Goal: Task Accomplishment & Management: Use online tool/utility

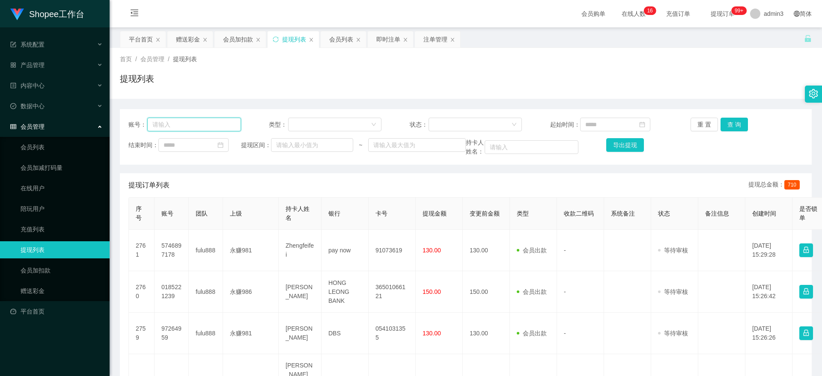
click at [185, 119] on input "text" at bounding box center [194, 125] width 94 height 14
paste input "5746897178"
type input "5746897178"
click at [724, 119] on button "查 询" at bounding box center [733, 125] width 27 height 14
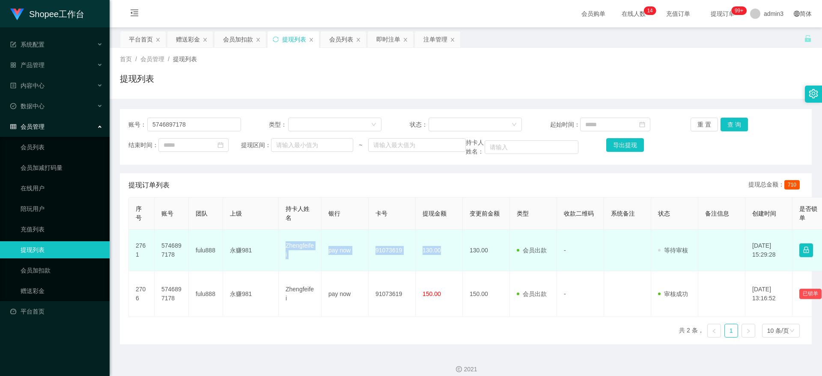
drag, startPoint x: 283, startPoint y: 242, endPoint x: 449, endPoint y: 260, distance: 167.1
click at [449, 260] on tr "2761 5746897178 fulu888 永赚981 Zhengfeifei pay now 91073619 130.00 130.00 会员出款 人…" at bounding box center [507, 251] width 757 height 42
copy tr "Zhengfeifei pay now 91073619 130.00"
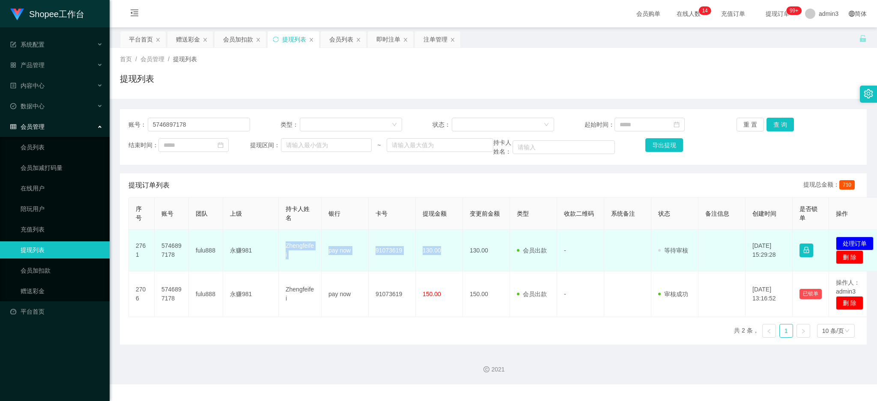
click at [395, 268] on td "91073619" at bounding box center [392, 251] width 47 height 42
drag, startPoint x: 281, startPoint y: 244, endPoint x: 446, endPoint y: 258, distance: 165.0
click at [446, 258] on tr "2761 5746897178 fulu888 永赚981 Zhengfeifei pay now 91073619 130.00 130.00 会员出款 人…" at bounding box center [507, 251] width 757 height 42
copy tr "Zhengfeifei pay now 91073619 130.00"
click at [821, 243] on button "处理订单" at bounding box center [855, 244] width 38 height 14
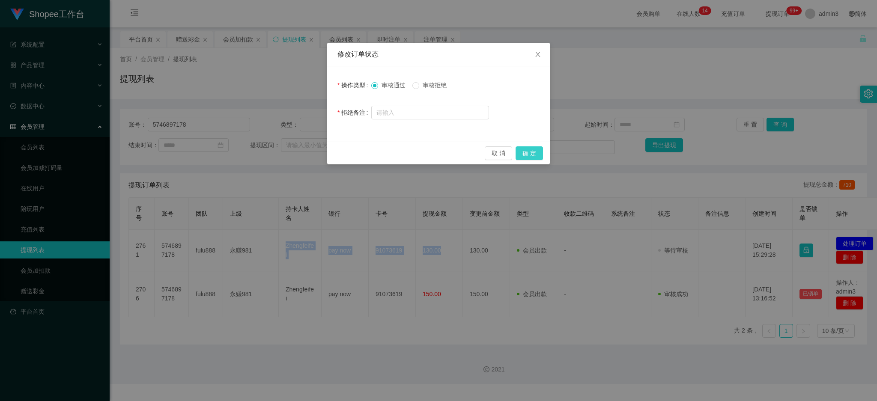
click at [524, 149] on button "确 定" at bounding box center [528, 153] width 27 height 14
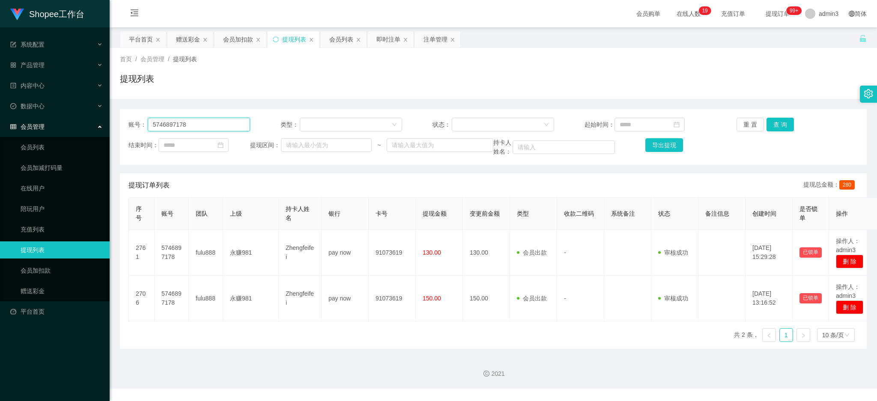
click at [183, 122] on input "5746897178" at bounding box center [199, 125] width 102 height 14
click at [184, 122] on input "5746897178" at bounding box center [199, 125] width 102 height 14
drag, startPoint x: 777, startPoint y: 119, endPoint x: 770, endPoint y: 127, distance: 10.0
click at [777, 119] on button "查 询" at bounding box center [779, 125] width 27 height 14
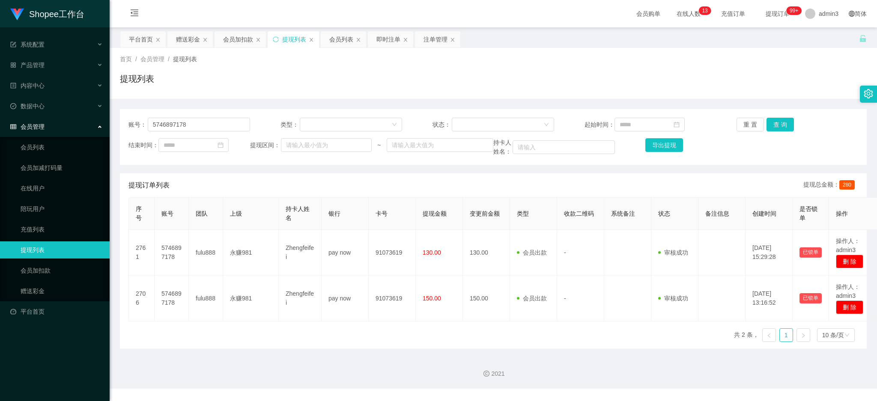
click at [199, 115] on div "账号： 5746897178 类型： 状态： 起始时间： 重 置 查 询 结束时间： 提现区间： ~ 持卡人姓名： 导出提现" at bounding box center [493, 137] width 747 height 56
click at [198, 122] on input "5746897178" at bounding box center [199, 125] width 102 height 14
paste input "97264950"
click at [777, 128] on button "查 询" at bounding box center [779, 125] width 27 height 14
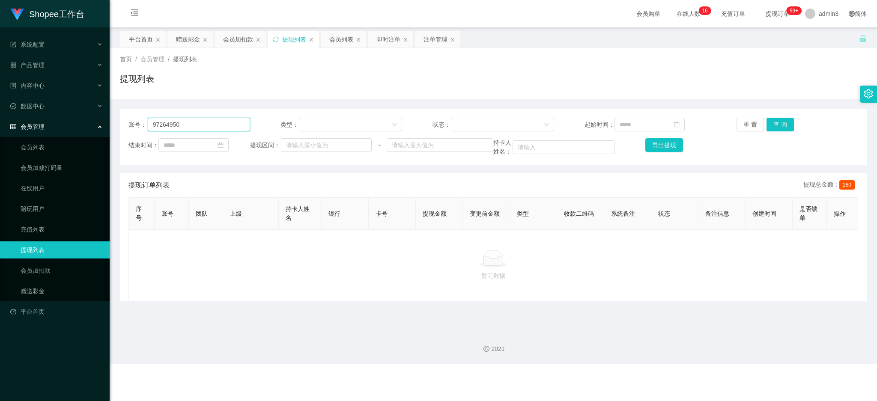
click at [193, 131] on input "97264950" at bounding box center [199, 125] width 102 height 14
paste input "97264959"
click at [195, 131] on input "9726495097264959" at bounding box center [199, 125] width 102 height 14
click at [196, 131] on input "9726495097264959" at bounding box center [199, 125] width 102 height 14
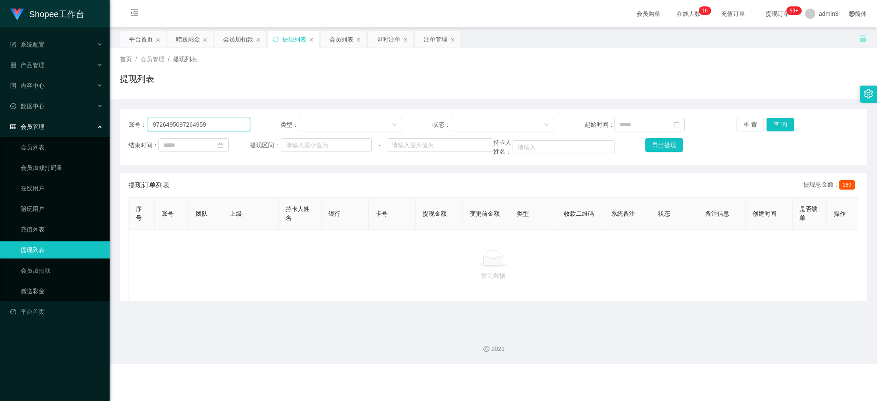
click at [196, 131] on input "9726495097264959" at bounding box center [199, 125] width 102 height 14
paste input "97264959"
click at [167, 124] on input "972649509726499726495959" at bounding box center [199, 125] width 102 height 14
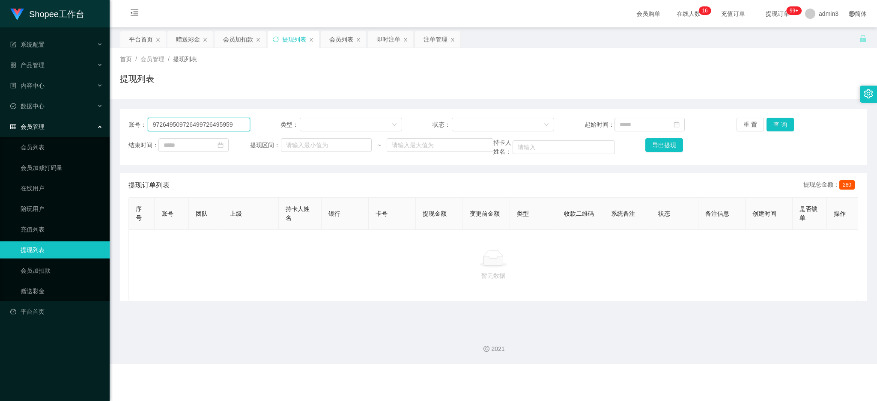
paste input "text"
click at [771, 122] on button "查 询" at bounding box center [779, 125] width 27 height 14
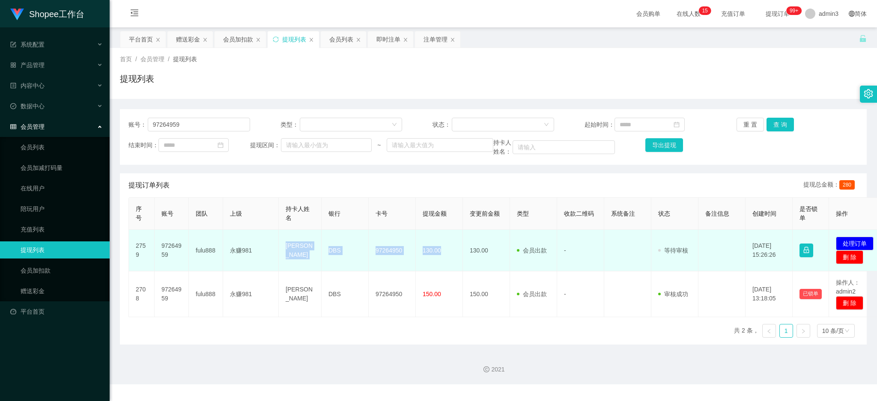
drag, startPoint x: 283, startPoint y: 251, endPoint x: 441, endPoint y: 263, distance: 158.4
click at [441, 262] on tr "2759 97264959 fulu888 永赚981 Gin yong DBS 97264950 130.00 130.00 会员出款 人工取款 - 审核驳…" at bounding box center [507, 251] width 757 height 42
copy tr "[PERSON_NAME] DBS 97264950 130.00"
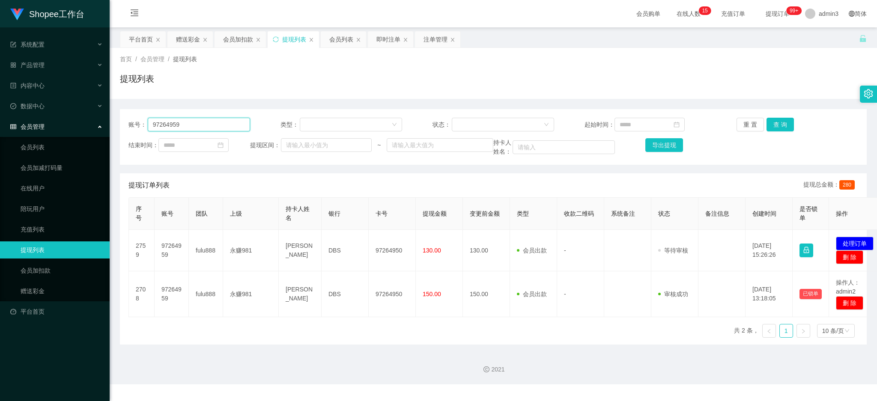
click at [183, 130] on input "97264959" at bounding box center [199, 125] width 102 height 14
paste input "[PERSON_NAME]"
click at [773, 128] on button "查 询" at bounding box center [779, 125] width 27 height 14
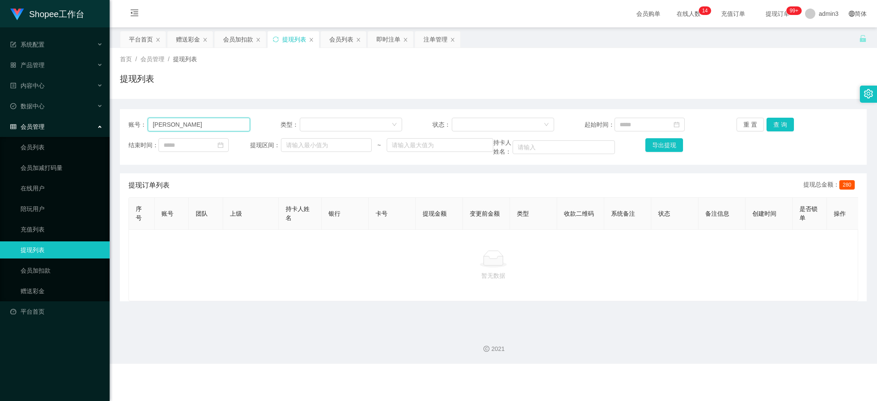
click at [181, 122] on input "[PERSON_NAME]" at bounding box center [199, 125] width 102 height 14
paste input "0412"
click at [771, 125] on button "查 询" at bounding box center [779, 125] width 27 height 14
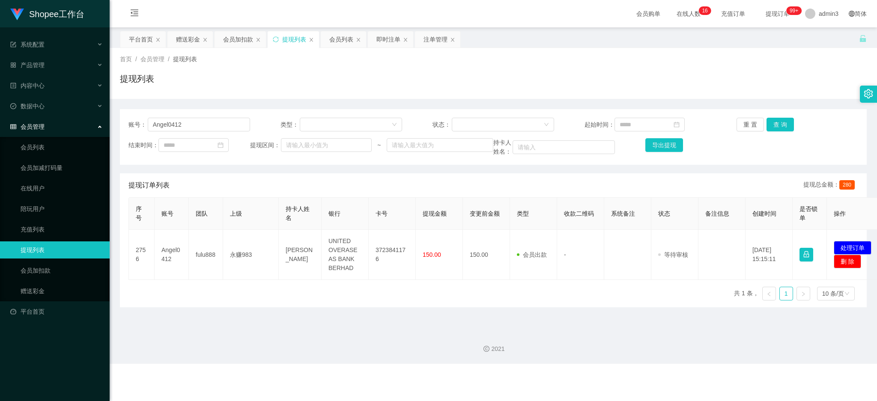
click at [385, 322] on main "关闭左侧 关闭右侧 关闭其它 刷新页面 平台首页 赠送彩金 会员加扣款 提现列表 会员列表 即时注单 注单管理 首页 / 会员管理 / 提现列表 / 提现列表…" at bounding box center [493, 175] width 767 height 297
click at [785, 119] on button "查 询" at bounding box center [779, 125] width 27 height 14
click at [224, 125] on input "Angel0412" at bounding box center [199, 125] width 102 height 14
paste input "Tianyou2908"
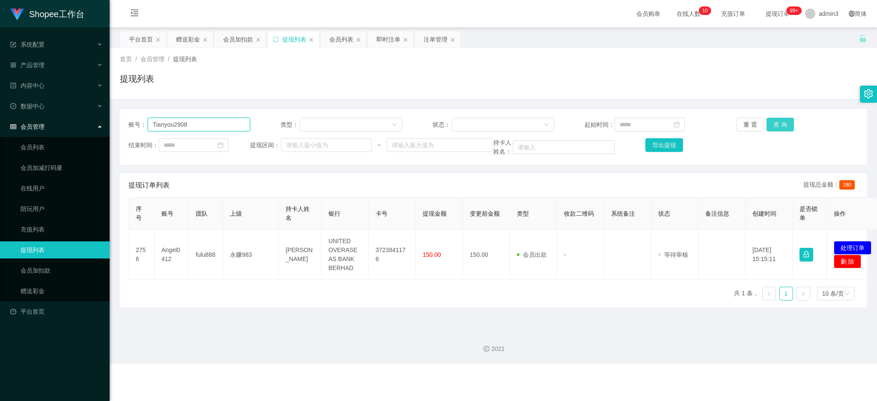
type input "Tianyou2908"
click at [782, 126] on button "查 询" at bounding box center [779, 125] width 27 height 14
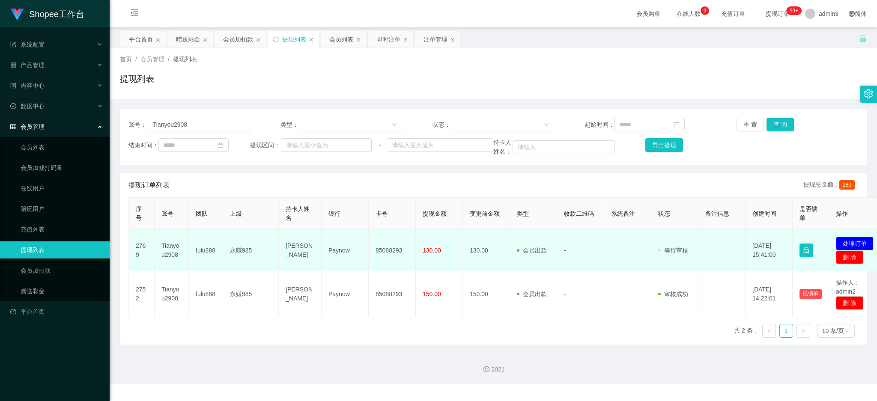
drag, startPoint x: 262, startPoint y: 266, endPoint x: 372, endPoint y: 230, distance: 116.1
click at [262, 266] on td "永赚985" at bounding box center [251, 251] width 56 height 42
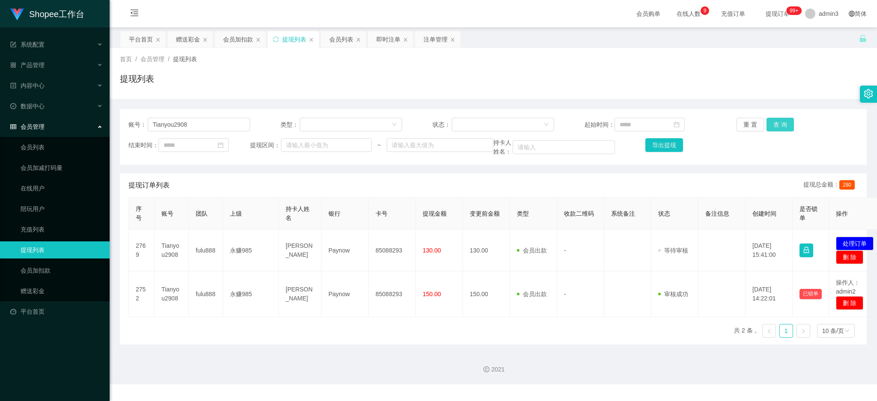
click at [780, 123] on button "查 询" at bounding box center [779, 125] width 27 height 14
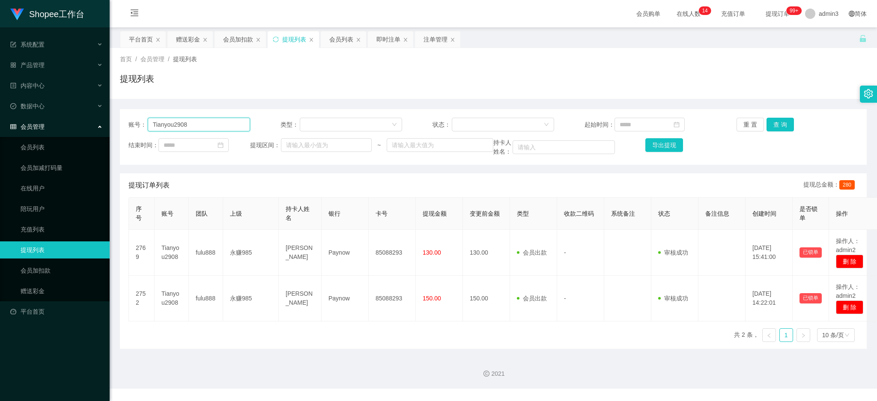
click at [199, 125] on input "Tianyou2908" at bounding box center [199, 125] width 102 height 14
click at [200, 124] on input "Tianyou2908" at bounding box center [199, 125] width 102 height 14
drag, startPoint x: 190, startPoint y: 39, endPoint x: 227, endPoint y: 62, distance: 43.5
click at [190, 39] on div "赠送彩金" at bounding box center [188, 39] width 24 height 16
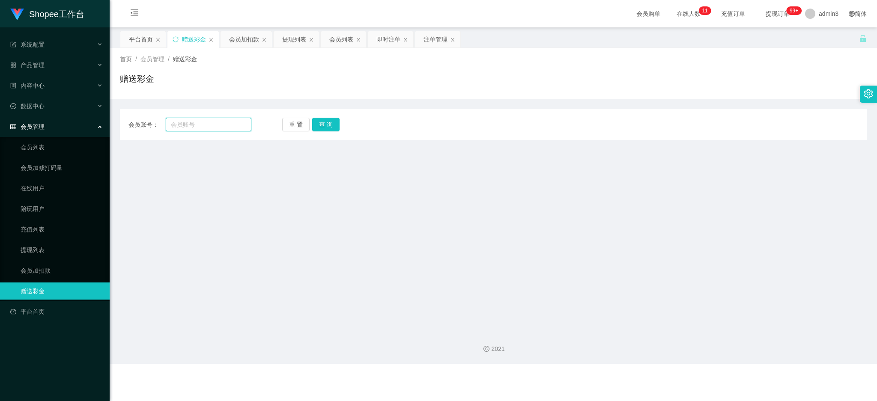
click at [195, 118] on input "text" at bounding box center [209, 125] width 86 height 14
paste input "Peisee0816"
type input "Peisee0816"
click at [330, 119] on button "查 询" at bounding box center [325, 125] width 27 height 14
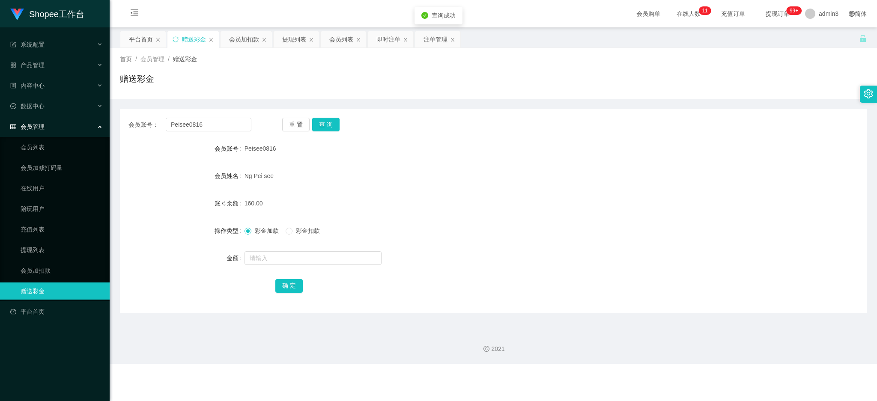
click at [271, 249] on form "会员账号 Peisee0816 会员姓名 [PERSON_NAME] see 账号余额 160.00 操作类型 彩金加款 彩金扣款 金额 确 定" at bounding box center [493, 217] width 747 height 154
click at [272, 264] on input "text" at bounding box center [312, 258] width 137 height 14
type input "30"
click at [292, 284] on button "确 定" at bounding box center [288, 286] width 27 height 14
click at [286, 39] on div "提现列表" at bounding box center [294, 39] width 24 height 16
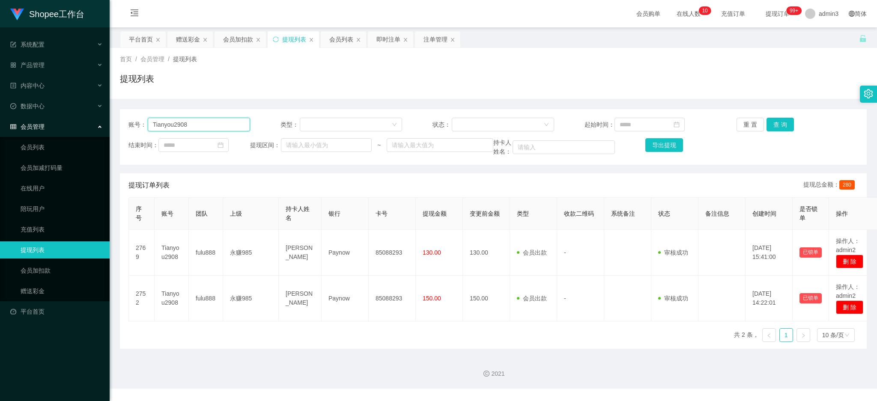
click at [188, 122] on input "Tianyou2908" at bounding box center [199, 125] width 102 height 14
paste input "0185221239"
type input "0185221239"
click at [780, 118] on button "查 询" at bounding box center [779, 125] width 27 height 14
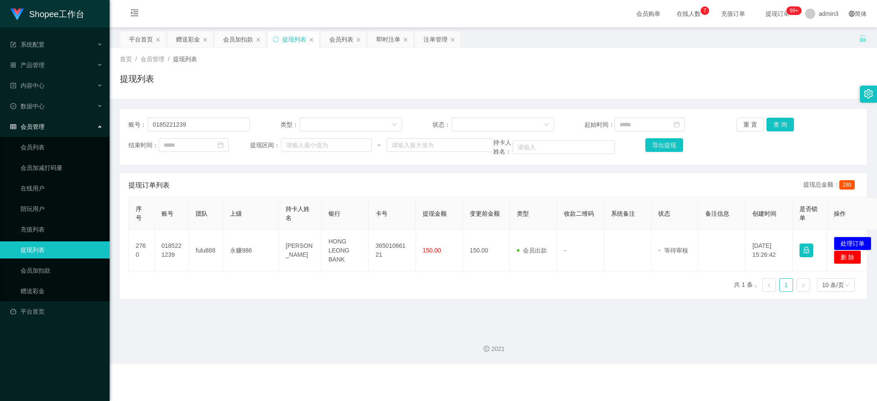
click at [192, 115] on div "账号： 0185221239 类型： 状态： 起始时间： 重 置 查 询 结束时间： 提现区间： ~ 持卡人姓名： 导出提现" at bounding box center [493, 137] width 747 height 56
click at [192, 116] on div "账号： 0185221239 类型： 状态： 起始时间： 重 置 查 询 结束时间： 提现区间： ~ 持卡人姓名： 导出提现" at bounding box center [493, 137] width 747 height 56
drag, startPoint x: 193, startPoint y: 116, endPoint x: 196, endPoint y: 122, distance: 7.1
click at [194, 119] on div "账号： 0185221239 类型： 状态： 起始时间： 重 置 查 询 结束时间： 提现区间： ~ 持卡人姓名： 导出提现" at bounding box center [493, 137] width 747 height 56
click at [198, 124] on input "0185221239" at bounding box center [199, 125] width 102 height 14
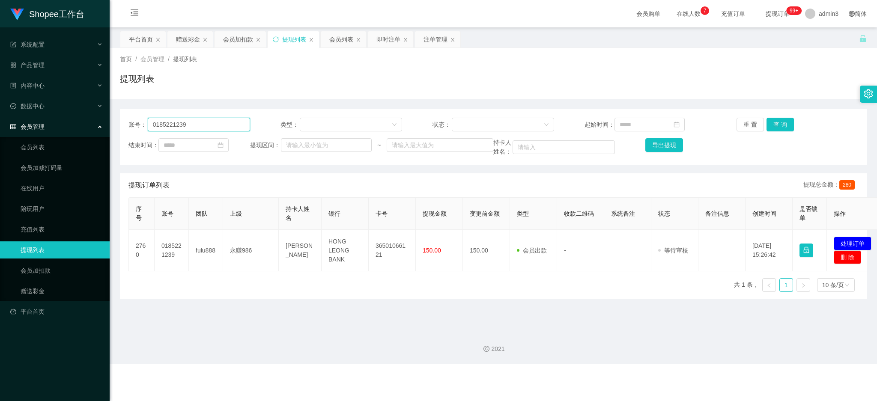
click at [198, 124] on input "0185221239" at bounding box center [199, 125] width 102 height 14
paste input "wohenshuai"
drag, startPoint x: 773, startPoint y: 121, endPoint x: 676, endPoint y: 187, distance: 117.1
click at [773, 120] on button "查 询" at bounding box center [779, 125] width 27 height 14
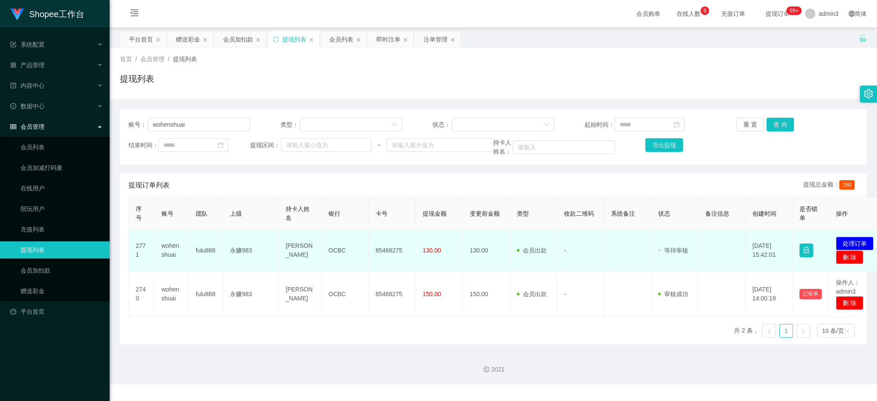
drag, startPoint x: 289, startPoint y: 243, endPoint x: 284, endPoint y: 242, distance: 4.4
click at [286, 242] on td "[PERSON_NAME]" at bounding box center [300, 251] width 43 height 42
click at [290, 263] on td "[PERSON_NAME]" at bounding box center [300, 251] width 43 height 42
drag, startPoint x: 279, startPoint y: 238, endPoint x: 446, endPoint y: 262, distance: 168.4
click at [446, 262] on tr "2771 wohenshuai fulu888 永赚983 [PERSON_NAME] OCBC 85468275 130.00 130.00 会员出款 人工…" at bounding box center [507, 251] width 757 height 42
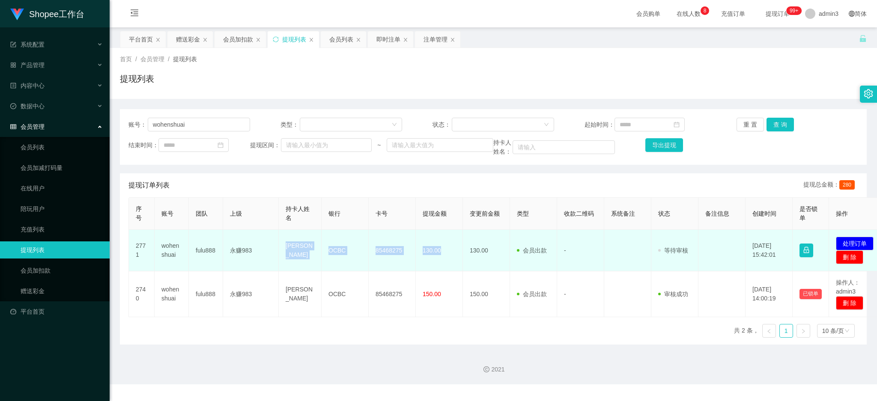
copy tr "[PERSON_NAME] OCBC 85468275 130.00"
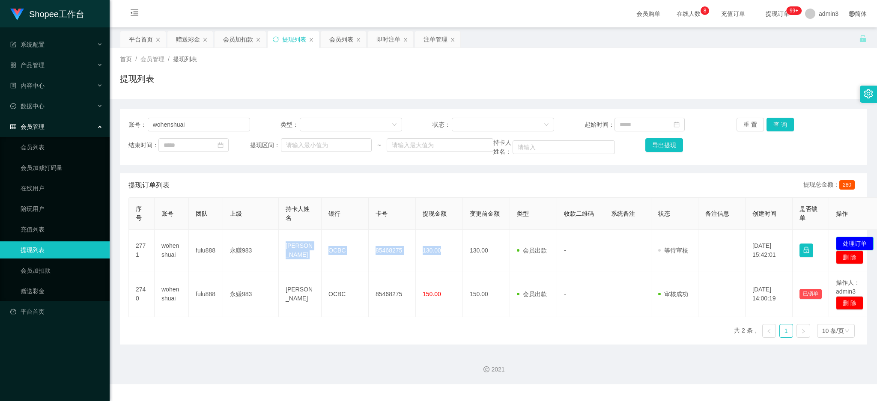
drag, startPoint x: 855, startPoint y: 243, endPoint x: 642, endPoint y: 222, distance: 214.2
click at [821, 243] on button "处理订单" at bounding box center [855, 244] width 38 height 14
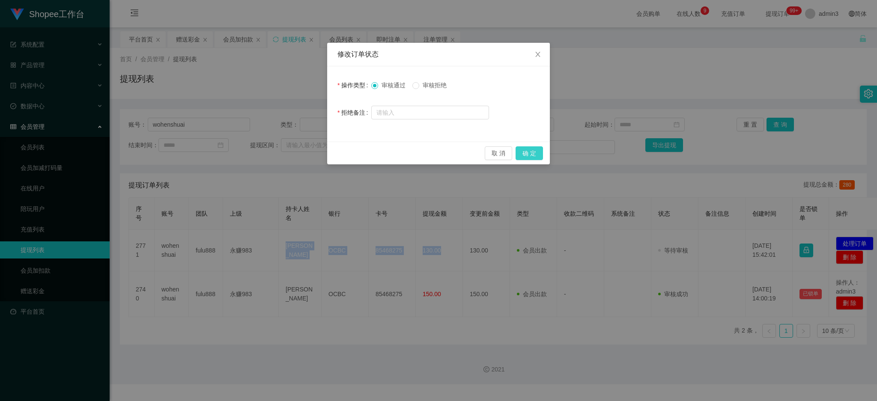
click at [532, 155] on button "确 定" at bounding box center [528, 153] width 27 height 14
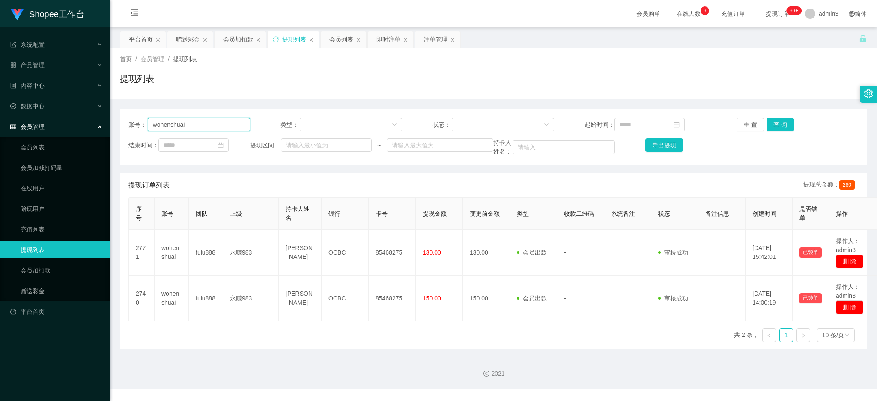
click at [172, 130] on input "wohenshuai" at bounding box center [199, 125] width 102 height 14
paste input "Juliet123"
drag, startPoint x: 767, startPoint y: 125, endPoint x: 721, endPoint y: 186, distance: 76.0
click at [766, 125] on button "查 询" at bounding box center [779, 125] width 27 height 14
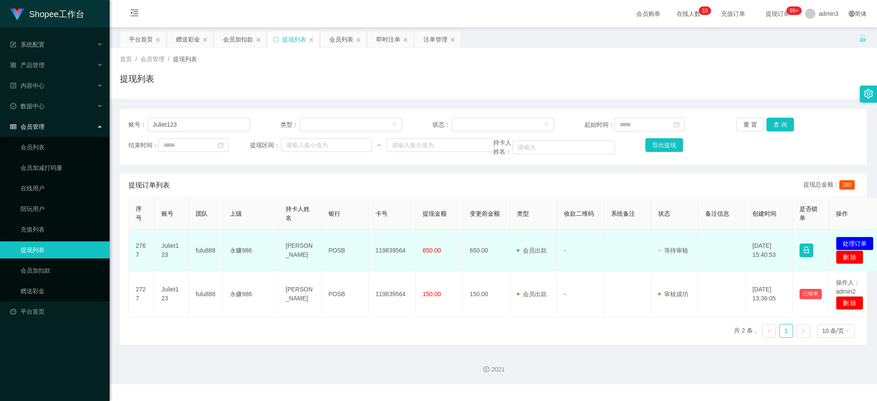
click at [387, 251] on td "119839564" at bounding box center [392, 251] width 47 height 42
click at [394, 251] on td "119839564" at bounding box center [392, 251] width 47 height 42
click at [401, 250] on td "119839564" at bounding box center [392, 251] width 47 height 42
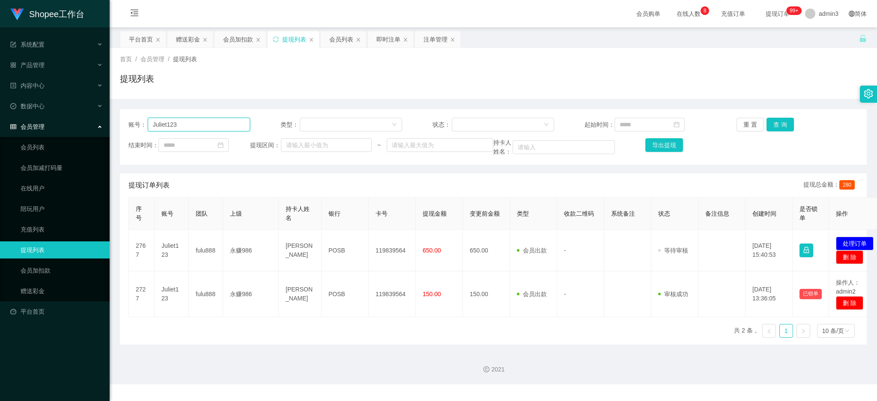
click at [196, 119] on input "Juliet123" at bounding box center [199, 125] width 102 height 14
paste input "DIC77777"
type input "DIC77777"
click at [783, 122] on button "查 询" at bounding box center [779, 125] width 27 height 14
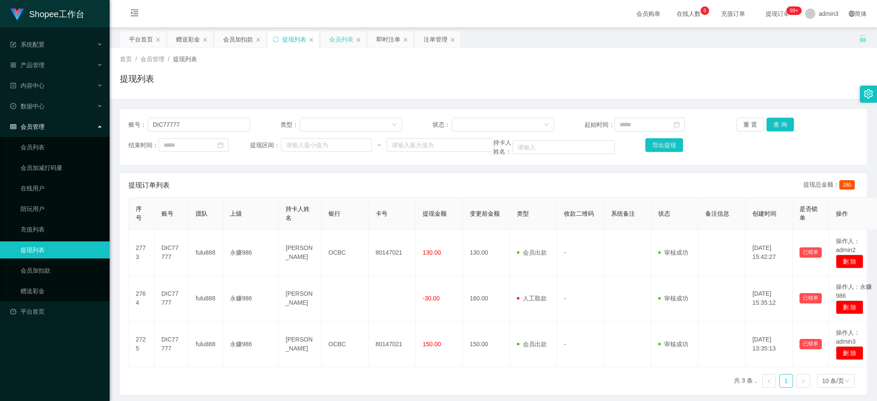
click at [340, 45] on div "会员列表" at bounding box center [341, 39] width 24 height 16
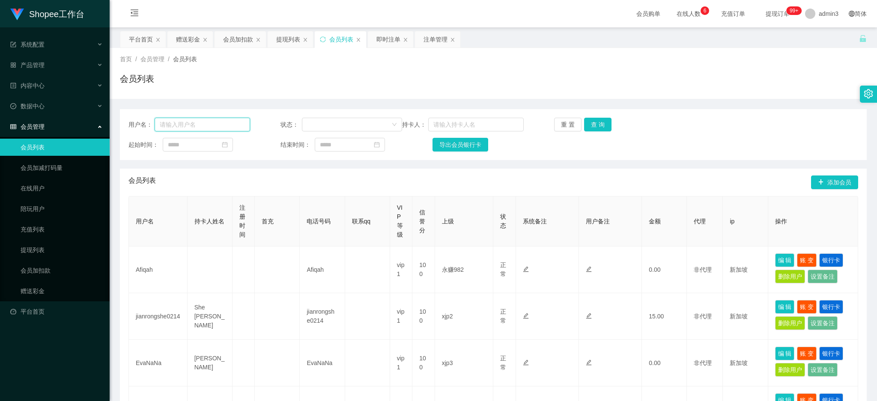
click at [214, 122] on input "text" at bounding box center [202, 125] width 95 height 14
paste input "DIC77777"
type input "DIC77777"
click at [587, 120] on button "查 询" at bounding box center [597, 125] width 27 height 14
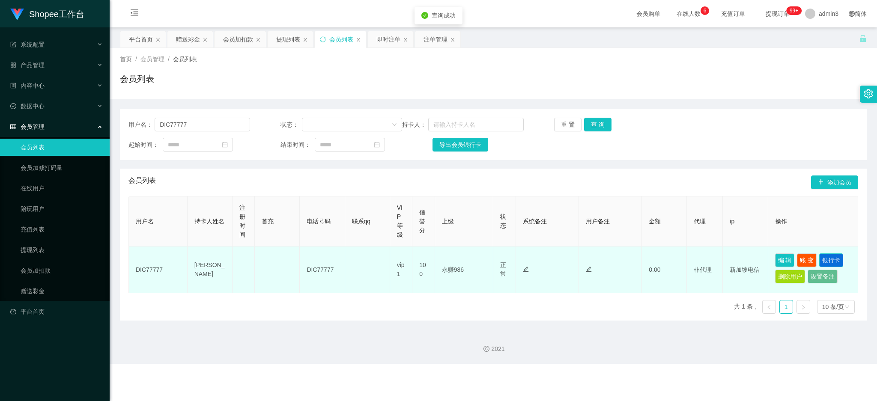
click at [821, 259] on button "银行卡" at bounding box center [831, 260] width 24 height 14
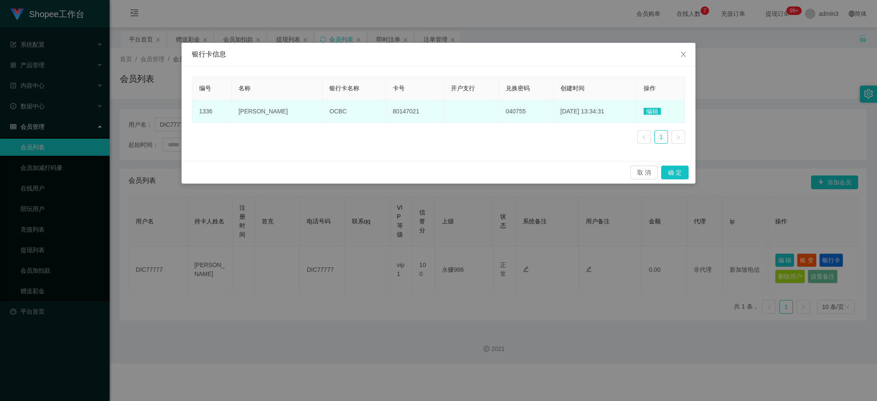
click at [411, 114] on span "80147021" at bounding box center [406, 111] width 27 height 7
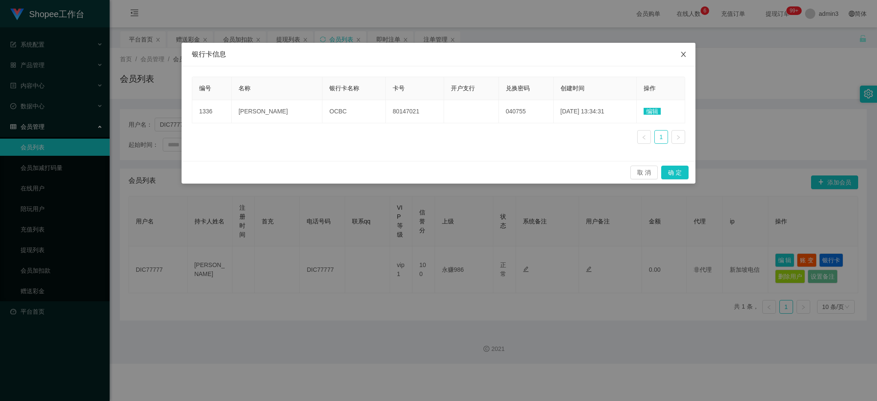
click at [687, 57] on span "Close" at bounding box center [683, 55] width 24 height 24
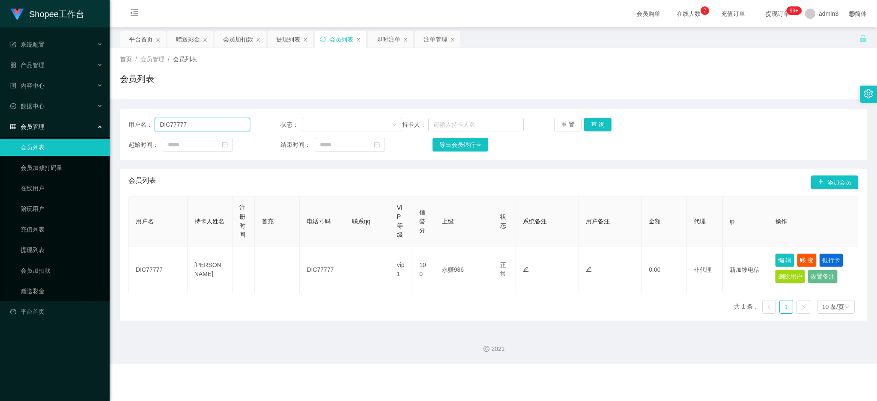
click at [229, 120] on input "DIC77777" at bounding box center [202, 125] width 95 height 14
paste input "Juliet123"
type input "Juliet123"
click at [592, 125] on button "查 询" at bounding box center [597, 125] width 27 height 14
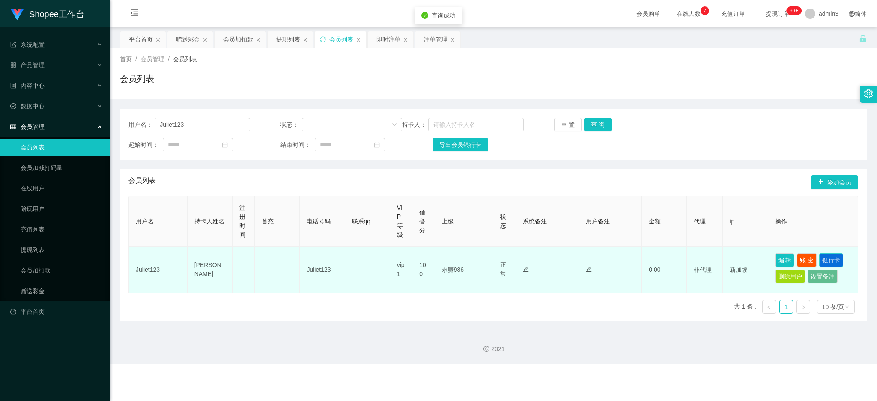
click at [821, 261] on button "银行卡" at bounding box center [831, 260] width 24 height 14
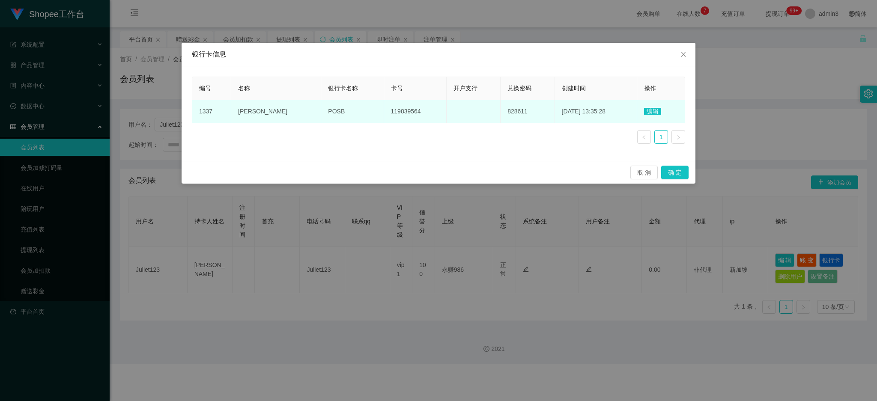
click at [408, 111] on td "119839564" at bounding box center [415, 111] width 62 height 23
click at [658, 114] on span "编辑" at bounding box center [652, 111] width 17 height 7
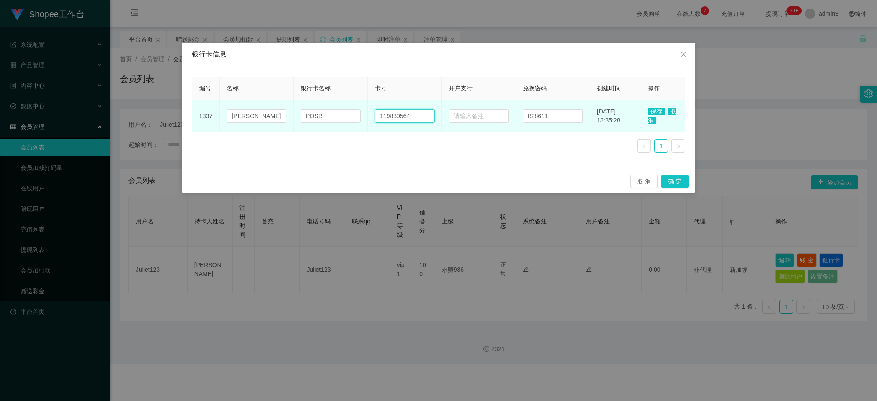
click at [405, 118] on input "119839564" at bounding box center [405, 116] width 60 height 14
click at [405, 117] on input "119839564" at bounding box center [405, 116] width 60 height 14
paste input "84984429"
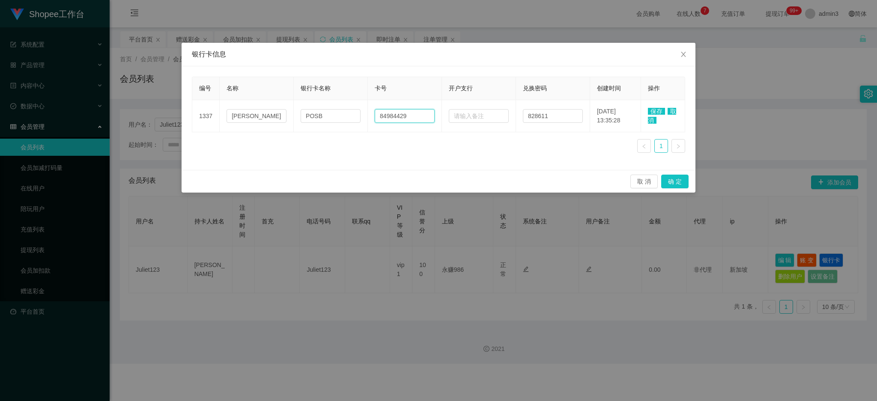
type input "84984429"
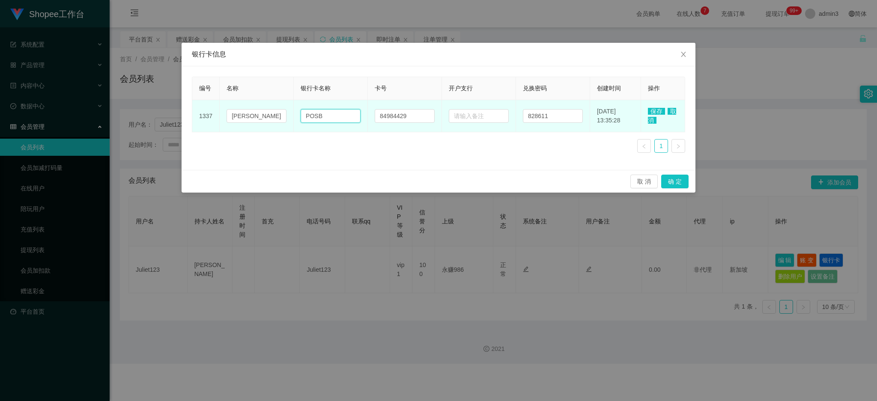
click at [321, 119] on input "POSB" at bounding box center [331, 116] width 60 height 14
paste input "aynow"
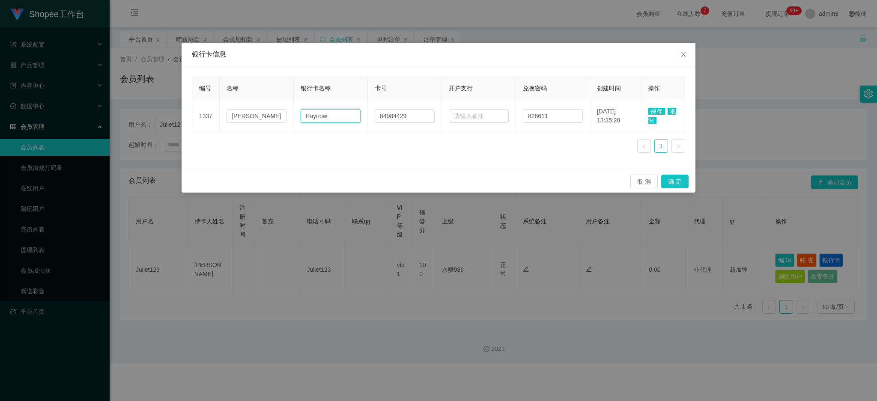
type input "Paynow"
click at [659, 110] on span "保存" at bounding box center [656, 111] width 17 height 7
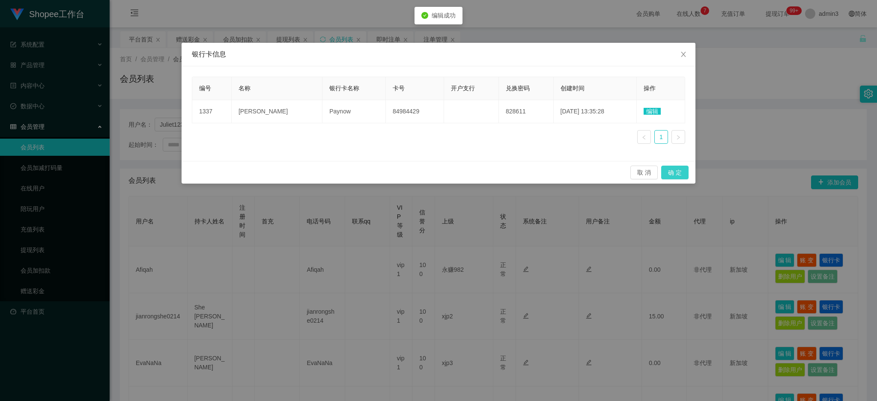
click at [673, 172] on button "确 定" at bounding box center [674, 173] width 27 height 14
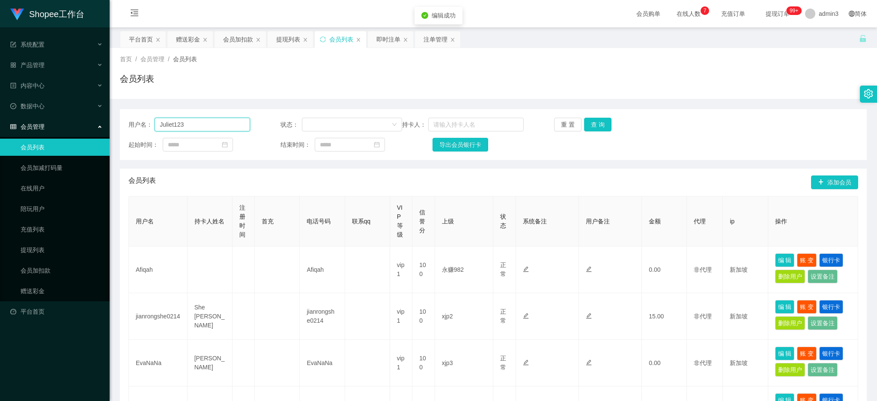
click at [169, 124] on input "Juliet123" at bounding box center [202, 125] width 95 height 14
drag, startPoint x: 287, startPoint y: 41, endPoint x: 263, endPoint y: 80, distance: 45.5
click at [286, 42] on div "提现列表" at bounding box center [288, 39] width 24 height 16
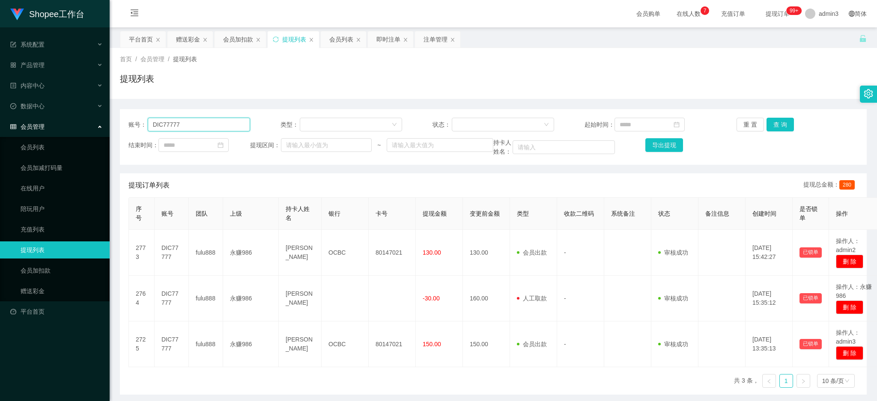
click at [211, 130] on input "DIC77777" at bounding box center [199, 125] width 102 height 14
paste input "Juliet123"
type input "Juliet123"
click at [766, 122] on button "查 询" at bounding box center [779, 125] width 27 height 14
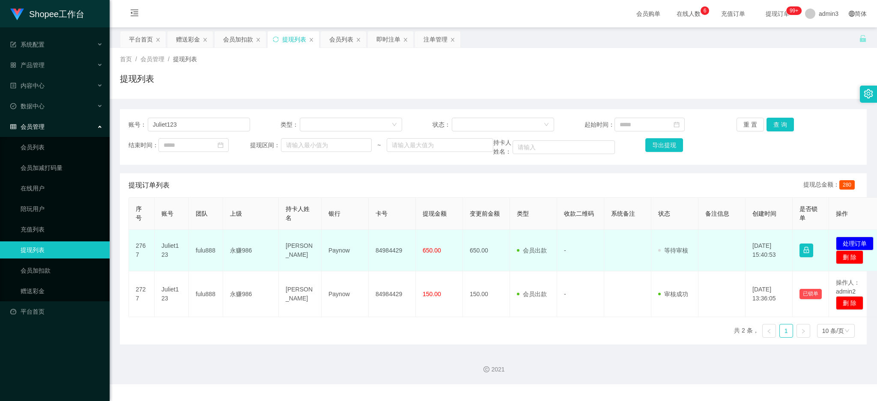
drag, startPoint x: 346, startPoint y: 264, endPoint x: 333, endPoint y: 264, distance: 13.3
click at [346, 263] on td "Paynow" at bounding box center [344, 251] width 47 height 42
drag, startPoint x: 283, startPoint y: 243, endPoint x: 449, endPoint y: 262, distance: 167.6
click at [449, 262] on tr "2767 Juliet123 fulu888 永赚986 [PERSON_NAME] Paynow 84984429 650.00 650.00 会员出款 人…" at bounding box center [507, 251] width 757 height 42
copy tr "[PERSON_NAME] Paynow 84984429 650.00"
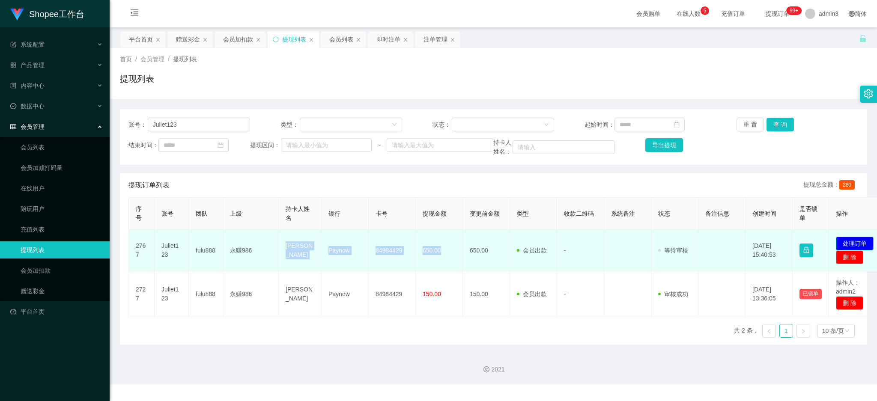
click at [821, 243] on button "处理订单" at bounding box center [855, 244] width 38 height 14
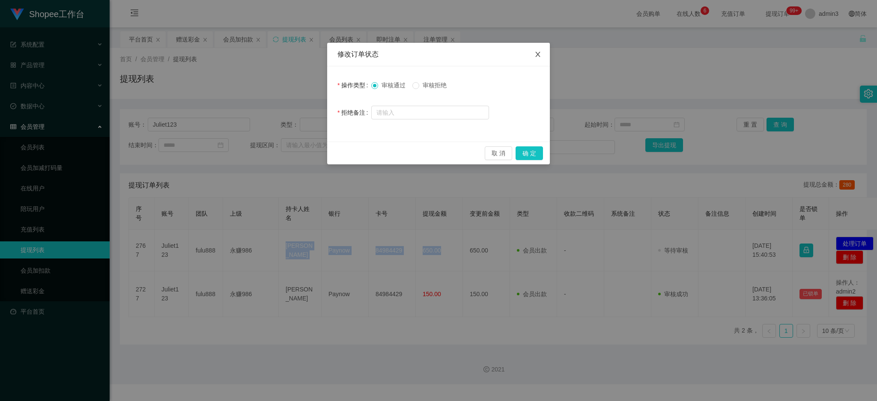
click at [541, 54] on span "Close" at bounding box center [538, 55] width 24 height 24
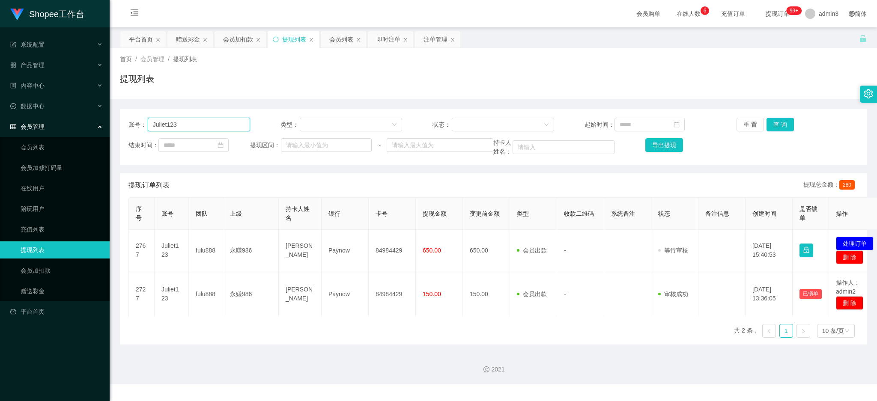
click at [174, 126] on input "Juliet123" at bounding box center [199, 125] width 102 height 14
paste input "Leeteckkian"
type input "Leeteckkian"
click at [784, 128] on button "查 询" at bounding box center [779, 125] width 27 height 14
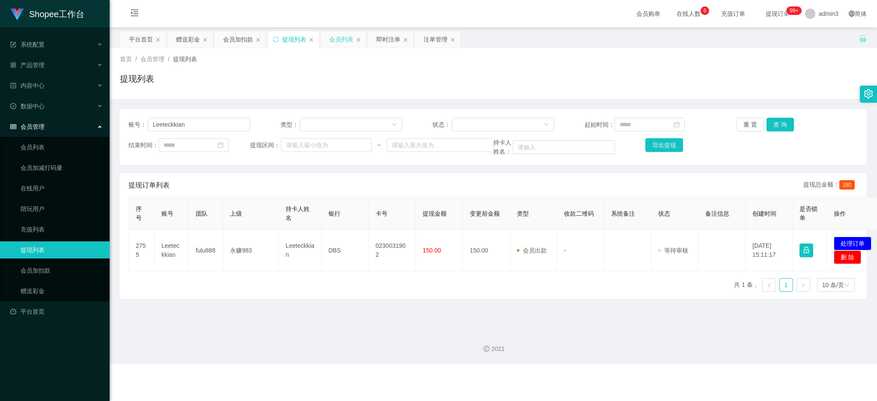
click at [341, 43] on div "会员列表" at bounding box center [341, 39] width 24 height 16
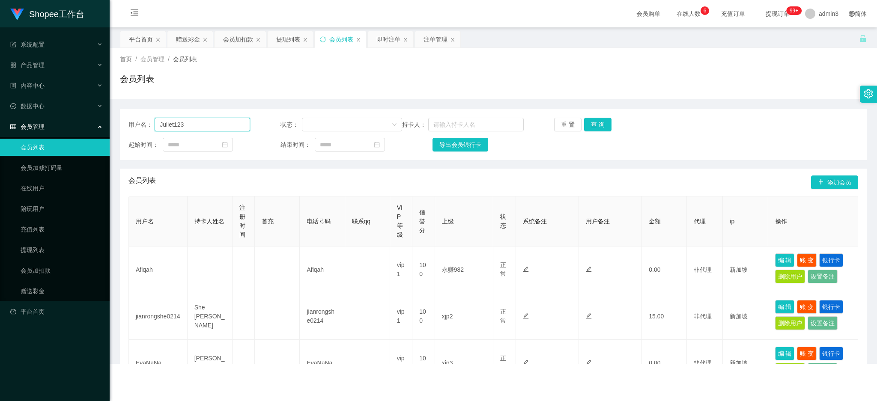
click at [205, 121] on input "Juliet123" at bounding box center [202, 125] width 95 height 14
paste input "Leeteckkian"
type input "Leeteckkian"
click at [597, 122] on button "查 询" at bounding box center [597, 125] width 27 height 14
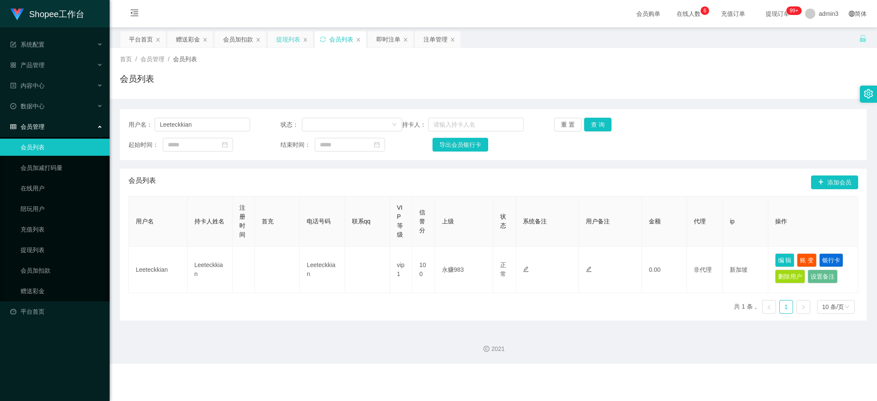
click at [276, 36] on div "提现列表" at bounding box center [288, 39] width 24 height 16
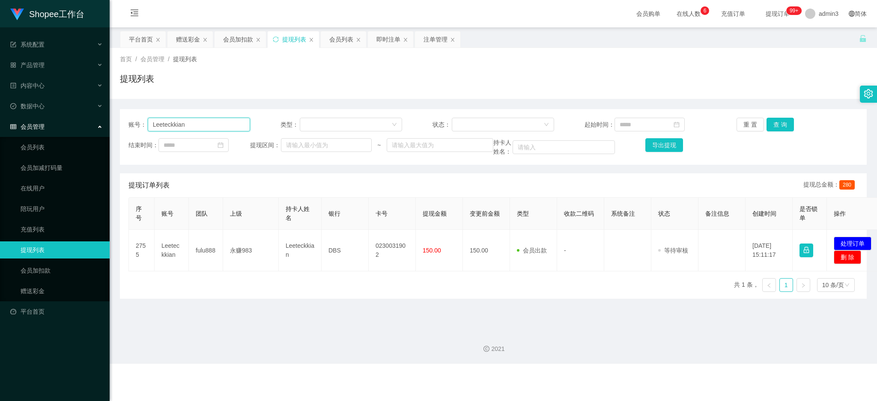
click at [176, 129] on input "Leeteckkian" at bounding box center [199, 125] width 102 height 14
paste input "Juliet123"
type input "Juliet123"
click at [777, 123] on button "查 询" at bounding box center [779, 125] width 27 height 14
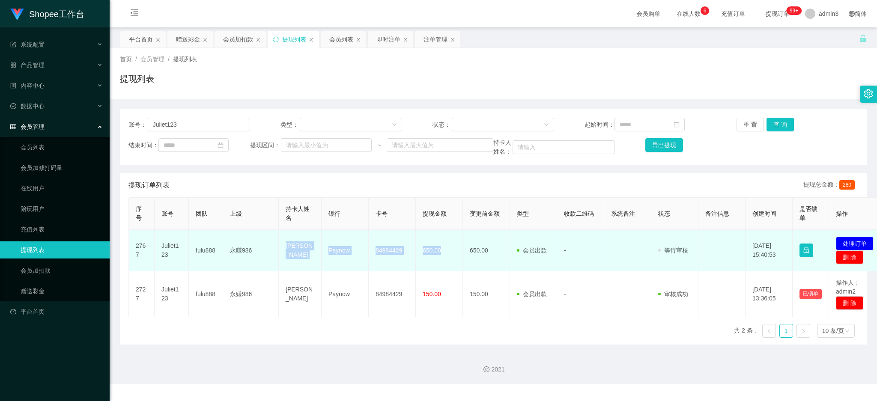
copy tr "[PERSON_NAME] Paynow 84984429 650.00"
drag, startPoint x: 283, startPoint y: 243, endPoint x: 440, endPoint y: 256, distance: 156.8
click at [440, 256] on tr "2767 Juliet123 fulu888 永赚986 [PERSON_NAME] Paynow 84984429 650.00 650.00 会员出款 人…" at bounding box center [507, 251] width 757 height 42
click at [353, 270] on td "Paynow" at bounding box center [344, 251] width 47 height 42
click at [821, 240] on button "处理订单" at bounding box center [855, 244] width 38 height 14
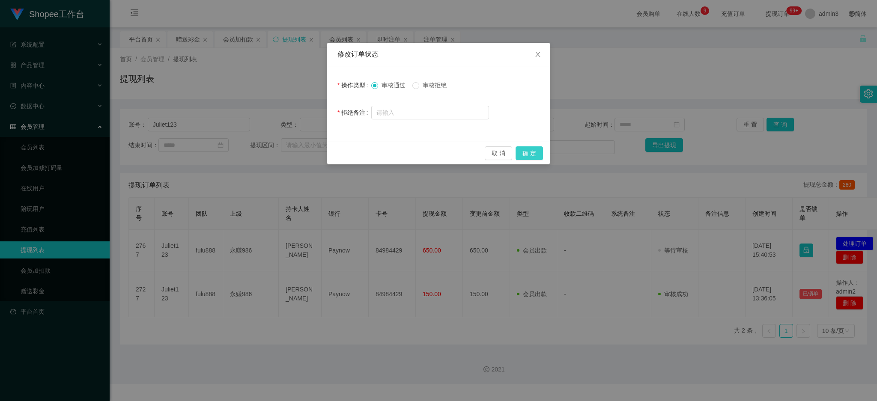
click at [532, 156] on button "确 定" at bounding box center [528, 153] width 27 height 14
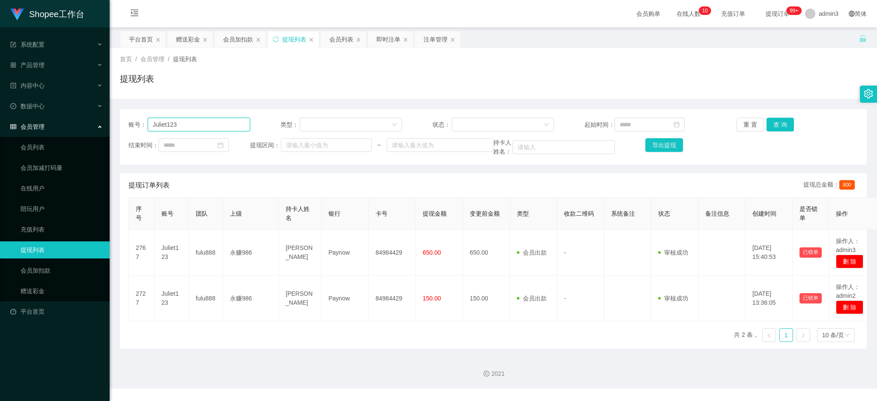
click at [202, 120] on input "Juliet123" at bounding box center [199, 125] width 102 height 14
paste input "Leeteckkian"
type input "Leeteckkian"
click at [771, 126] on button "查 询" at bounding box center [779, 125] width 27 height 14
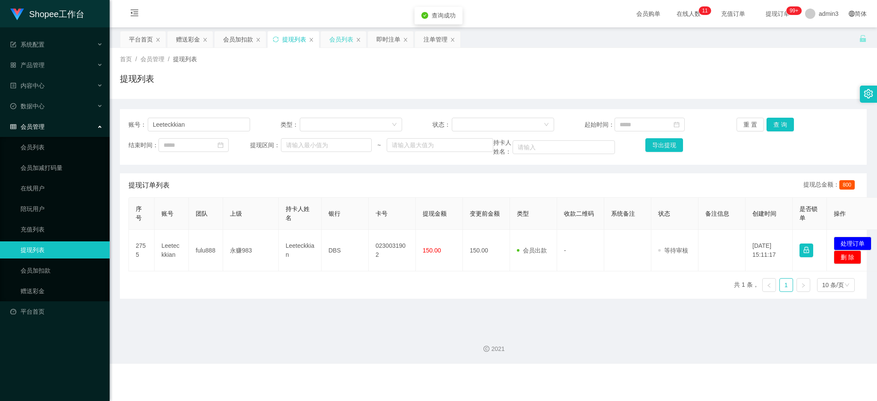
drag, startPoint x: 336, startPoint y: 37, endPoint x: 335, endPoint y: 42, distance: 5.2
click at [336, 36] on div "会员列表" at bounding box center [341, 39] width 24 height 16
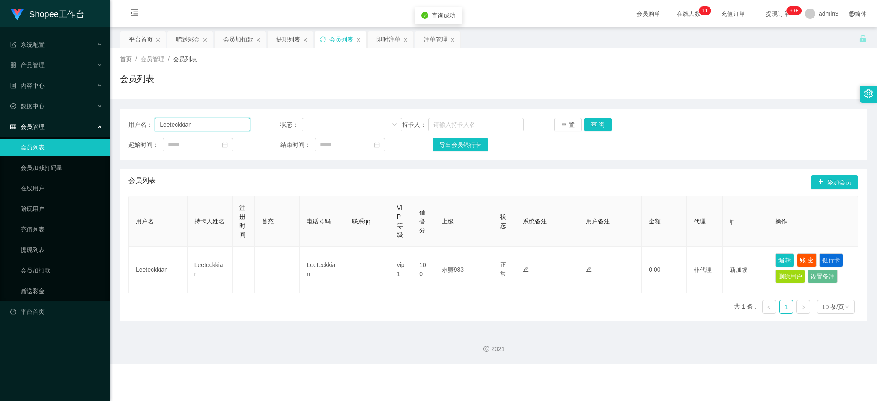
click at [190, 128] on input "Leeteckkian" at bounding box center [202, 125] width 95 height 14
click at [190, 127] on input "Leeteckkian" at bounding box center [202, 125] width 95 height 14
click at [593, 124] on button "查 询" at bounding box center [597, 125] width 27 height 14
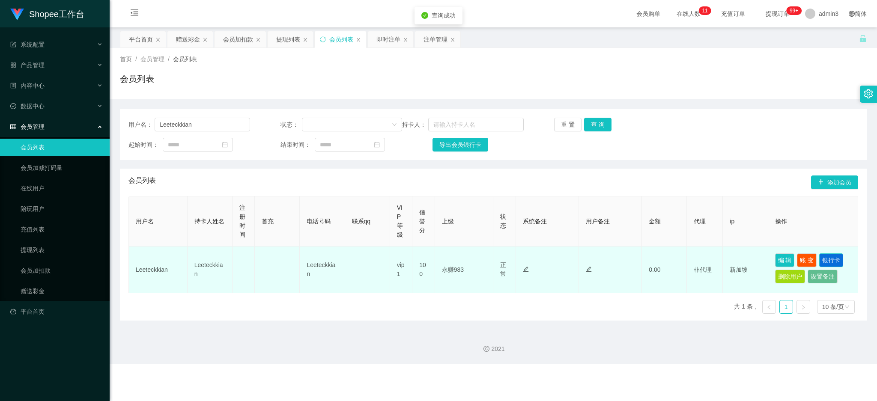
click at [821, 259] on button "银行卡" at bounding box center [831, 260] width 24 height 14
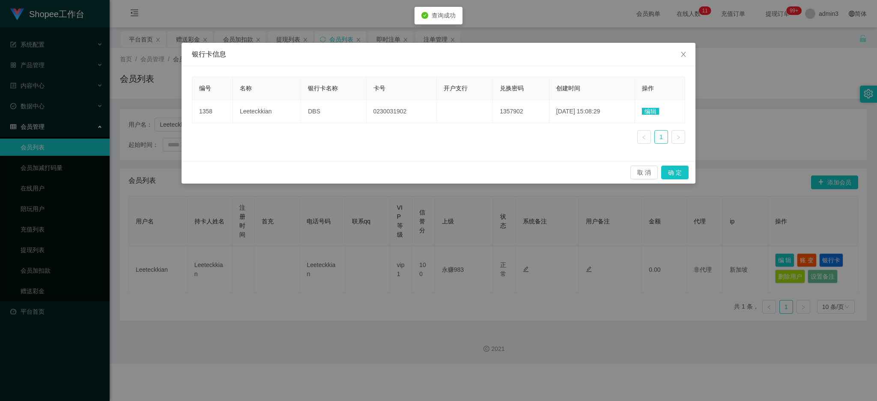
click at [645, 109] on span "编辑" at bounding box center [650, 111] width 17 height 7
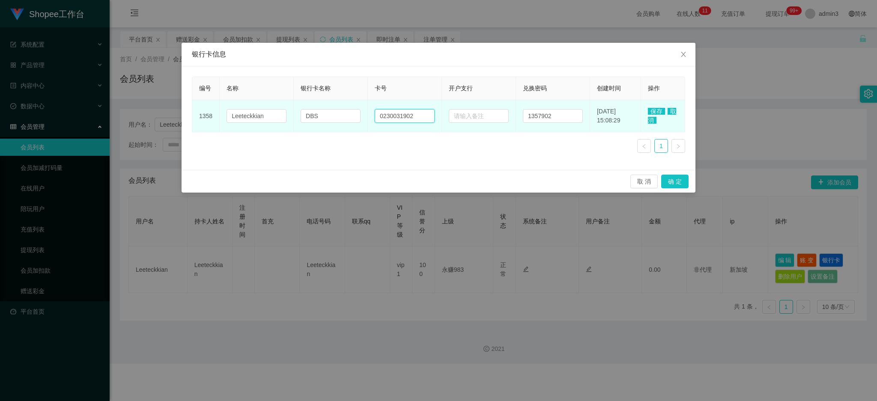
click at [396, 114] on input "0230031902" at bounding box center [405, 116] width 60 height 14
click at [395, 115] on input "0230031902" at bounding box center [405, 116] width 60 height 14
paste input "88170843"
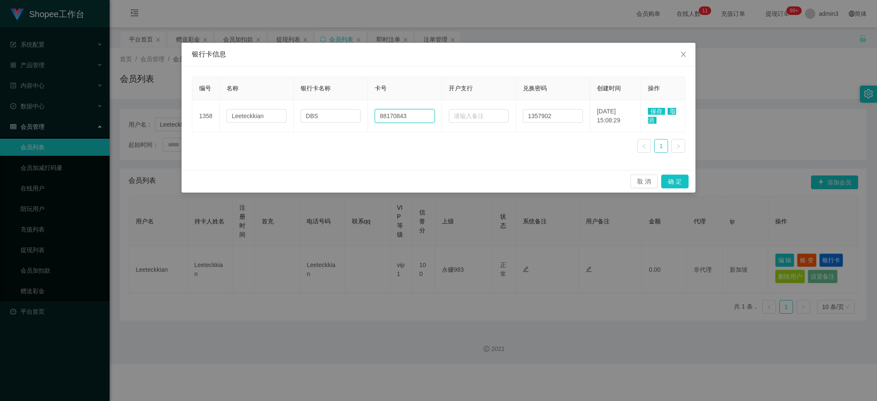
type input "88170843"
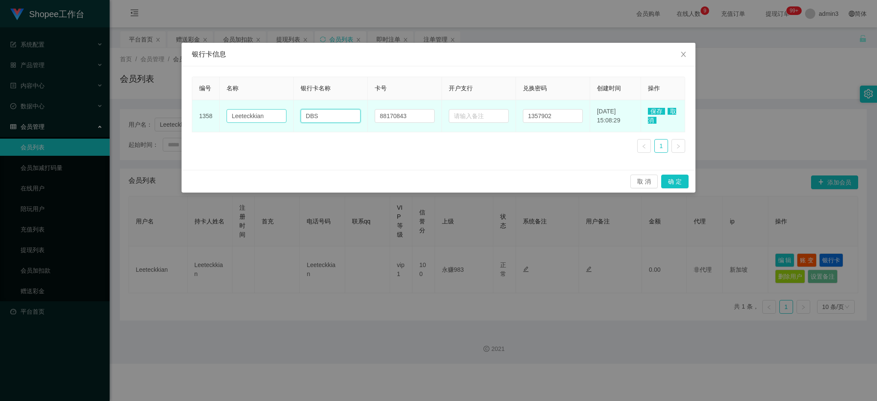
drag, startPoint x: 316, startPoint y: 116, endPoint x: 282, endPoint y: 116, distance: 34.2
click at [282, 116] on tr "1358 Leeteckkian DBS 88170843 1357902 [DATE] 15:08:29 保存 取消" at bounding box center [438, 116] width 493 height 32
paste input "pay"
drag, startPoint x: 321, startPoint y: 120, endPoint x: 289, endPoint y: 120, distance: 32.1
click at [287, 120] on tr "1358 Leeteckkian pay 88170843 1357902 [DATE] 15:08:29 保存 取消" at bounding box center [438, 116] width 493 height 32
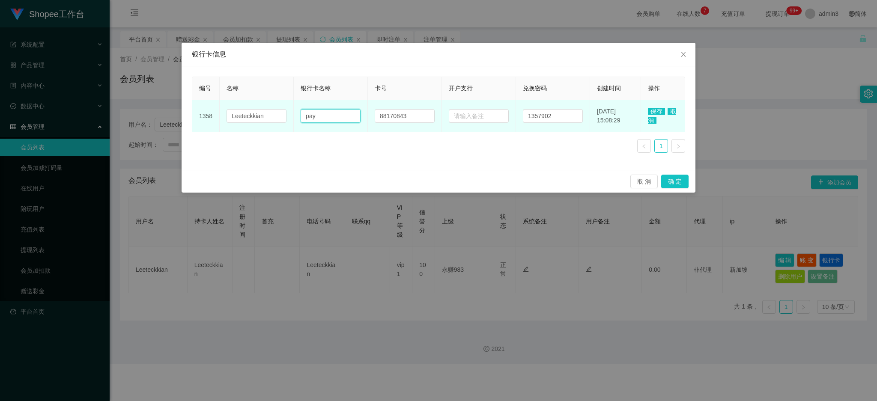
paste input "Paynow"
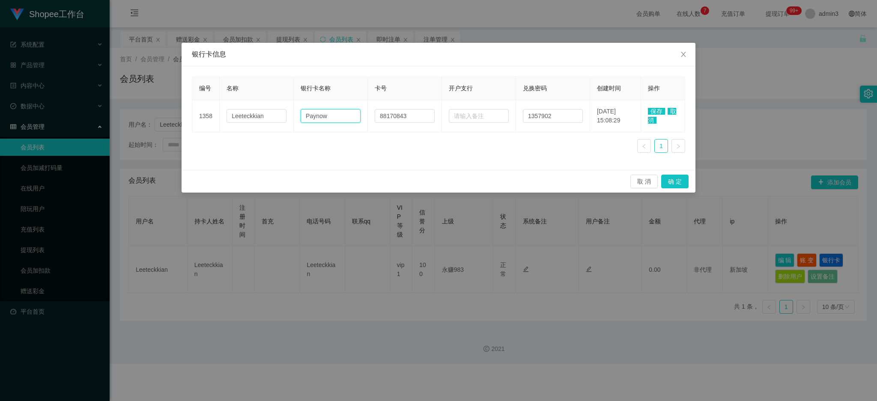
type input "Paynow"
click at [658, 109] on span "保存" at bounding box center [656, 111] width 17 height 7
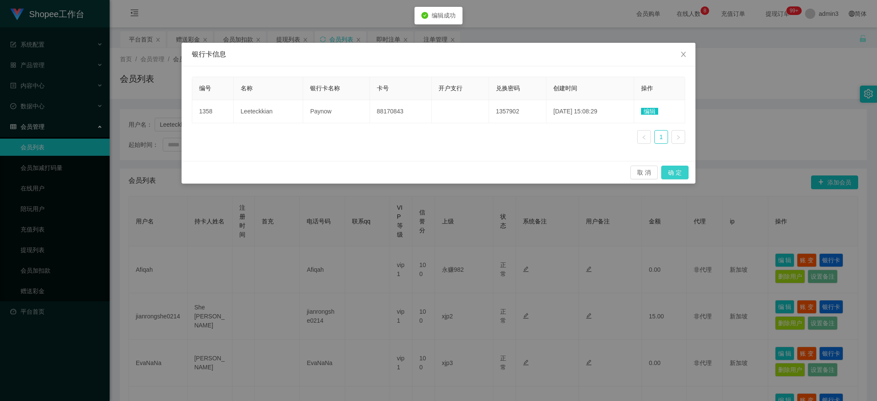
drag, startPoint x: 677, startPoint y: 175, endPoint x: 604, endPoint y: 202, distance: 77.2
click at [677, 175] on button "确 定" at bounding box center [674, 173] width 27 height 14
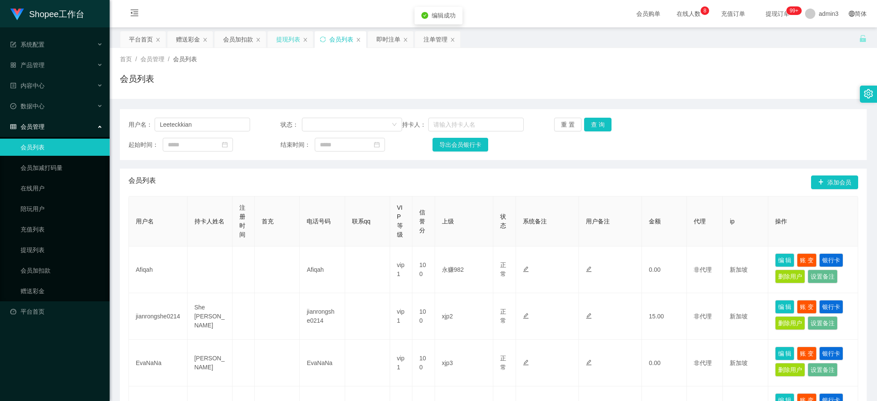
click at [285, 38] on div "提现列表" at bounding box center [288, 39] width 24 height 16
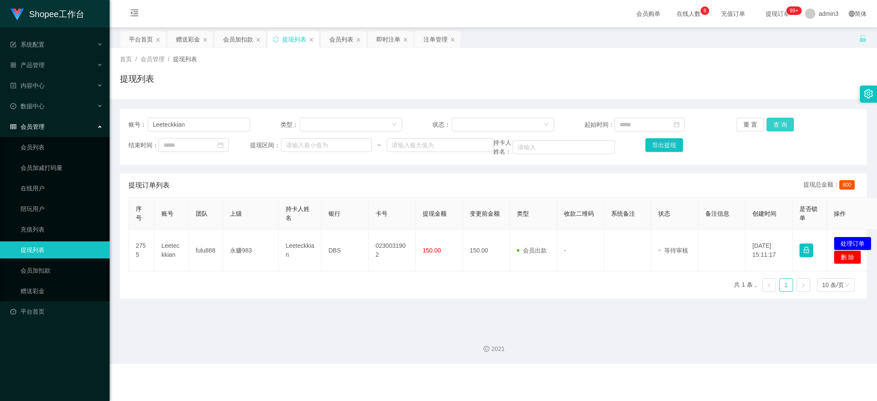
click at [766, 128] on button "查 询" at bounding box center [779, 125] width 27 height 14
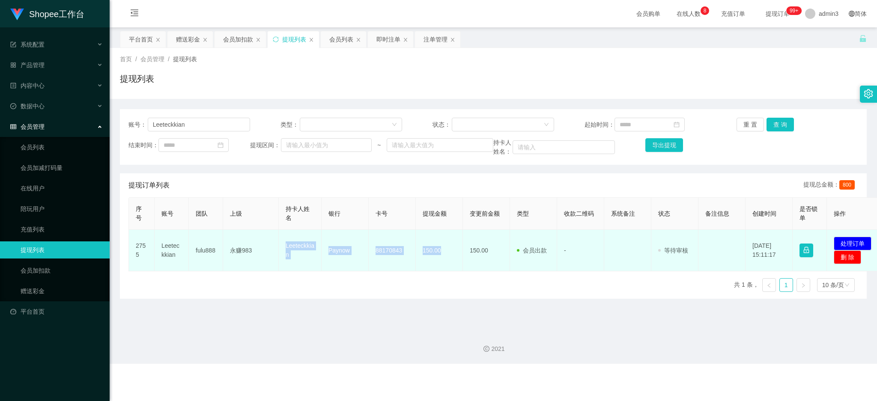
drag, startPoint x: 281, startPoint y: 246, endPoint x: 445, endPoint y: 259, distance: 164.9
click at [445, 259] on tr "2755 Leeteckkian fulu888 永赚983 Leeteckkian Paynow 88170843 150.00 150.00 会员出款 人…" at bounding box center [506, 251] width 755 height 42
copy tr "Leeteckkian Paynow 88170843 150.00"
click at [821, 239] on button "处理订单" at bounding box center [852, 244] width 38 height 14
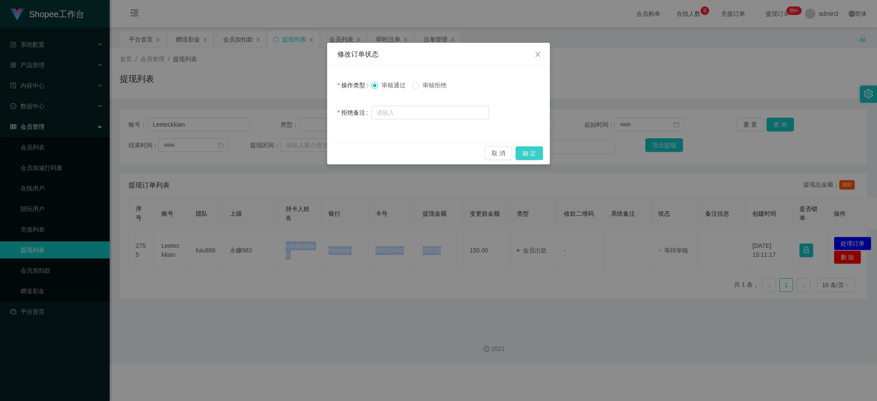
click at [535, 154] on button "确 定" at bounding box center [528, 153] width 27 height 14
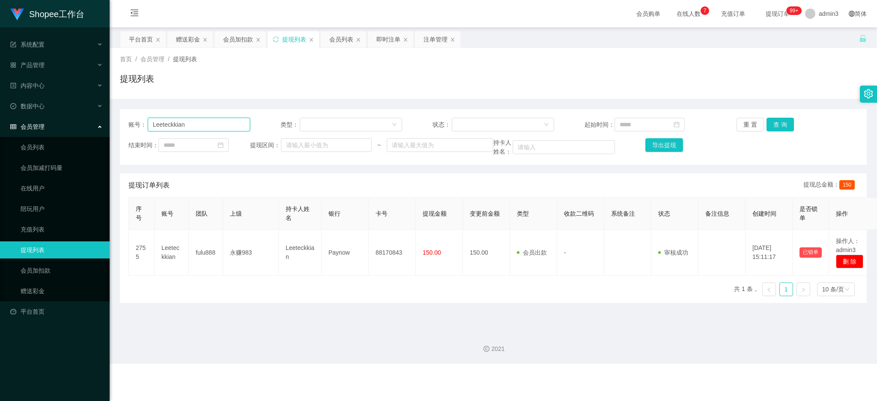
click at [209, 127] on input "Leeteckkian" at bounding box center [199, 125] width 102 height 14
paste input "iu426710"
type input "Liu426710"
click at [782, 122] on button "查 询" at bounding box center [779, 125] width 27 height 14
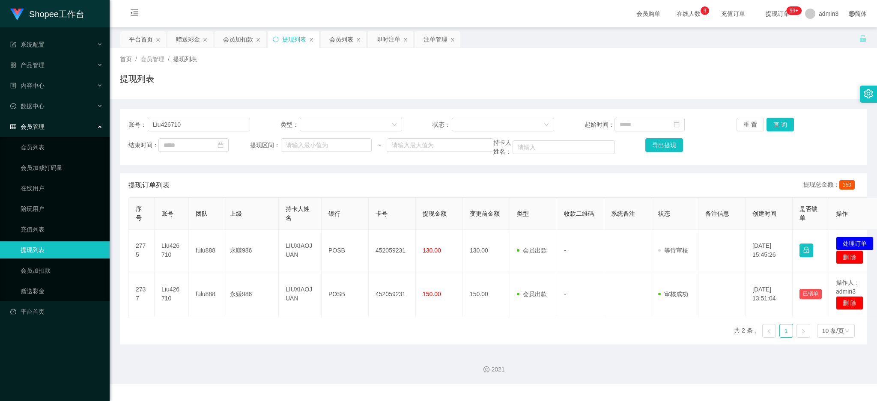
drag, startPoint x: 339, startPoint y: 39, endPoint x: 337, endPoint y: 65, distance: 26.2
click at [340, 39] on div "会员列表" at bounding box center [341, 39] width 24 height 16
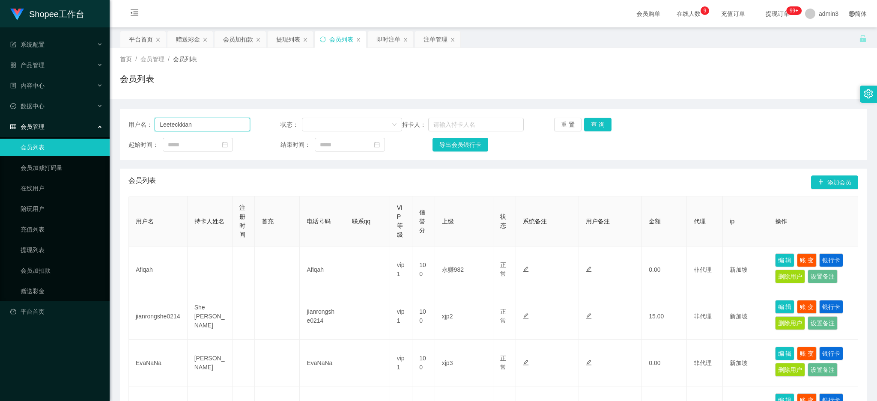
click at [221, 127] on input "Leeteckkian" at bounding box center [202, 125] width 95 height 14
paste input "iu426710"
type input "Liu426710"
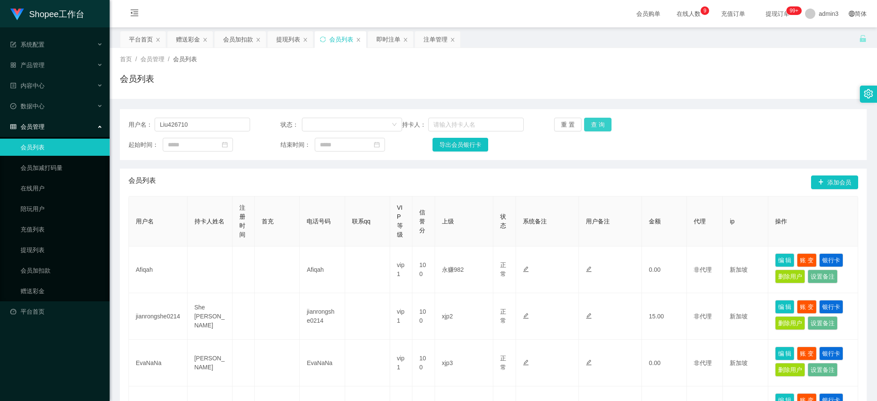
click at [593, 123] on button "查 询" at bounding box center [597, 125] width 27 height 14
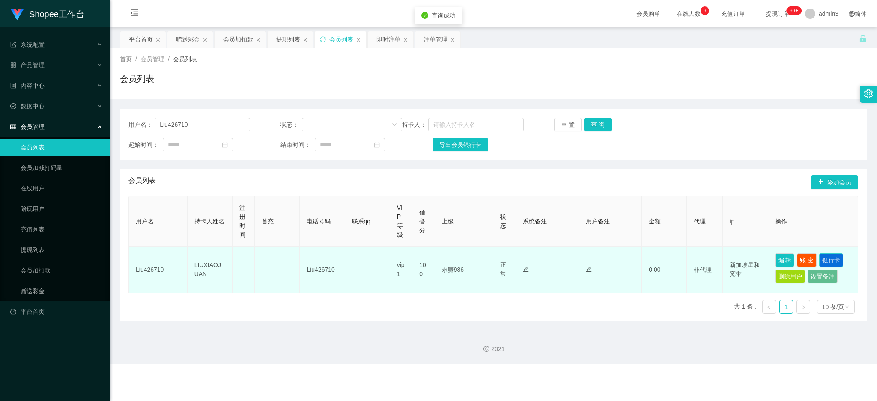
click at [821, 262] on button "银行卡" at bounding box center [831, 260] width 24 height 14
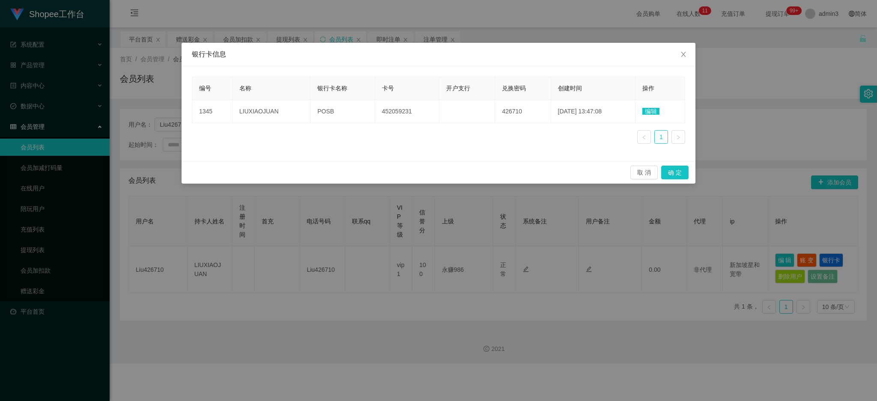
click at [403, 163] on div "取 消 确 定" at bounding box center [439, 172] width 514 height 23
click at [656, 105] on td "编辑" at bounding box center [660, 111] width 50 height 23
click at [656, 115] on span "编辑" at bounding box center [650, 111] width 17 height 7
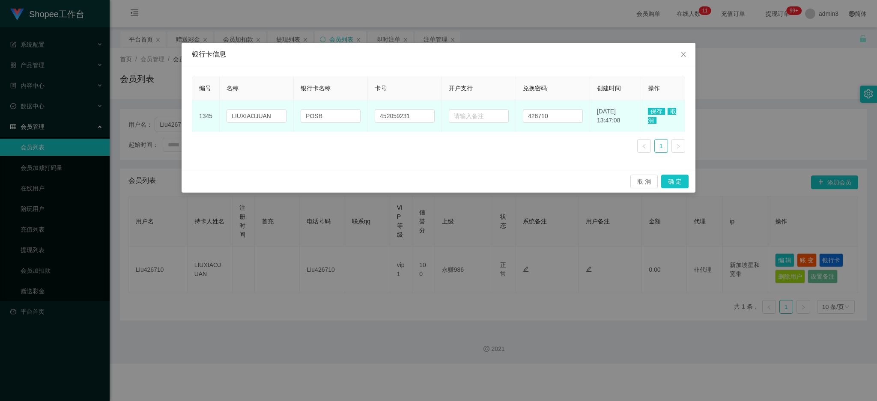
click at [420, 123] on td "452059231" at bounding box center [405, 116] width 74 height 32
click at [418, 122] on input "452059231" at bounding box center [405, 116] width 60 height 14
click at [417, 122] on input "452059231" at bounding box center [405, 116] width 60 height 14
paste input "80829620"
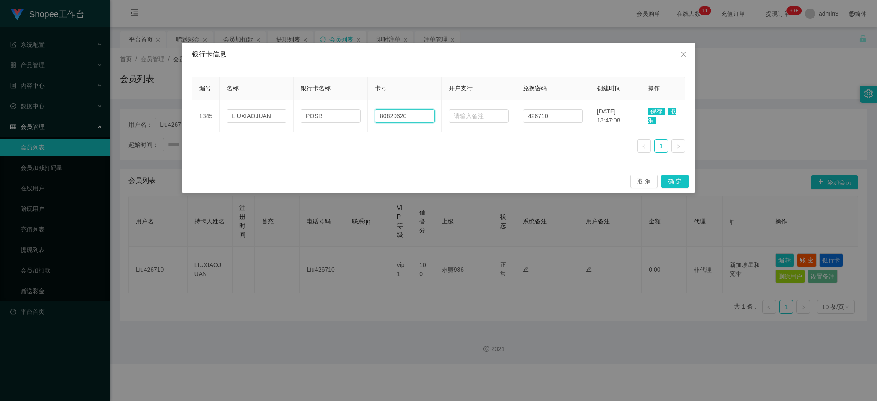
type input "80829620"
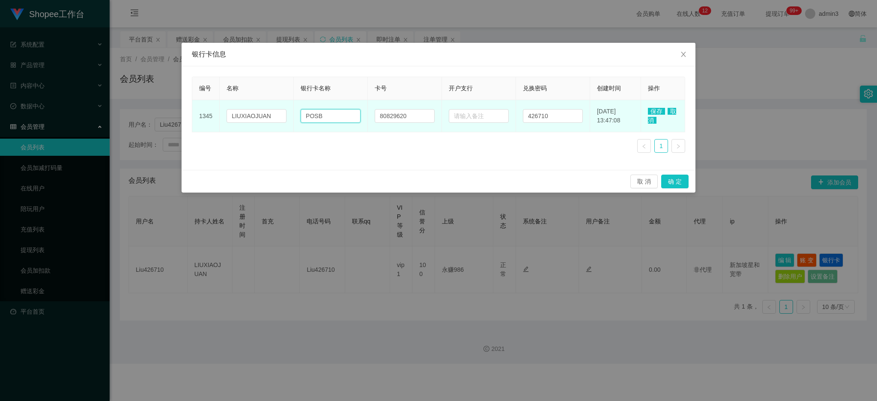
click at [329, 113] on input "POSB" at bounding box center [331, 116] width 60 height 14
paste input "aynow"
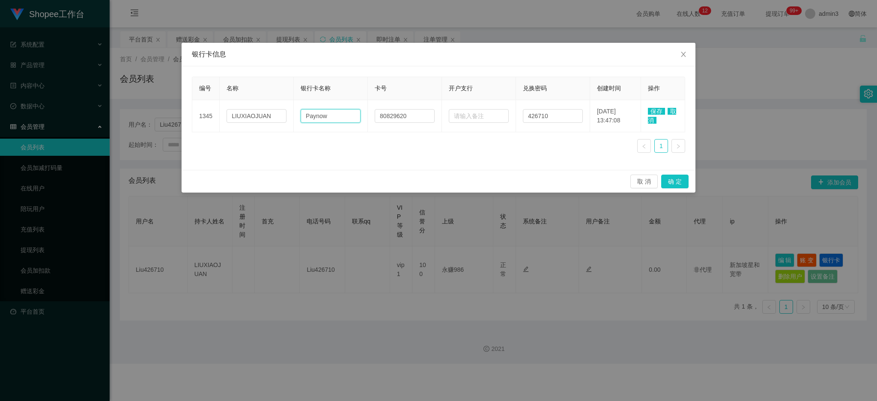
type input "Paynow"
click at [653, 112] on span "保存" at bounding box center [656, 111] width 17 height 7
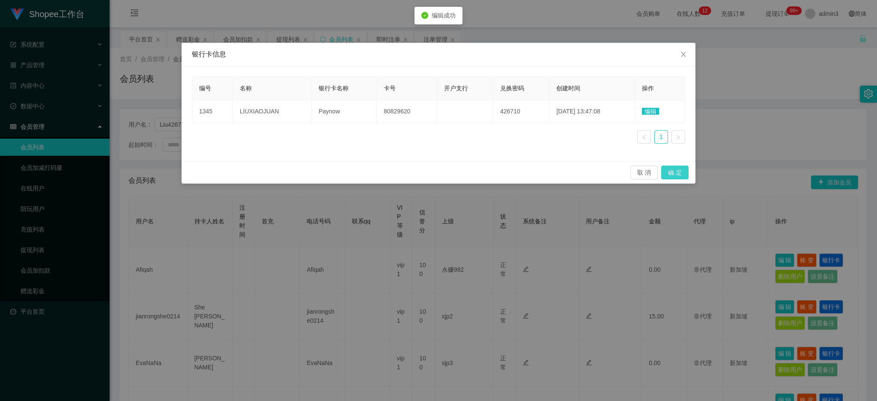
click at [675, 173] on button "确 定" at bounding box center [674, 173] width 27 height 14
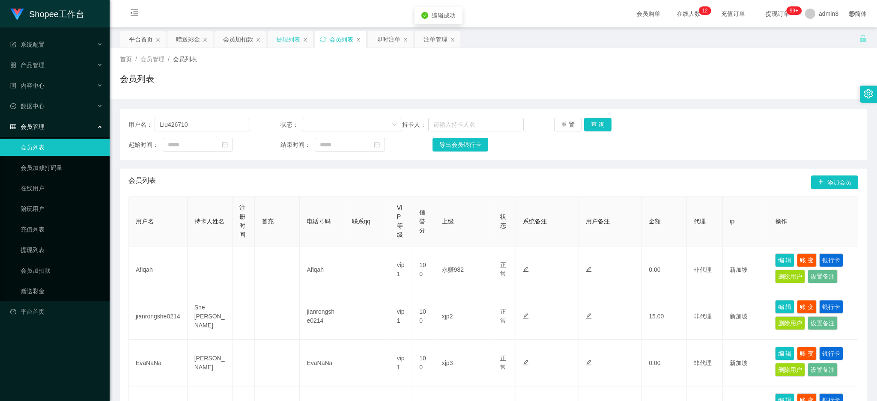
click at [283, 37] on div "提现列表" at bounding box center [288, 39] width 24 height 16
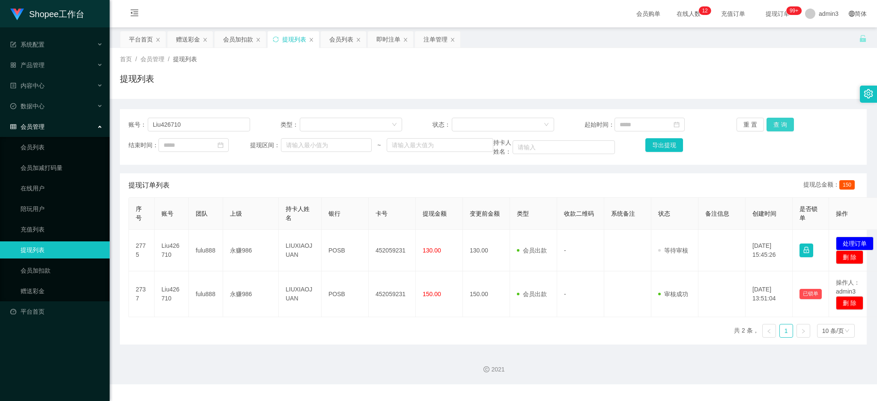
click at [775, 124] on button "查 询" at bounding box center [779, 125] width 27 height 14
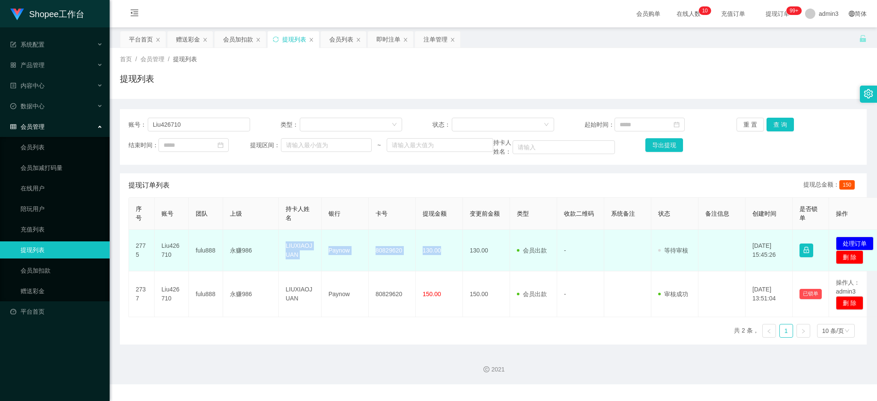
drag, startPoint x: 283, startPoint y: 247, endPoint x: 441, endPoint y: 261, distance: 158.9
click at [441, 261] on tr "2775 Liu426710 fulu888 永赚986 LIUXIAOJUAN Paynow 80829620 130.00 130.00 会员出款 人工取…" at bounding box center [507, 251] width 757 height 42
copy tr "LIUXIAOJUAN Paynow 80829620 130.00"
click at [821, 244] on button "处理订单" at bounding box center [855, 244] width 38 height 14
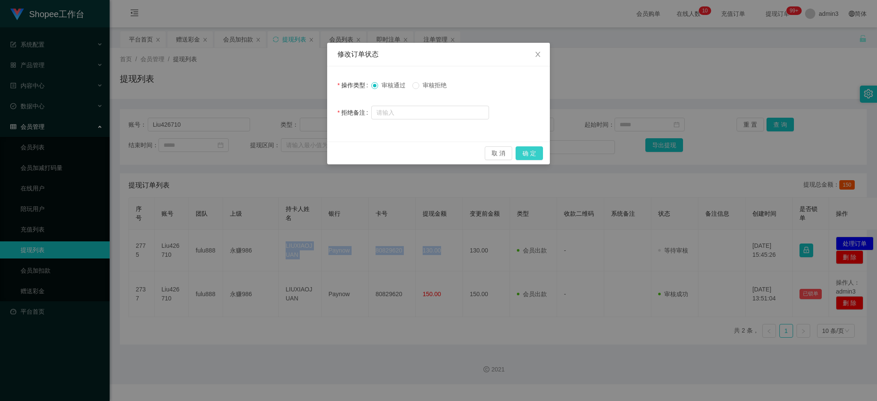
drag, startPoint x: 535, startPoint y: 153, endPoint x: 545, endPoint y: 162, distance: 12.7
click at [535, 153] on button "确 定" at bounding box center [528, 153] width 27 height 14
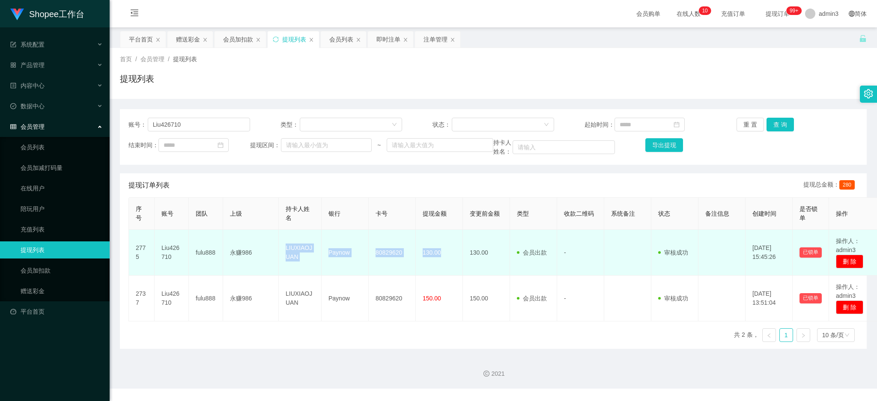
click at [320, 244] on td "LIUXIAOJUAN" at bounding box center [300, 253] width 43 height 46
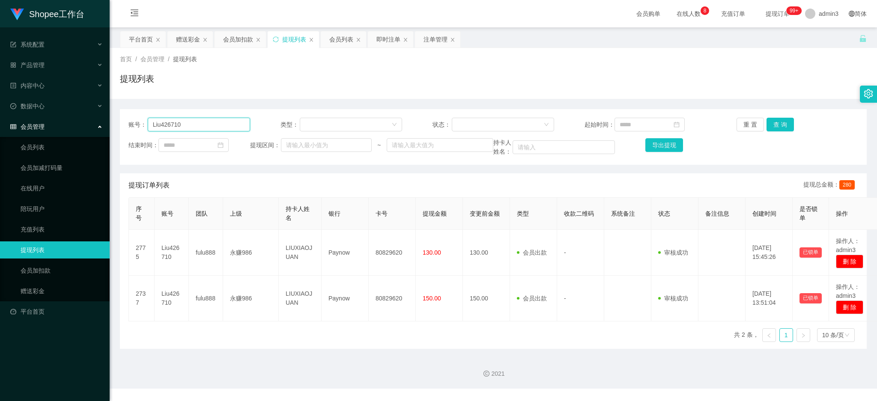
click at [194, 125] on input "Liu426710" at bounding box center [199, 125] width 102 height 14
paste input "Baobao1"
type input "Baobao1"
click at [777, 122] on button "查 询" at bounding box center [779, 125] width 27 height 14
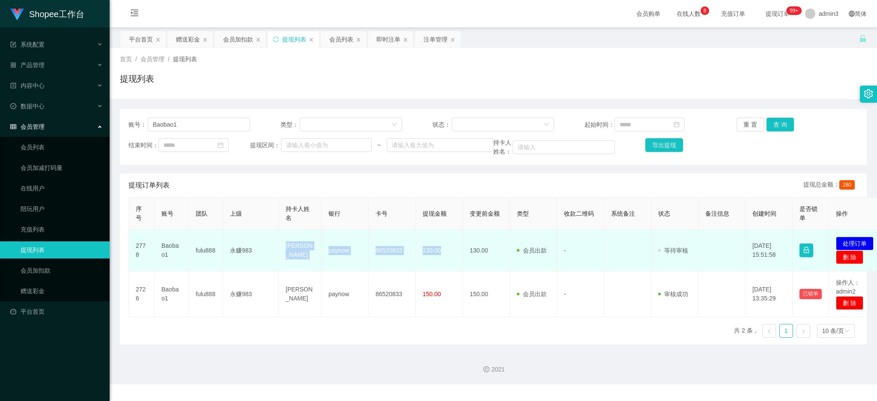
drag, startPoint x: 285, startPoint y: 246, endPoint x: 443, endPoint y: 262, distance: 159.3
click at [443, 262] on tr "2778 Baobao1 fulu888 永赚983 [PERSON_NAME] paynow 86520833 130.00 130.00 会员出款 人工取…" at bounding box center [507, 251] width 757 height 42
copy tr "[PERSON_NAME] paynow 86520833 130.00"
click at [821, 242] on button "处理订单" at bounding box center [855, 244] width 38 height 14
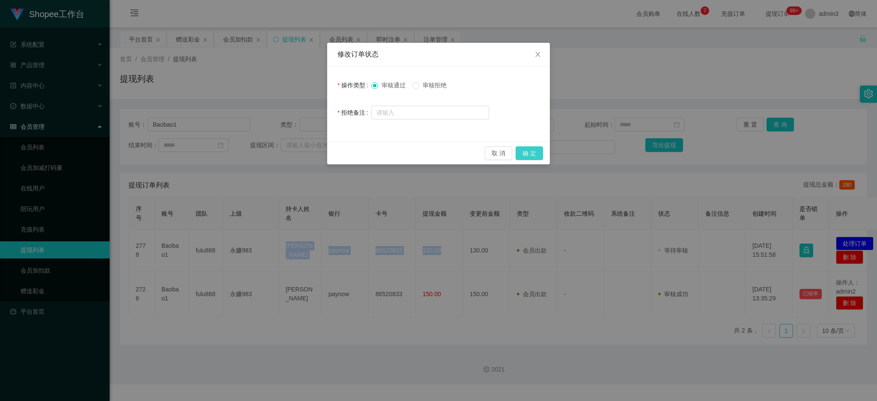
click at [533, 151] on button "确 定" at bounding box center [528, 153] width 27 height 14
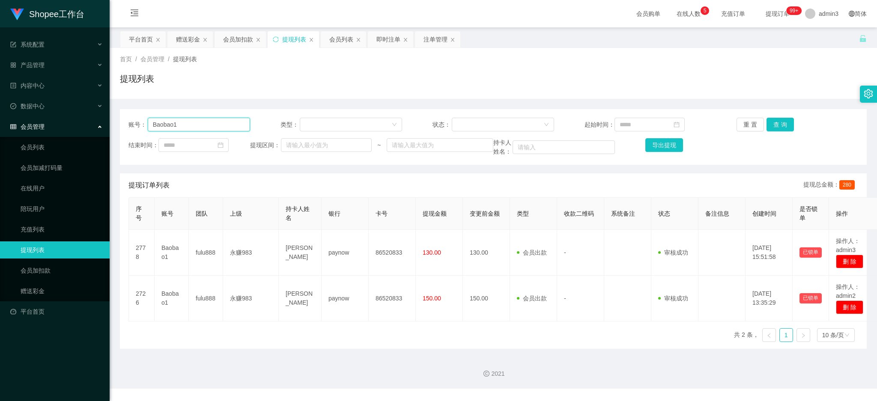
click at [186, 123] on input "Baobao1" at bounding box center [199, 125] width 102 height 14
click at [186, 44] on div "赠送彩金" at bounding box center [188, 39] width 24 height 16
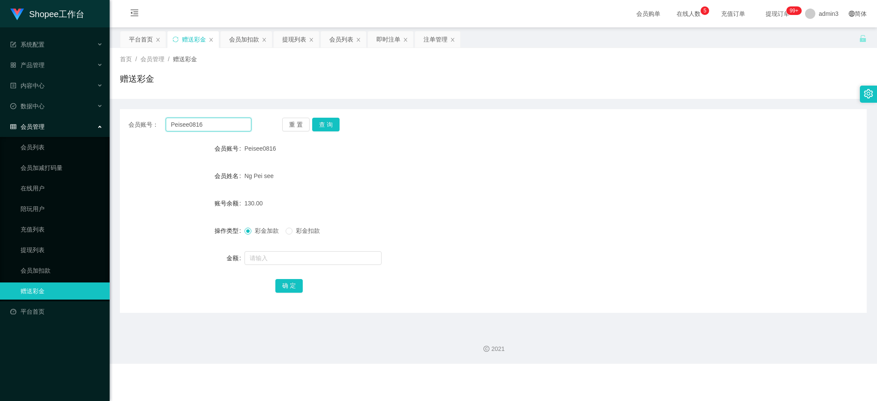
click at [189, 127] on input "Peisee0816" at bounding box center [209, 125] width 86 height 14
paste input "Amos2664"
type input "Amos2664"
click at [325, 124] on button "查 询" at bounding box center [325, 125] width 27 height 14
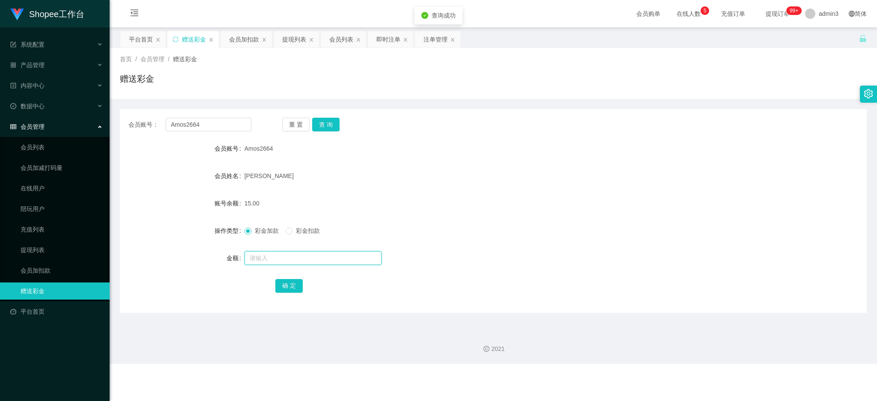
click at [293, 256] on input "text" at bounding box center [312, 258] width 137 height 14
type input "300"
click at [279, 284] on button "确 定" at bounding box center [288, 286] width 27 height 14
click at [192, 127] on input "Amos2664" at bounding box center [209, 125] width 86 height 14
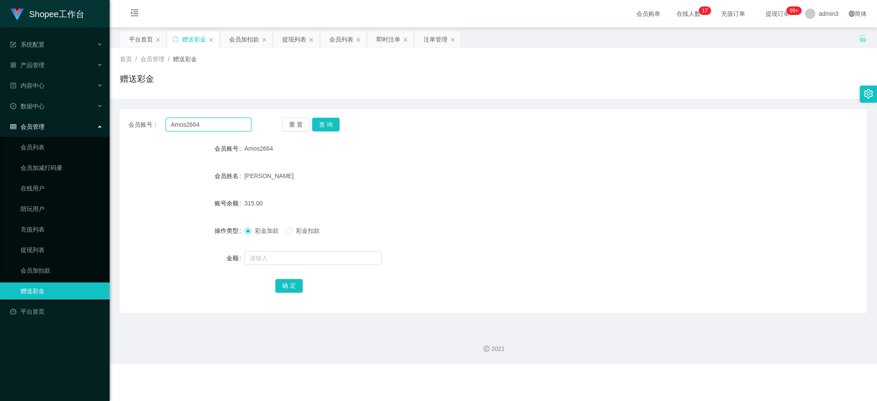
paste input "ShuPing5796"
type input "ShuPing5796"
click at [323, 120] on button "查 询" at bounding box center [325, 125] width 27 height 14
click at [267, 255] on input "text" at bounding box center [312, 258] width 137 height 14
type input "60"
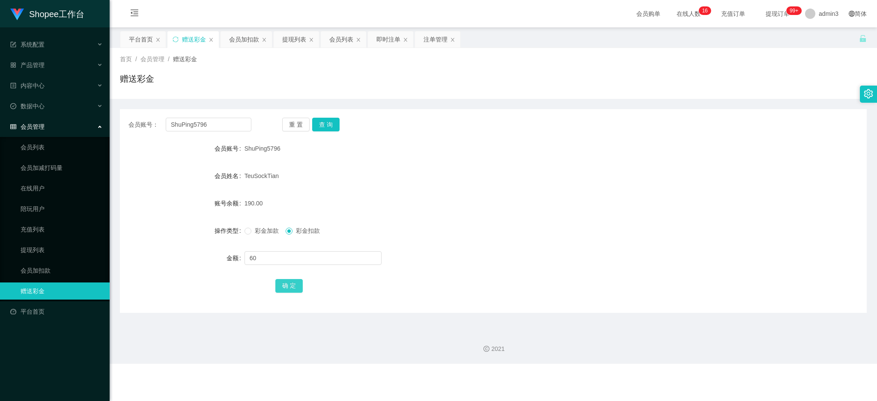
click at [286, 287] on button "确 定" at bounding box center [288, 286] width 27 height 14
click at [250, 230] on span at bounding box center [247, 231] width 7 height 7
click at [280, 37] on div "提现列表" at bounding box center [296, 39] width 45 height 16
click at [292, 42] on div "提现列表" at bounding box center [294, 39] width 24 height 16
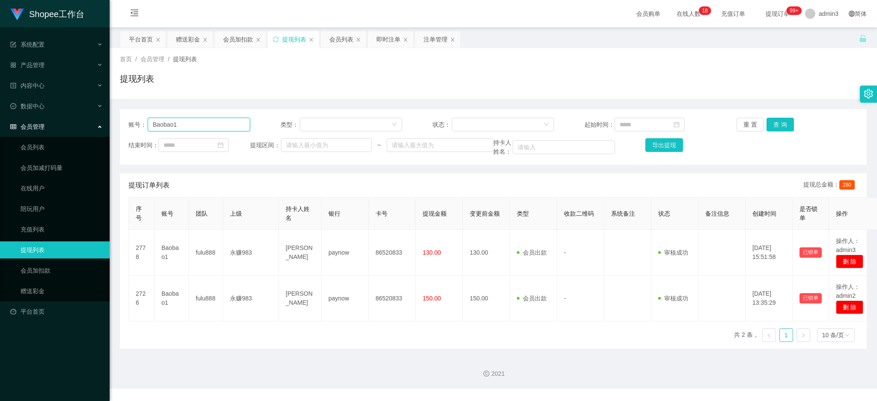
click at [158, 123] on input "Baobao1" at bounding box center [199, 125] width 102 height 14
paste input "hooyik"
click at [779, 121] on button "查 询" at bounding box center [779, 125] width 27 height 14
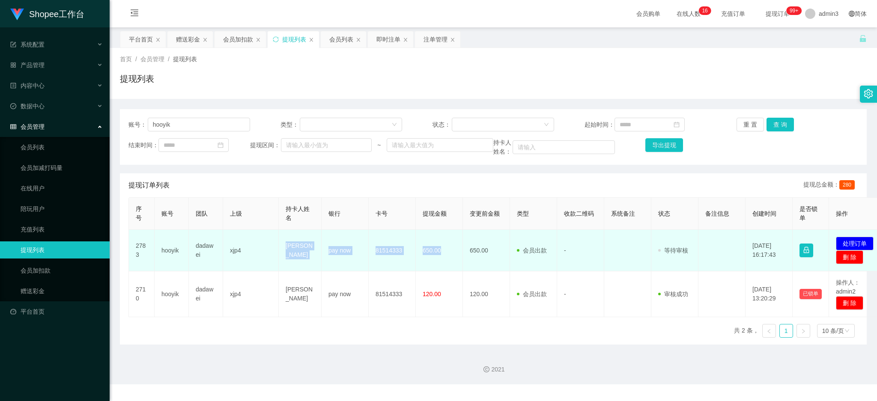
drag, startPoint x: 283, startPoint y: 250, endPoint x: 443, endPoint y: 260, distance: 160.4
click at [443, 260] on tr "2783 hooyik dadawei xjp4 Hoo Yik pay now 81514333 650.00 650.00 会员出款 人工取款 - 审核驳…" at bounding box center [507, 251] width 757 height 42
copy tr "[PERSON_NAME] pay now 81514333 650.00"
click at [821, 243] on button "处理订单" at bounding box center [855, 244] width 38 height 14
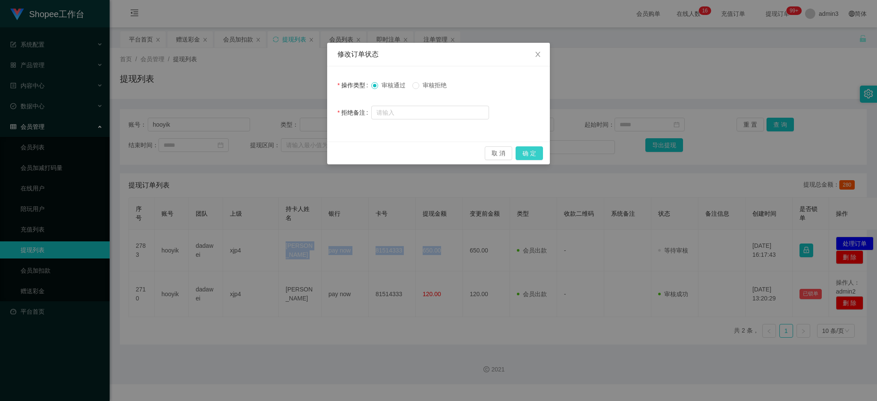
click at [526, 157] on button "确 定" at bounding box center [528, 153] width 27 height 14
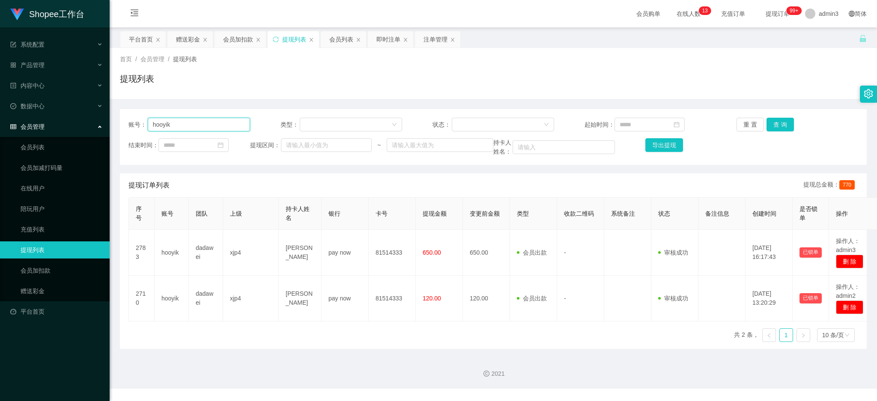
click at [177, 122] on input "hooyik" at bounding box center [199, 125] width 102 height 14
paste input "Dyeo"
type input "Dyeo"
click at [780, 128] on button "查 询" at bounding box center [779, 125] width 27 height 14
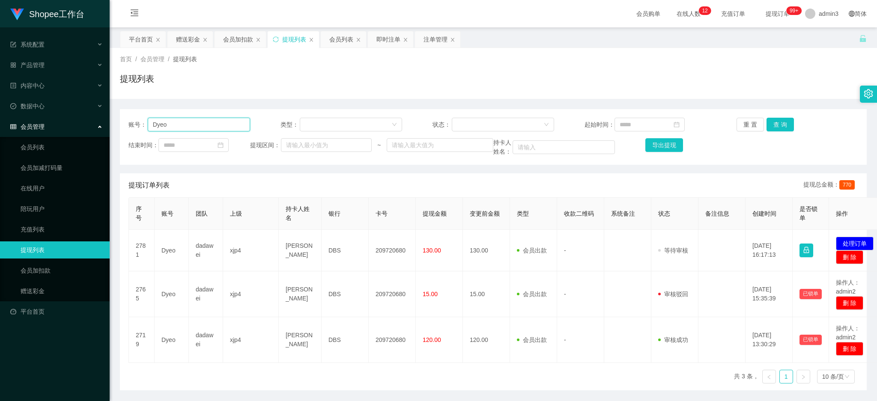
click at [161, 122] on input "Dyeo" at bounding box center [199, 125] width 102 height 14
paste input "81986680"
type input "81986680"
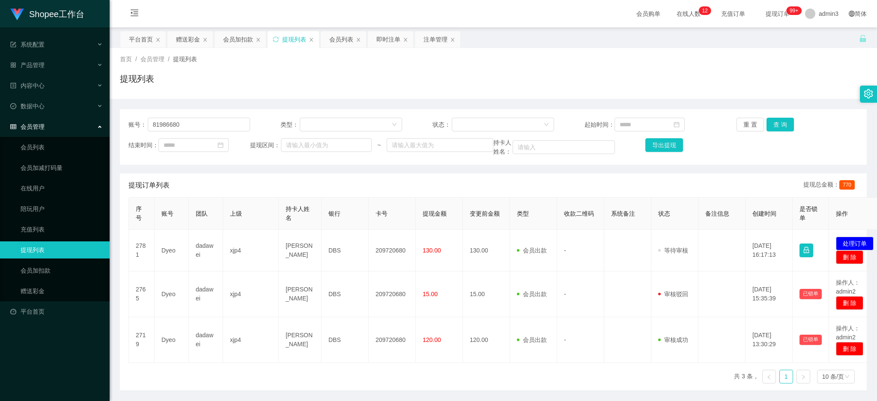
click at [777, 115] on div "账号： 81986680 类型： 状态： 起始时间： 重 置 查 询 结束时间： 提现区间： ~ 持卡人姓名： 导出提现" at bounding box center [493, 137] width 747 height 56
drag, startPoint x: 784, startPoint y: 115, endPoint x: 778, endPoint y: 122, distance: 9.8
click at [784, 115] on div "账号： 81986680 类型： 状态： 起始时间： 重 置 查 询 结束时间： 提现区间： ~ 持卡人姓名： 导出提现" at bounding box center [493, 137] width 747 height 56
drag, startPoint x: 777, startPoint y: 124, endPoint x: 773, endPoint y: 132, distance: 8.6
click at [776, 126] on button "查 询" at bounding box center [779, 125] width 27 height 14
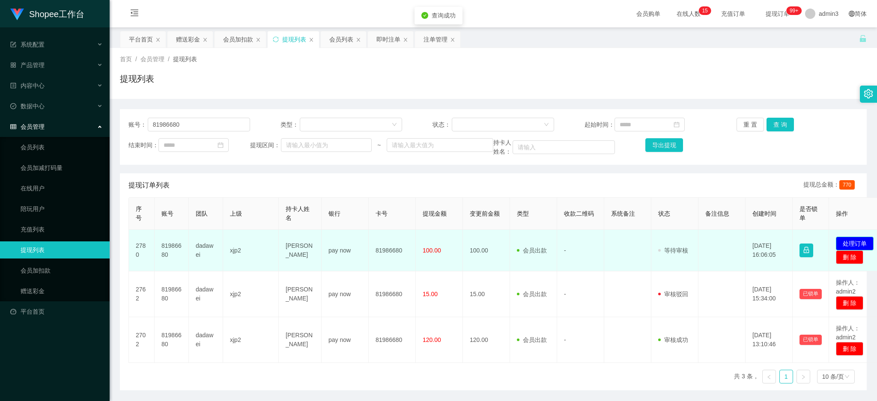
click at [821, 244] on button "处理订单" at bounding box center [855, 244] width 38 height 14
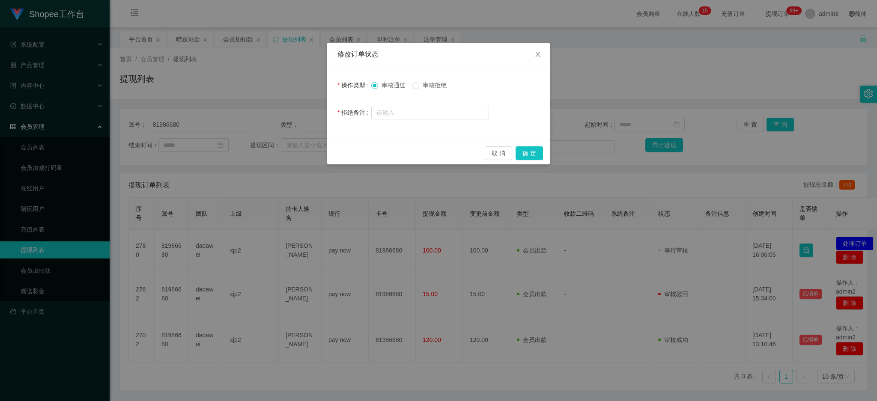
click at [422, 86] on span "审核拒绝" at bounding box center [434, 85] width 31 height 7
click at [526, 147] on button "确 定" at bounding box center [528, 153] width 27 height 14
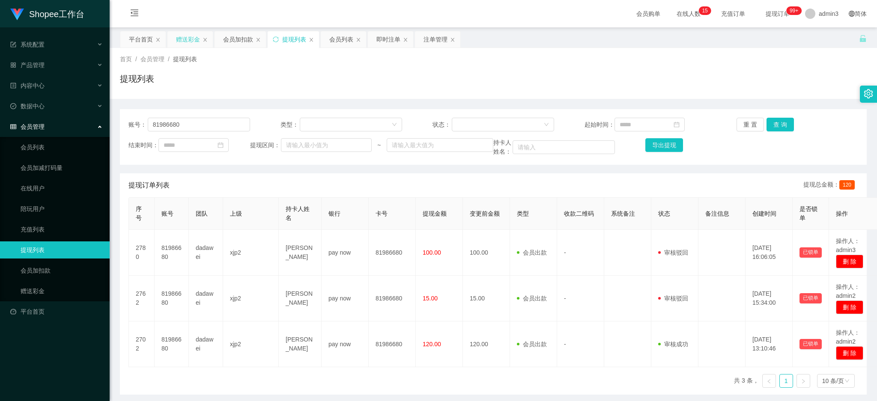
drag, startPoint x: 194, startPoint y: 37, endPoint x: 196, endPoint y: 47, distance: 9.9
click at [194, 37] on div "赠送彩金" at bounding box center [188, 39] width 24 height 16
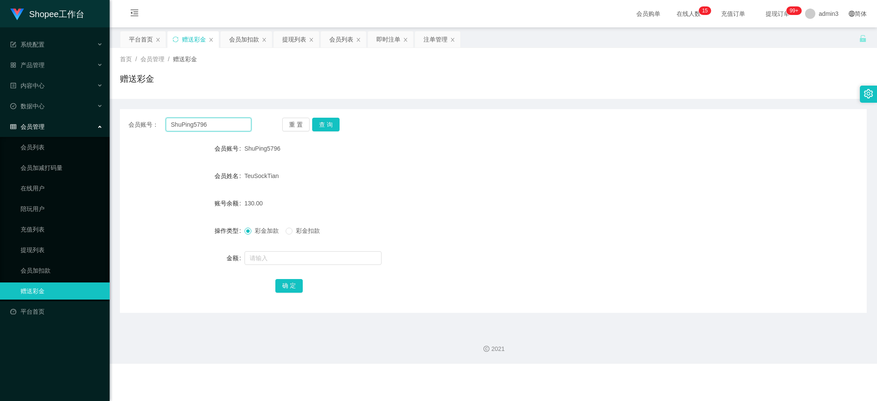
click at [183, 123] on input "ShuPing5796" at bounding box center [209, 125] width 86 height 14
paste input "81986680"
type input "81986680"
click at [327, 128] on button "查 询" at bounding box center [325, 125] width 27 height 14
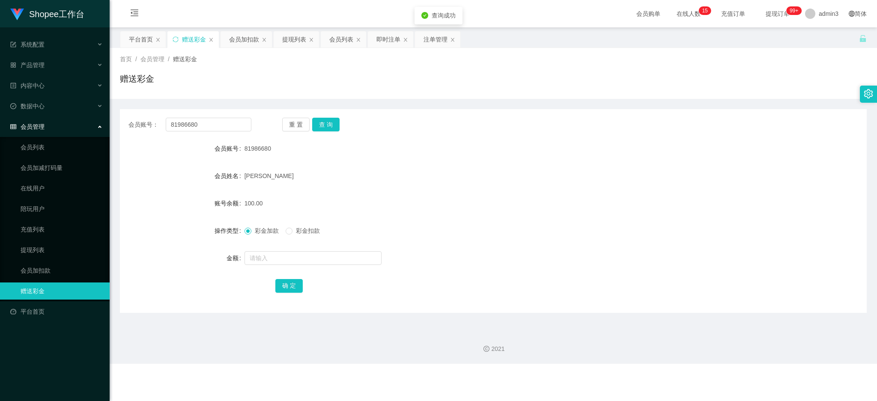
click at [268, 250] on div at bounding box center [461, 258] width 435 height 17
click at [266, 257] on input "text" at bounding box center [312, 258] width 137 height 14
type input "30"
drag, startPoint x: 282, startPoint y: 285, endPoint x: 434, endPoint y: 308, distance: 154.1
click at [282, 285] on button "确 定" at bounding box center [288, 286] width 27 height 14
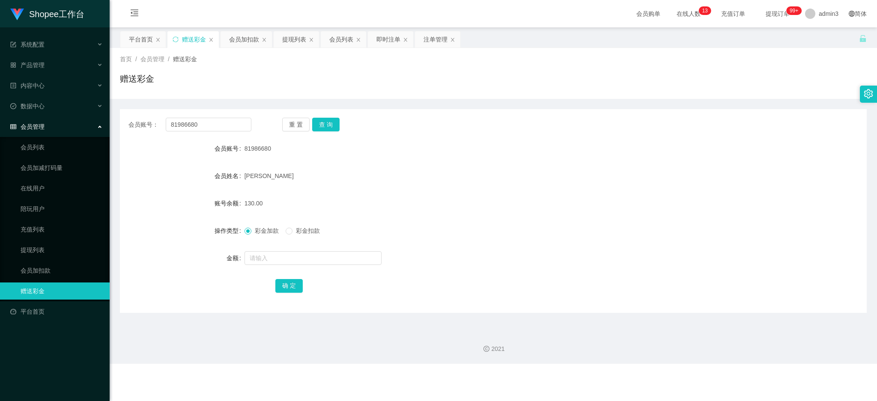
drag, startPoint x: 295, startPoint y: 37, endPoint x: 292, endPoint y: 49, distance: 12.1
click at [295, 37] on div "提现列表" at bounding box center [294, 39] width 24 height 16
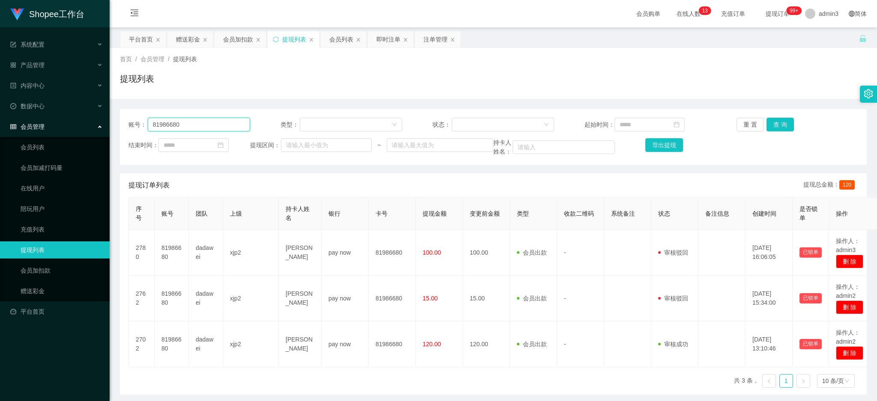
click at [190, 127] on input "81986680" at bounding box center [199, 125] width 102 height 14
paste input "yhengu"
click at [781, 119] on button "查 询" at bounding box center [779, 125] width 27 height 14
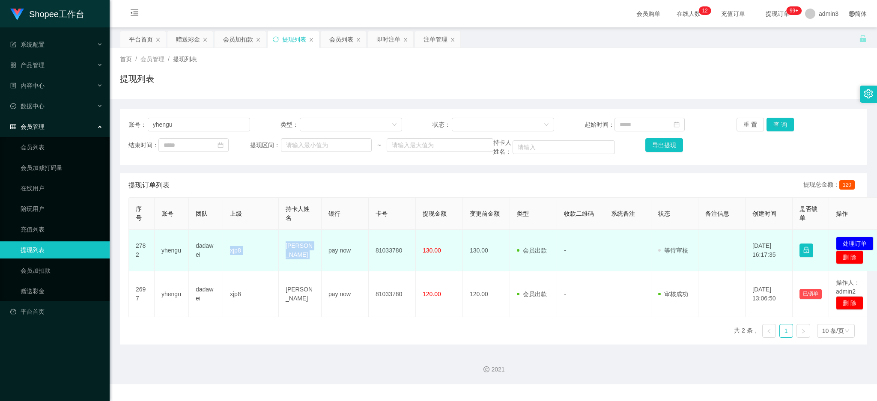
drag, startPoint x: 227, startPoint y: 253, endPoint x: 328, endPoint y: 262, distance: 101.0
click at [328, 262] on tr "2782 yhengu dadawei xjp8 [PERSON_NAME] pay now 81033780 130.00 130.00 会员出款 人工取款…" at bounding box center [507, 251] width 757 height 42
click at [301, 253] on td "[PERSON_NAME]" at bounding box center [300, 251] width 43 height 42
drag, startPoint x: 286, startPoint y: 251, endPoint x: 443, endPoint y: 262, distance: 157.5
click at [443, 262] on tr "2782 yhengu dadawei xjp8 [PERSON_NAME] pay now 81033780 130.00 130.00 会员出款 人工取款…" at bounding box center [507, 251] width 757 height 42
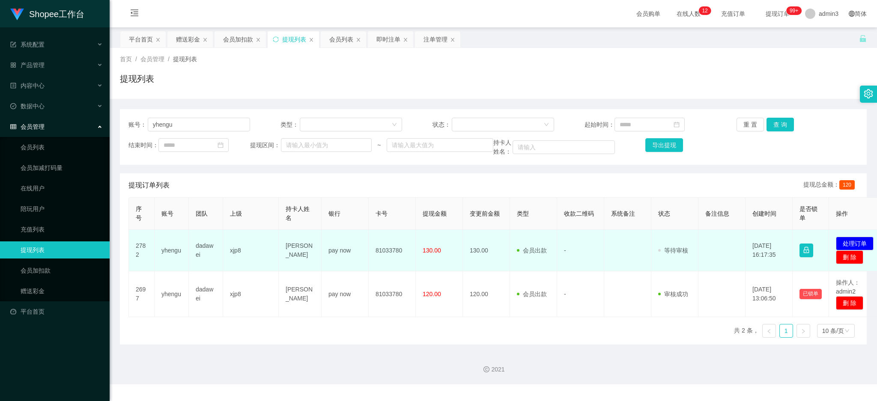
click at [821, 230] on td "发起代付 处理订单 删 除" at bounding box center [857, 251] width 57 height 42
click at [821, 239] on button "处理订单" at bounding box center [855, 244] width 38 height 14
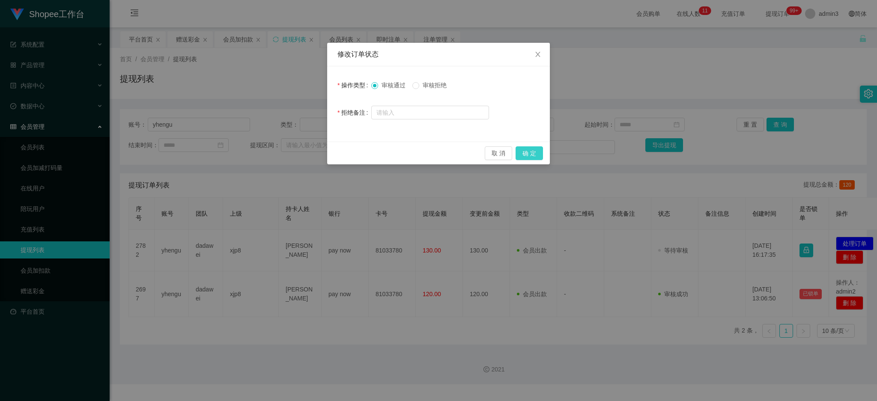
click at [525, 152] on button "确 定" at bounding box center [528, 153] width 27 height 14
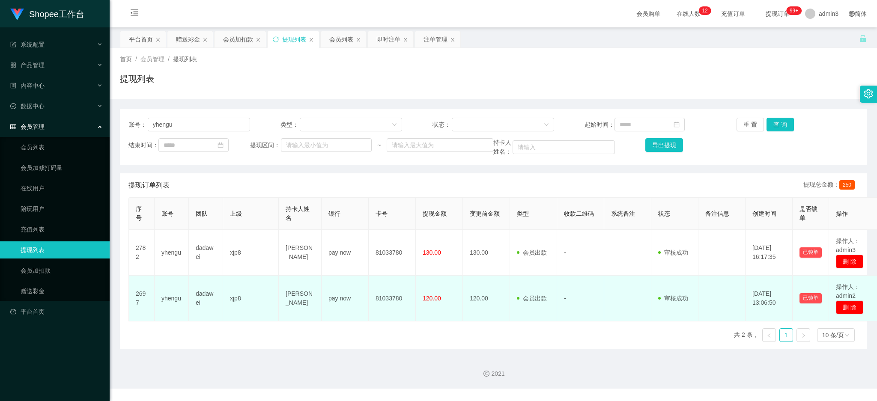
click at [337, 280] on td "pay now" at bounding box center [344, 299] width 47 height 46
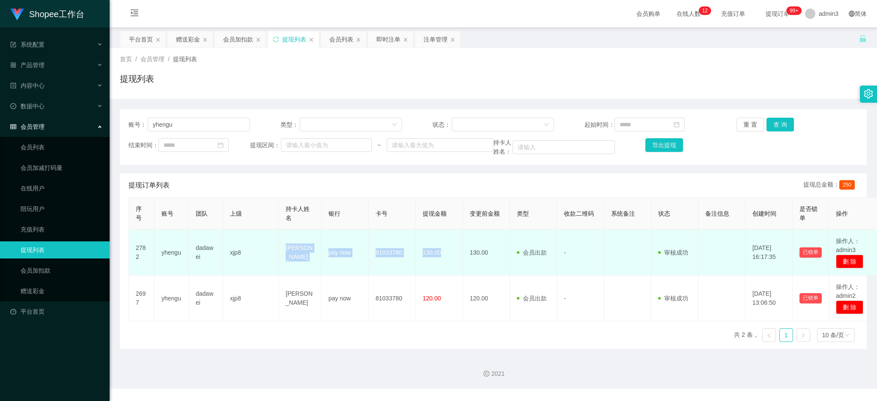
drag, startPoint x: 284, startPoint y: 256, endPoint x: 446, endPoint y: 266, distance: 162.5
click at [446, 266] on tr "2782 yhengu dadawei xjp8 [PERSON_NAME] pay now 81033780 130.00 130.00 会员出款 人工取款…" at bounding box center [504, 253] width 751 height 46
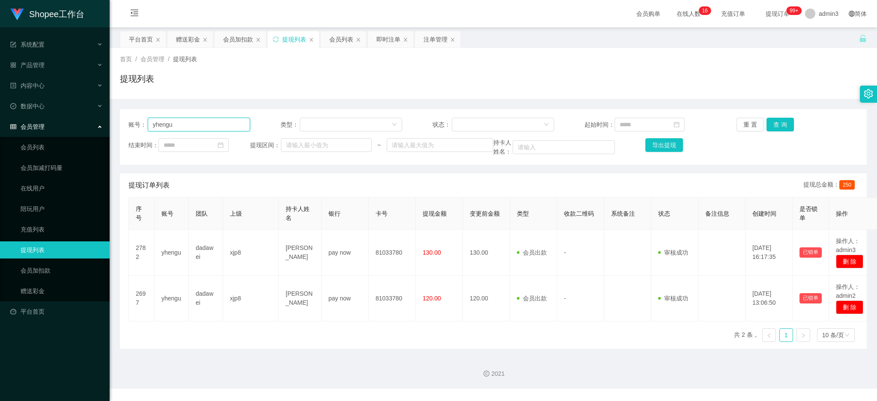
click at [183, 121] on input "yhengu" at bounding box center [199, 125] width 102 height 14
paste input "Dyeo"
type input "Dyeo"
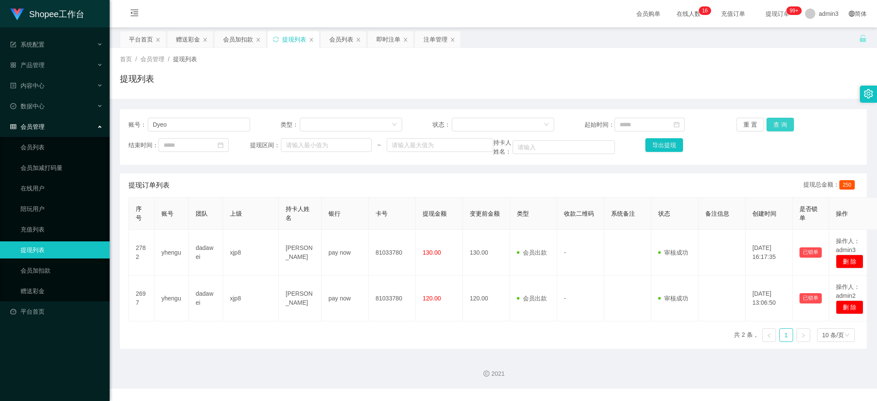
click at [777, 125] on button "查 询" at bounding box center [779, 125] width 27 height 14
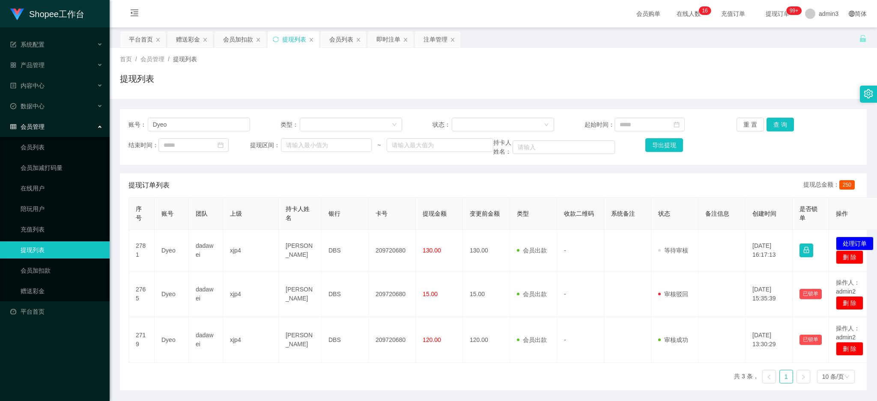
drag, startPoint x: 339, startPoint y: 42, endPoint x: 327, endPoint y: 60, distance: 21.8
click at [338, 44] on div "会员列表" at bounding box center [341, 39] width 24 height 16
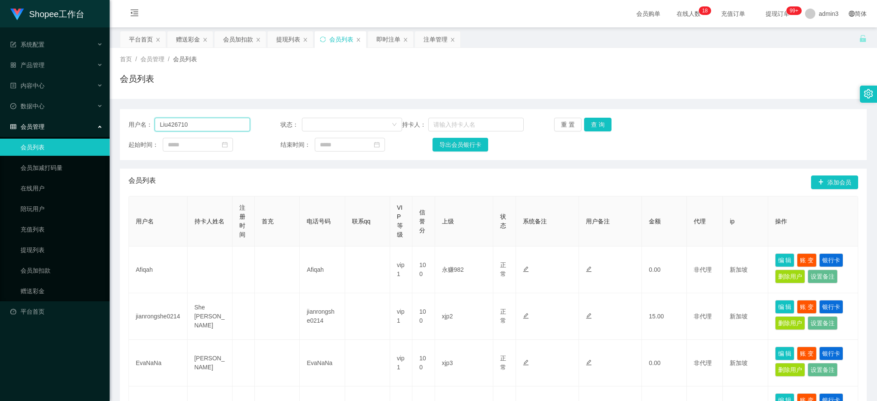
click at [210, 119] on input "Liu426710" at bounding box center [202, 125] width 95 height 14
paste input "Dyeo"
type input "Dyeo"
click at [594, 123] on button "查 询" at bounding box center [597, 125] width 27 height 14
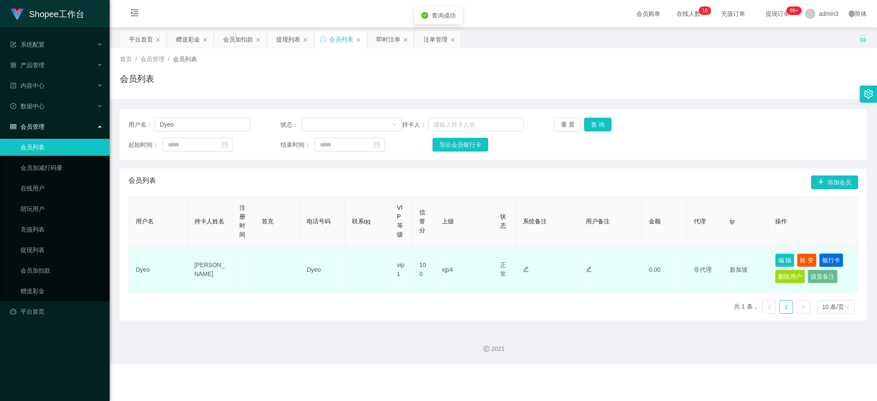
click at [821, 259] on button "银行卡" at bounding box center [831, 260] width 24 height 14
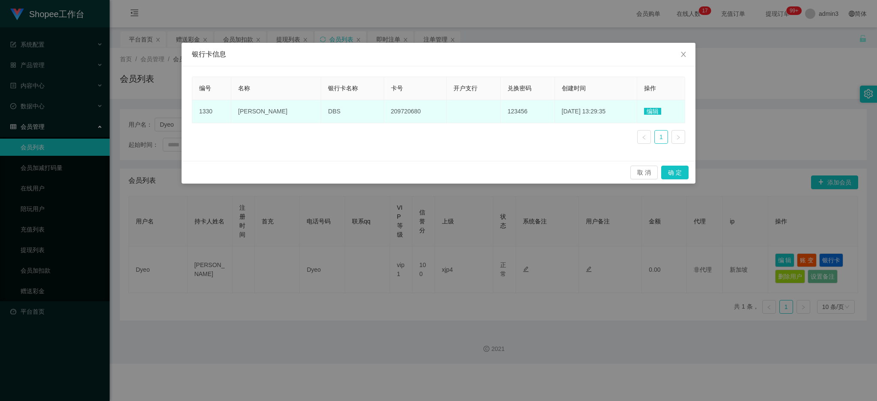
click at [384, 106] on td "209720680" at bounding box center [415, 111] width 62 height 23
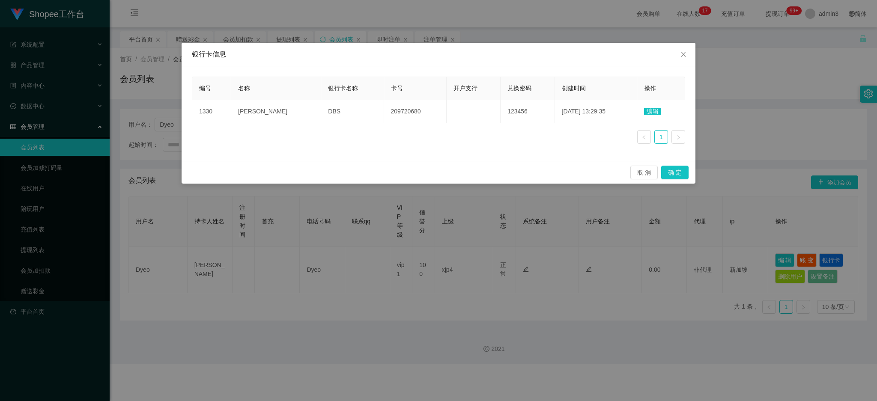
drag, startPoint x: 651, startPoint y: 110, endPoint x: 360, endPoint y: 141, distance: 292.0
click at [650, 110] on span "编辑" at bounding box center [652, 111] width 17 height 7
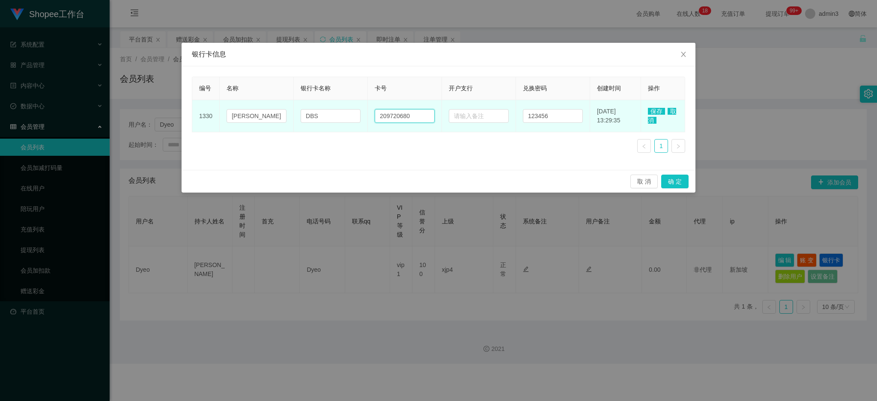
click at [390, 119] on input "209720680" at bounding box center [405, 116] width 60 height 14
paste input "81330829"
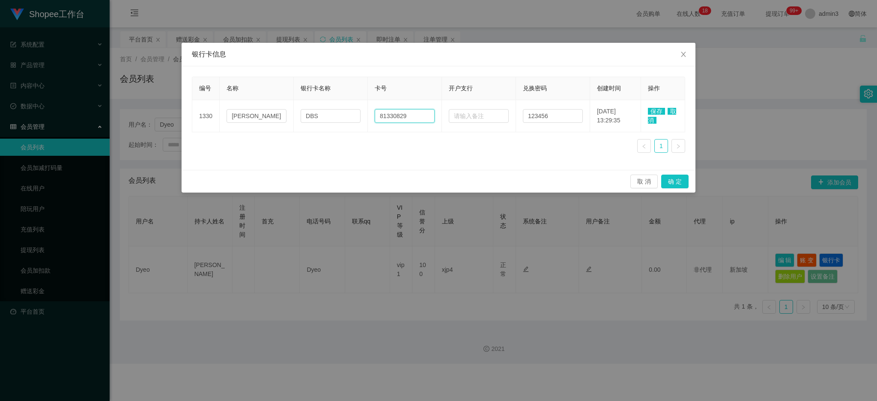
type input "81330829"
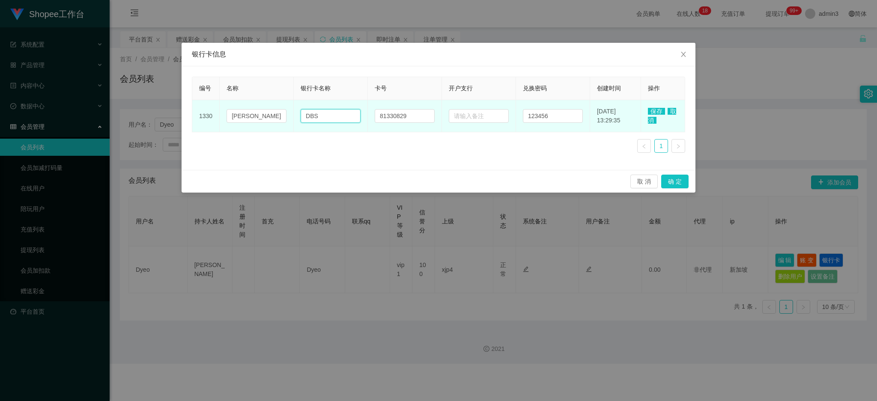
click at [307, 121] on input "DBS" at bounding box center [331, 116] width 60 height 14
paste input "Paynow"
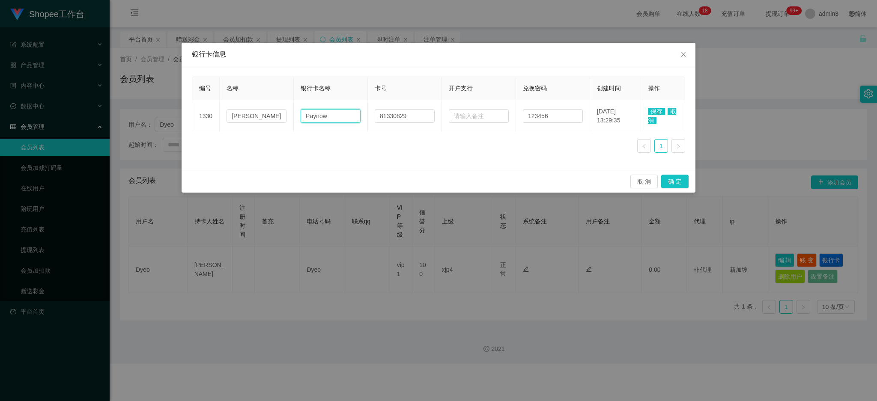
type input "Paynow"
click at [655, 109] on span "保存" at bounding box center [656, 111] width 17 height 7
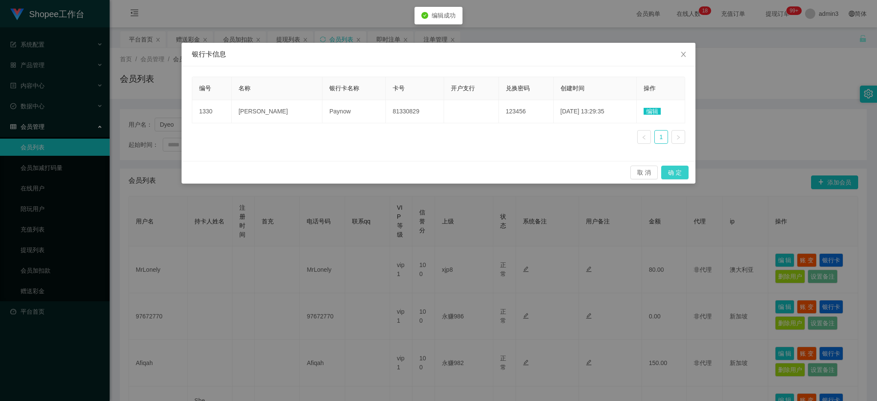
drag, startPoint x: 673, startPoint y: 167, endPoint x: 656, endPoint y: 161, distance: 18.5
click at [673, 167] on button "确 定" at bounding box center [674, 173] width 27 height 14
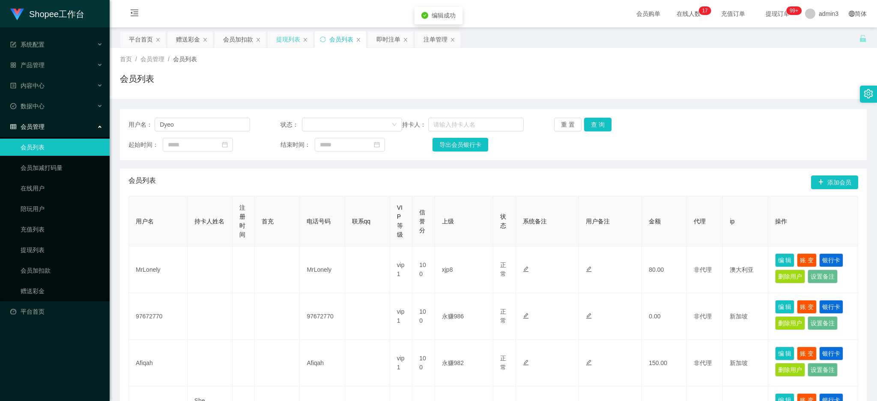
drag, startPoint x: 287, startPoint y: 38, endPoint x: 299, endPoint y: 45, distance: 13.6
click at [288, 38] on div "提现列表" at bounding box center [288, 39] width 24 height 16
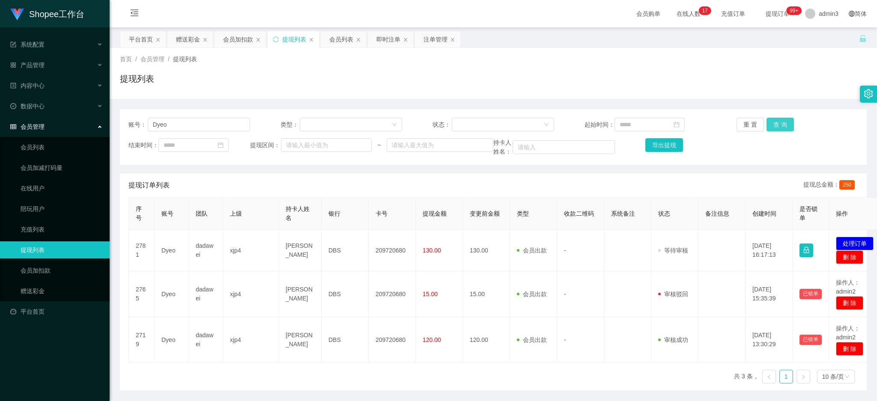
drag, startPoint x: 771, startPoint y: 124, endPoint x: 738, endPoint y: 147, distance: 39.7
click at [771, 124] on button "查 询" at bounding box center [779, 125] width 27 height 14
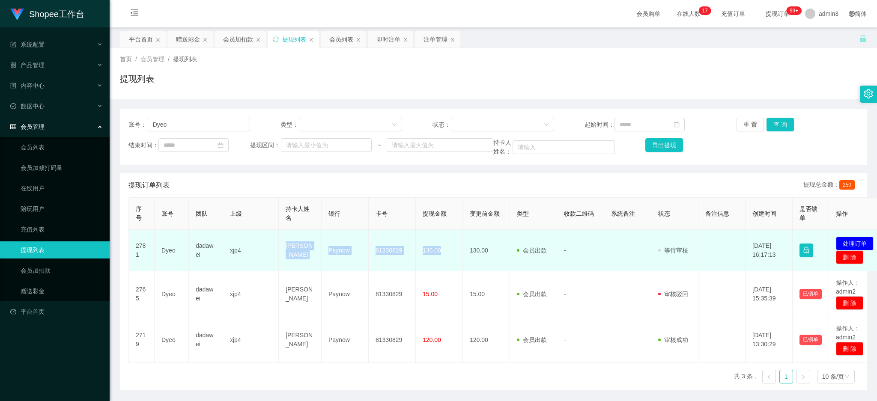
drag, startPoint x: 285, startPoint y: 253, endPoint x: 444, endPoint y: 267, distance: 160.3
click at [444, 267] on tr "2781 Dyeo dadawei xjp4 [PERSON_NAME] Yeo Paynow 81330829 130.00 130.00 会员出款 人工取…" at bounding box center [507, 251] width 757 height 42
click at [821, 243] on button "处理订单" at bounding box center [855, 244] width 38 height 14
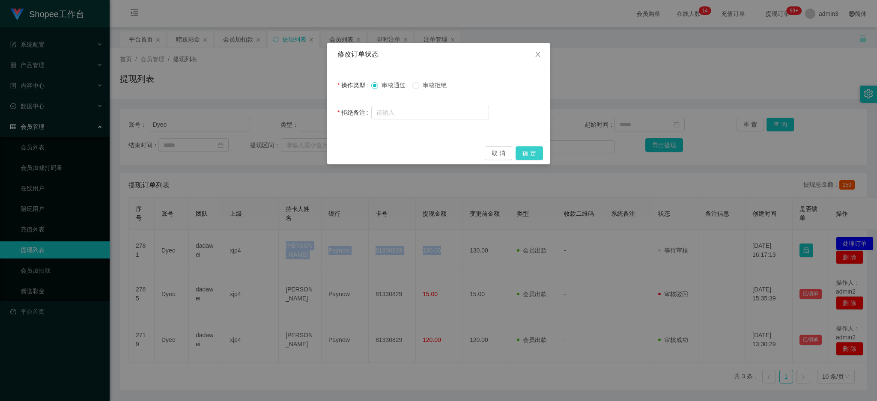
click at [537, 148] on button "确 定" at bounding box center [528, 153] width 27 height 14
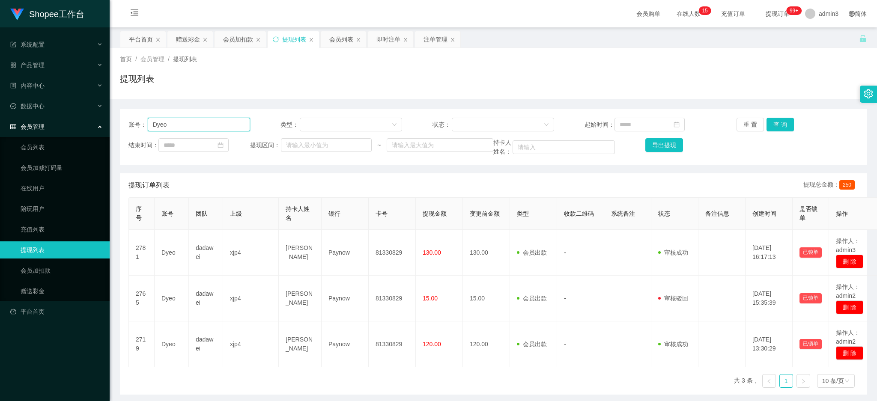
click at [192, 123] on input "Dyeo" at bounding box center [199, 125] width 102 height 14
paste input "81522818"
drag, startPoint x: 781, startPoint y: 127, endPoint x: 756, endPoint y: 149, distance: 33.7
click at [781, 127] on button "查 询" at bounding box center [779, 125] width 27 height 14
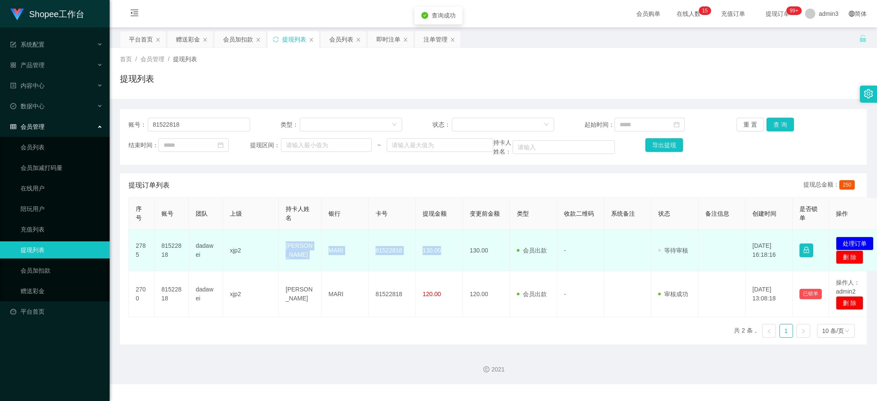
drag, startPoint x: 287, startPoint y: 251, endPoint x: 441, endPoint y: 262, distance: 154.5
click at [441, 262] on tr "2785 81522818 dadawei xjp2 [PERSON_NAME] MARI 81522818 130.00 130.00 会员出款 人工取款 …" at bounding box center [507, 251] width 757 height 42
click at [821, 243] on button "处理订单" at bounding box center [855, 244] width 38 height 14
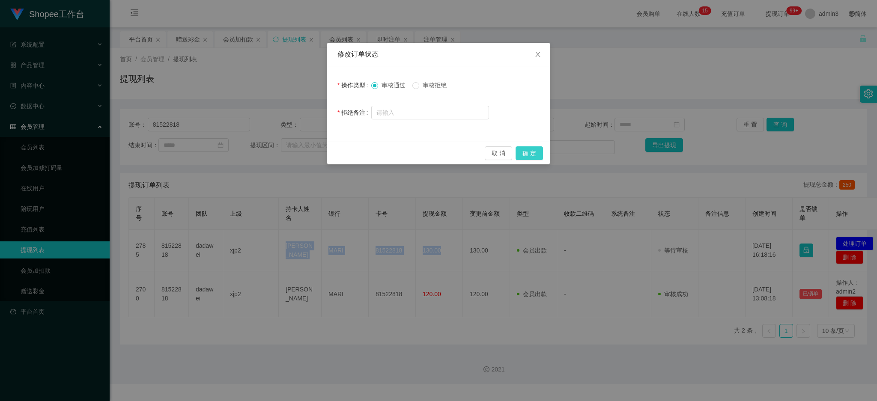
click at [528, 149] on button "确 定" at bounding box center [528, 153] width 27 height 14
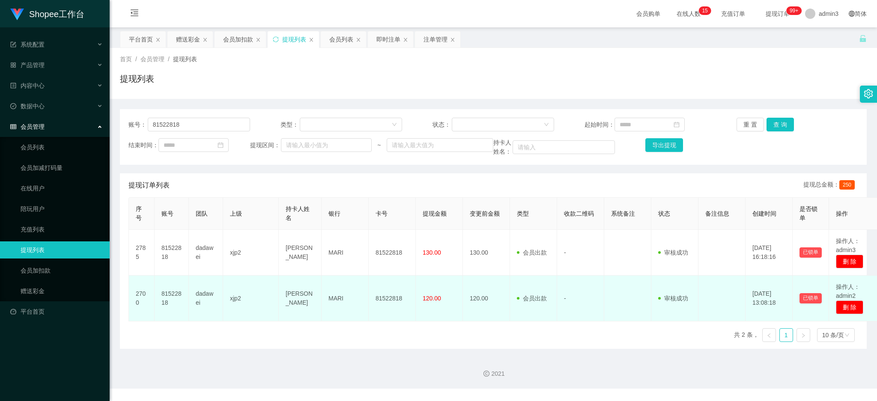
click at [293, 276] on td "[PERSON_NAME]" at bounding box center [300, 299] width 43 height 46
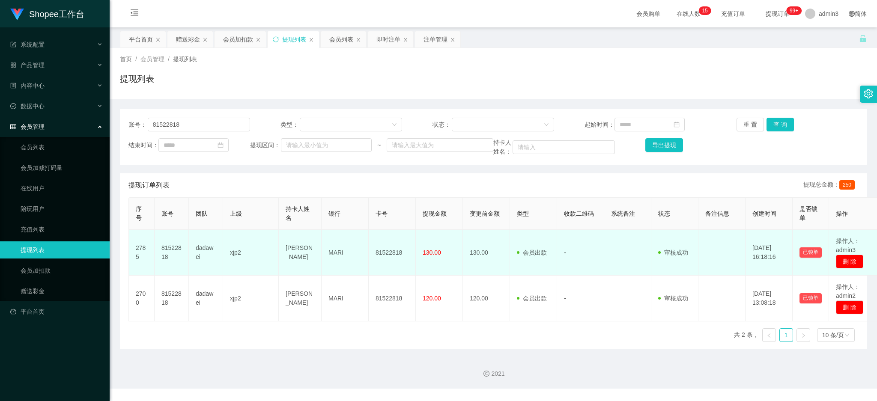
click at [263, 264] on td "xjp2" at bounding box center [251, 253] width 56 height 46
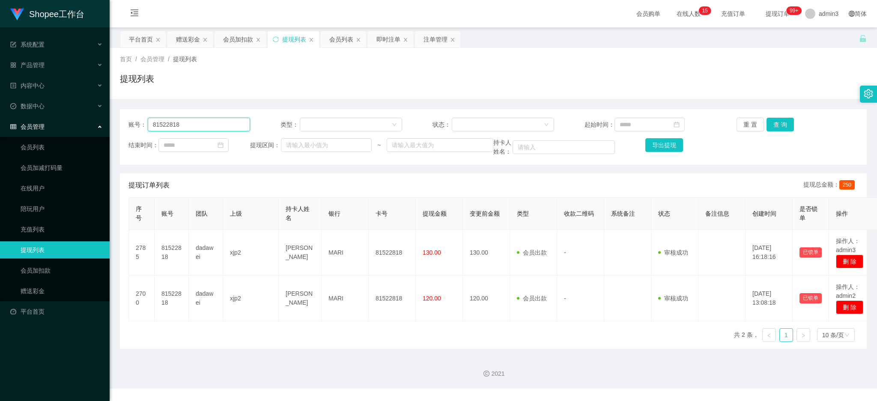
click at [213, 119] on input "81522818" at bounding box center [199, 125] width 102 height 14
click at [202, 127] on input "81522818" at bounding box center [199, 125] width 102 height 14
click at [771, 127] on button "查 询" at bounding box center [779, 125] width 27 height 14
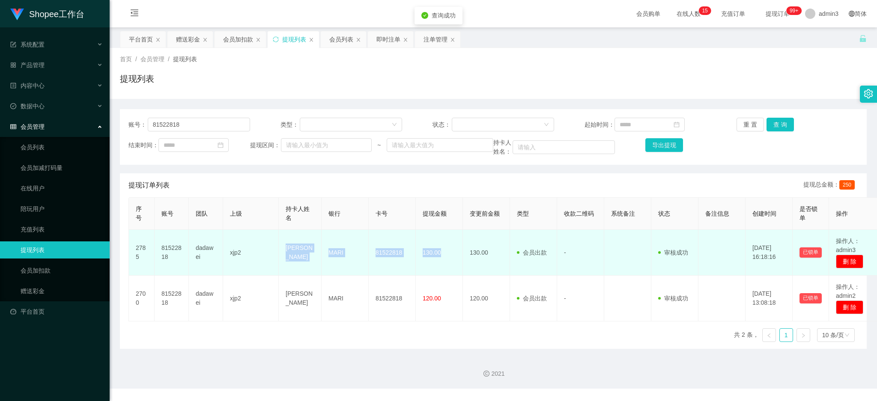
drag, startPoint x: 278, startPoint y: 254, endPoint x: 451, endPoint y: 264, distance: 173.7
click at [451, 264] on tr "2785 81522818 dadawei xjp2 [PERSON_NAME] 81522818 130.00 130.00 会员出款 人工取款 - 审核驳…" at bounding box center [504, 253] width 751 height 46
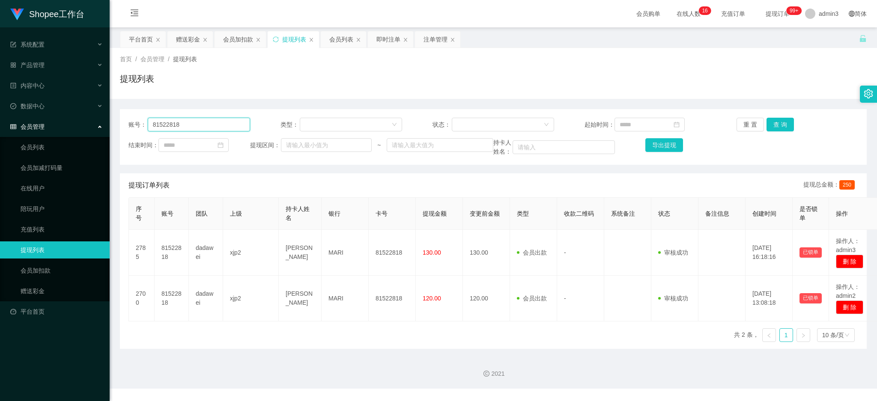
click at [180, 125] on input "81522818" at bounding box center [199, 125] width 102 height 14
paste input "Kaien19"
click at [780, 122] on button "查 询" at bounding box center [779, 125] width 27 height 14
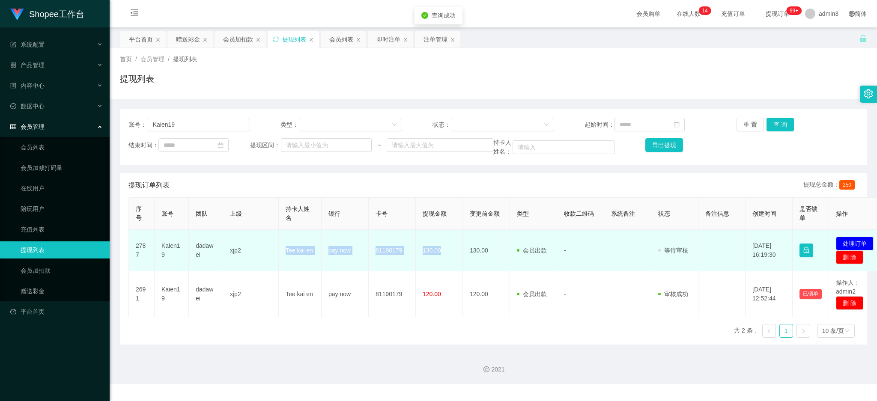
drag, startPoint x: 284, startPoint y: 251, endPoint x: 449, endPoint y: 259, distance: 165.9
click at [449, 259] on tr "2787 Kaien19 dadawei xjp2 Tee kai en pay now 81190179 130.00 130.00 会员出款 人工取款 -…" at bounding box center [507, 251] width 757 height 42
drag, startPoint x: 859, startPoint y: 243, endPoint x: 656, endPoint y: 211, distance: 204.9
click at [821, 243] on button "处理订单" at bounding box center [855, 244] width 38 height 14
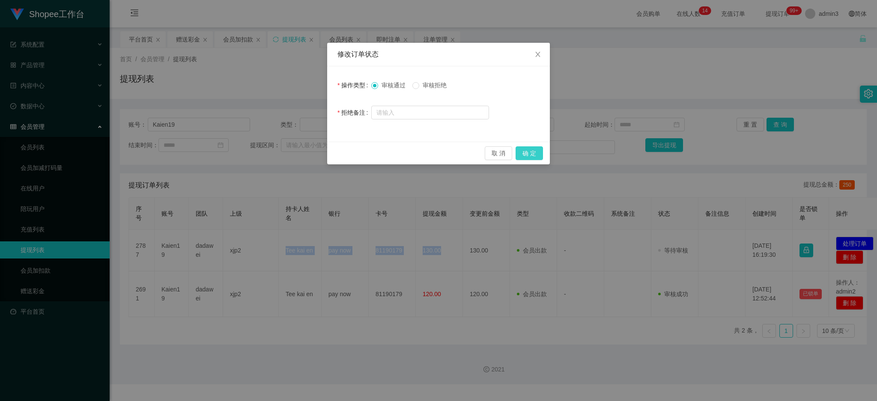
drag, startPoint x: 531, startPoint y: 155, endPoint x: 621, endPoint y: 222, distance: 112.2
click at [531, 155] on button "确 定" at bounding box center [528, 153] width 27 height 14
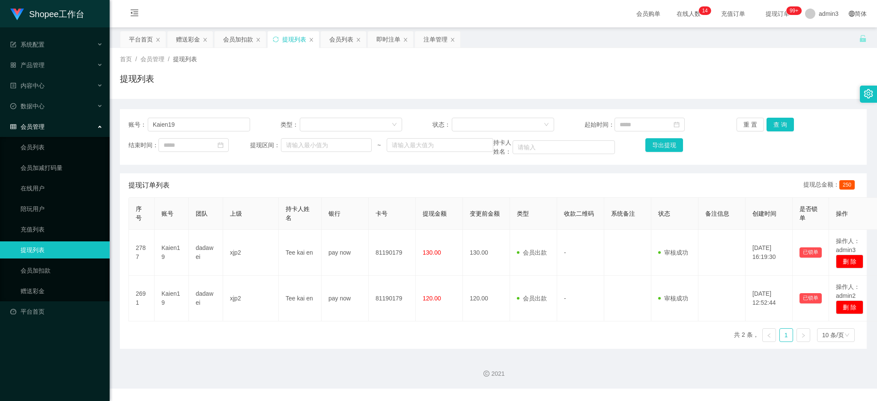
click at [211, 134] on div "账号： Kaien19 类型： 状态： 起始时间： 重 置 查 询 结束时间： 提现区间： ~ 持卡人姓名： 导出提现" at bounding box center [493, 137] width 747 height 56
click at [213, 124] on input "Kaien19" at bounding box center [199, 125] width 102 height 14
paste input "jianrongshe0214"
click at [766, 119] on button "查 询" at bounding box center [779, 125] width 27 height 14
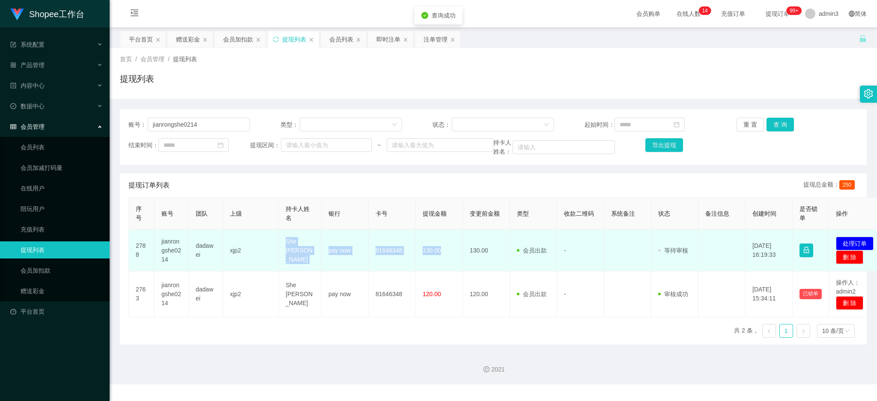
drag, startPoint x: 285, startPoint y: 247, endPoint x: 449, endPoint y: 247, distance: 164.8
click at [449, 247] on tr "2788 jianrongshe0214 dadawei xjp2 She jian rong pay now 81646348 130.00 130.00 …" at bounding box center [507, 251] width 757 height 42
click at [821, 243] on button "处理订单" at bounding box center [855, 244] width 38 height 14
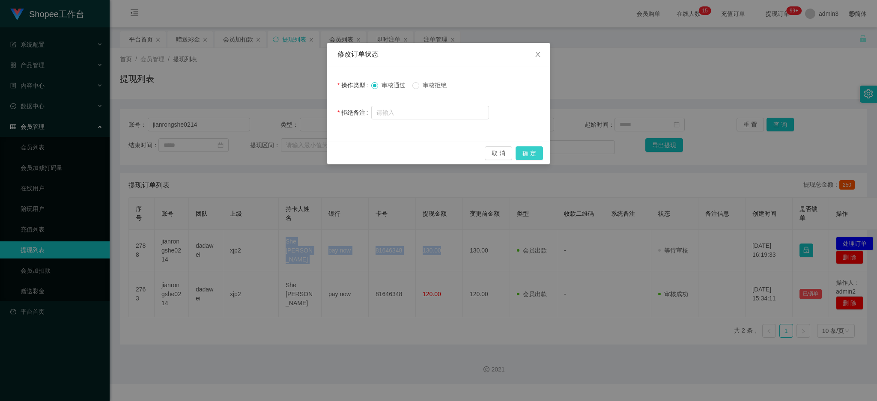
click at [530, 155] on button "确 定" at bounding box center [528, 153] width 27 height 14
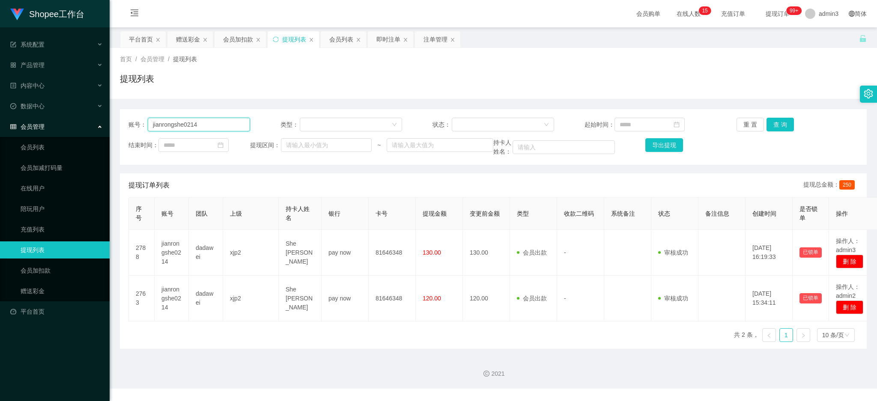
click at [177, 124] on input "jianrongshe0214" at bounding box center [199, 125] width 102 height 14
paste input "Kyo911208"
click at [777, 119] on button "查 询" at bounding box center [779, 125] width 27 height 14
click at [776, 125] on button "查 询" at bounding box center [784, 125] width 37 height 14
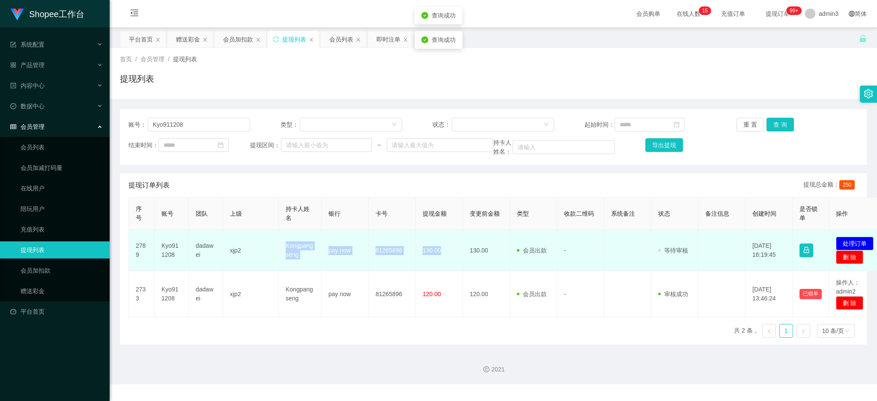
drag, startPoint x: 285, startPoint y: 247, endPoint x: 577, endPoint y: 253, distance: 292.9
click at [455, 261] on tr "2789 Kyo911208 dadawei xjp2 Kongpangseng pay now 81265896 130.00 130.00 会员出款 人工…" at bounding box center [507, 251] width 757 height 42
drag, startPoint x: 848, startPoint y: 240, endPoint x: 731, endPoint y: 228, distance: 117.1
click at [821, 240] on button "处理订单" at bounding box center [855, 244] width 38 height 14
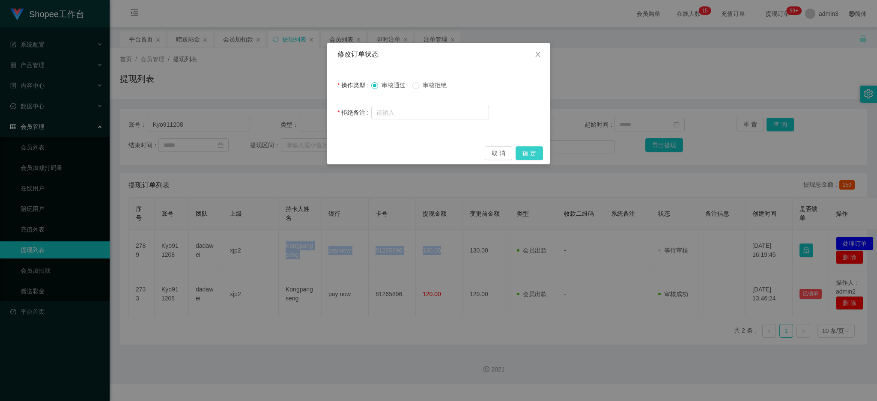
click at [533, 155] on button "确 定" at bounding box center [528, 153] width 27 height 14
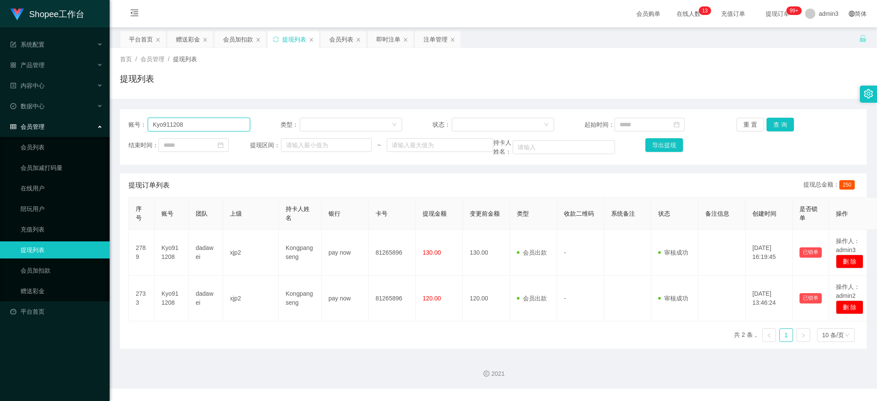
click at [186, 131] on input "Kyo911208" at bounding box center [199, 125] width 102 height 14
paste input "81986680"
click at [777, 128] on button "查 询" at bounding box center [779, 125] width 27 height 14
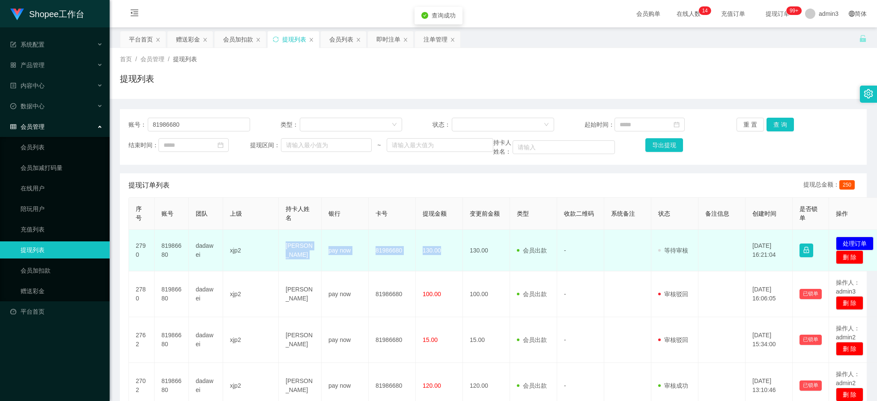
drag, startPoint x: 320, startPoint y: 255, endPoint x: 447, endPoint y: 251, distance: 127.6
click at [447, 251] on tr "2790 81986680 dadawei xjp2 [PERSON_NAME] pay now 81986680 130.00 130.00 会员出款 人工…" at bounding box center [507, 251] width 757 height 42
click at [821, 241] on button "处理订单" at bounding box center [855, 244] width 38 height 14
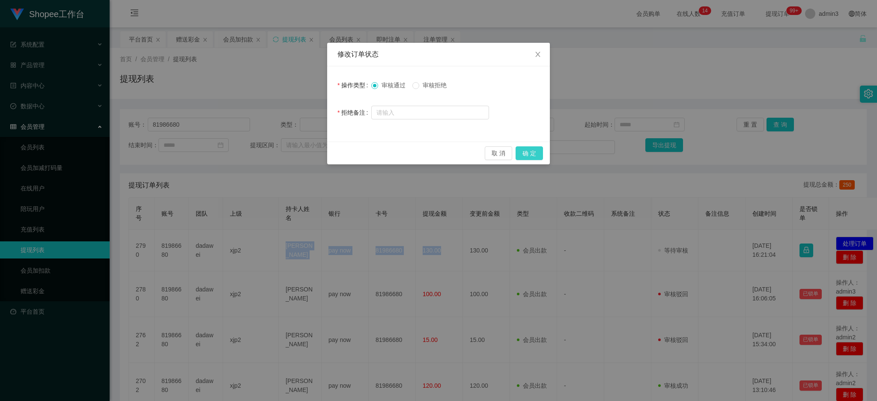
click at [533, 150] on button "确 定" at bounding box center [528, 153] width 27 height 14
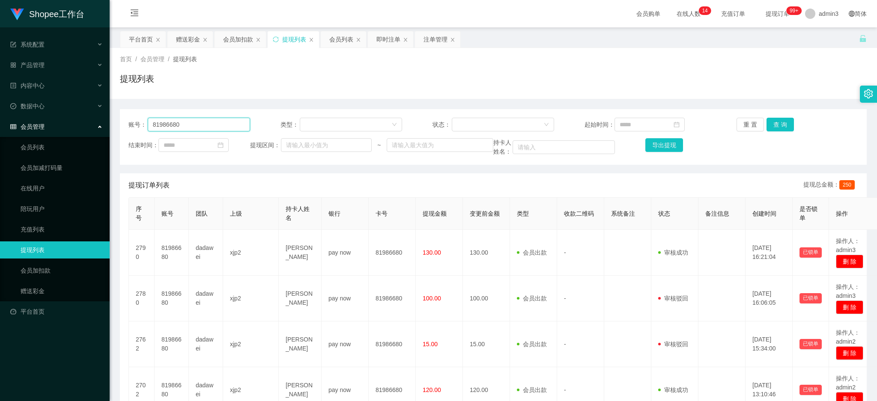
click at [180, 122] on input "81986680" at bounding box center [199, 125] width 102 height 14
paste input "Amos2664"
type input "Amos2664"
click at [768, 124] on button "查 询" at bounding box center [779, 125] width 27 height 14
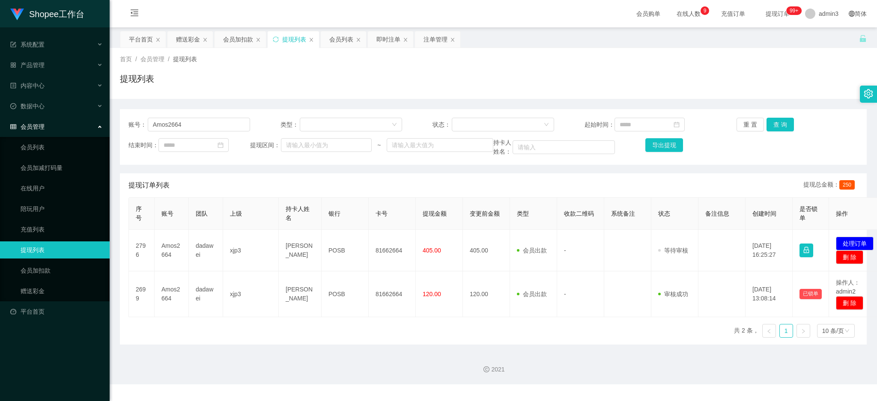
click at [171, 132] on div "账号： Amos2664 类型： 状态： 起始时间： 重 置 查 询 结束时间： 提现区间： ~ 持卡人姓名： 导出提现" at bounding box center [493, 137] width 747 height 56
click at [169, 125] on input "Amos2664" at bounding box center [199, 125] width 102 height 14
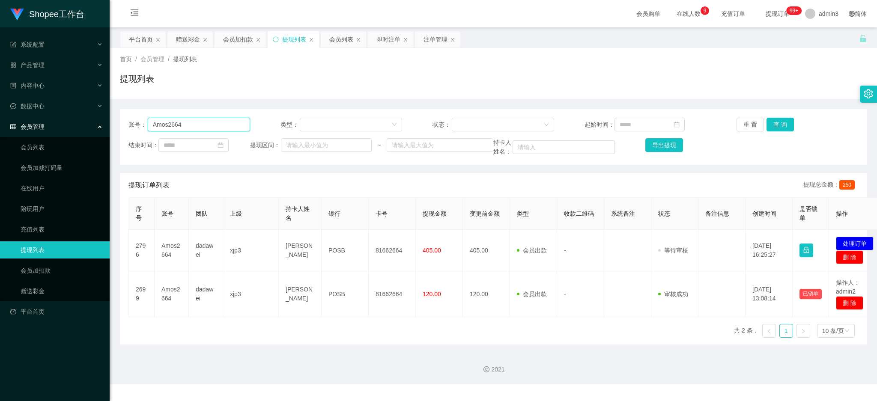
paste input "Dyeo"
type input "Dyeo"
drag, startPoint x: 776, startPoint y: 120, endPoint x: 773, endPoint y: 125, distance: 6.2
click at [775, 122] on button "查 询" at bounding box center [779, 125] width 27 height 14
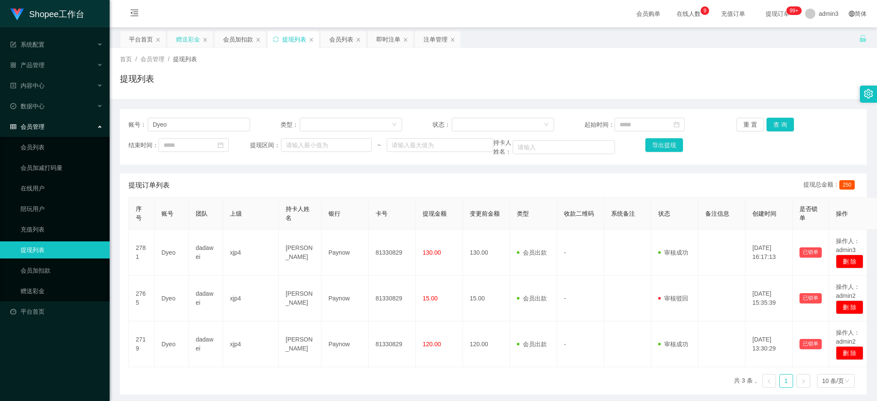
click at [180, 35] on div "赠送彩金" at bounding box center [188, 39] width 24 height 16
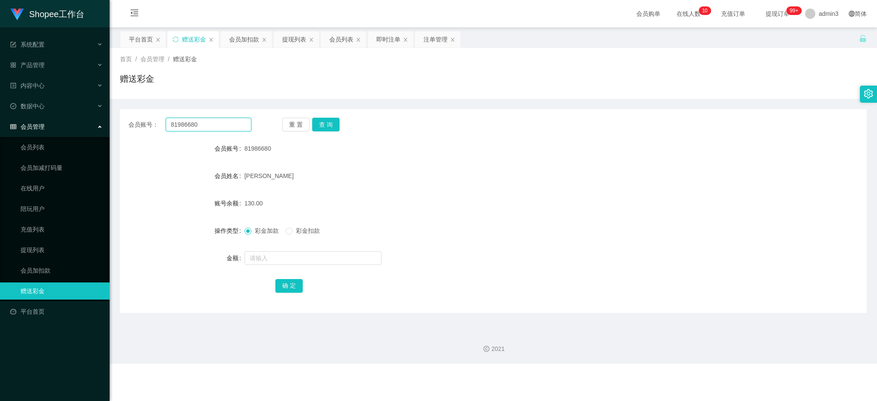
click at [193, 123] on input "81986680" at bounding box center [209, 125] width 86 height 14
paste input "7776464"
type input "87776464"
click at [337, 117] on div "会员账号： 87776464 重 置 查 询 会员账号 81986680 会员姓名 [PERSON_NAME] 账号余额 130.00 操作类型 彩金加款 彩…" at bounding box center [493, 211] width 747 height 204
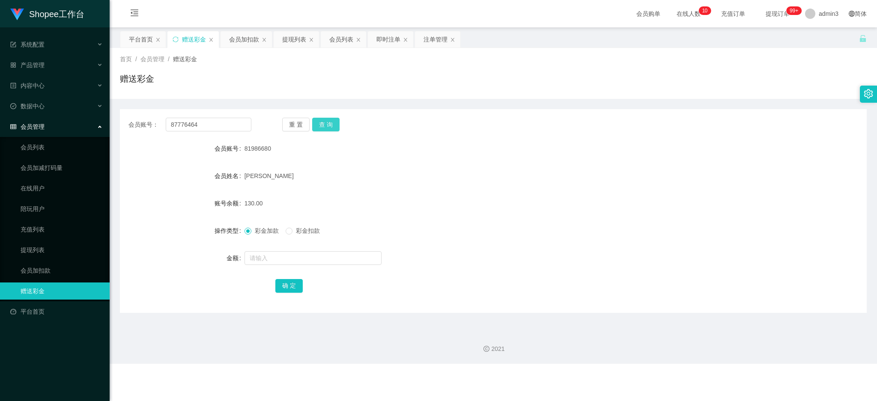
click at [319, 125] on button "查 询" at bounding box center [325, 125] width 27 height 14
click at [270, 263] on input "text" at bounding box center [312, 258] width 137 height 14
type input "100"
click at [286, 292] on button "确 定" at bounding box center [288, 286] width 27 height 14
click at [208, 132] on div "会员账号： 87776464 重 置 查 询 会员账号 87776464 会员姓名 账号余额 100.00 操作类型 彩金加款 彩金扣款 金额 确 定" at bounding box center [493, 211] width 747 height 204
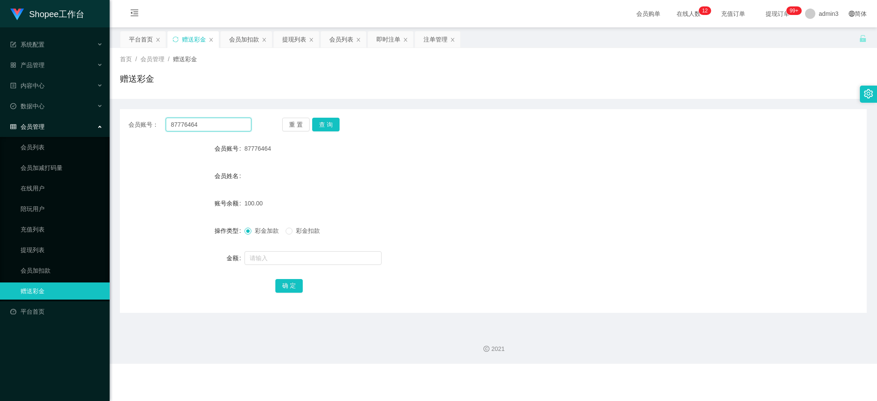
click at [208, 129] on input "87776464" at bounding box center [209, 125] width 86 height 14
paste input "31"
type input "3164"
click at [329, 125] on button "查 询" at bounding box center [325, 125] width 27 height 14
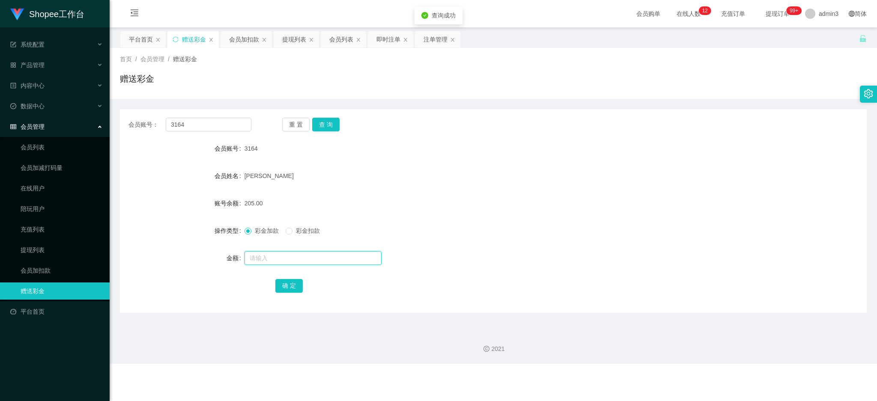
click at [266, 256] on input "text" at bounding box center [312, 258] width 137 height 14
drag, startPoint x: 501, startPoint y: 260, endPoint x: 304, endPoint y: 232, distance: 199.4
click at [501, 260] on div at bounding box center [461, 258] width 435 height 17
click at [259, 256] on input "text" at bounding box center [312, 258] width 137 height 14
type input "75"
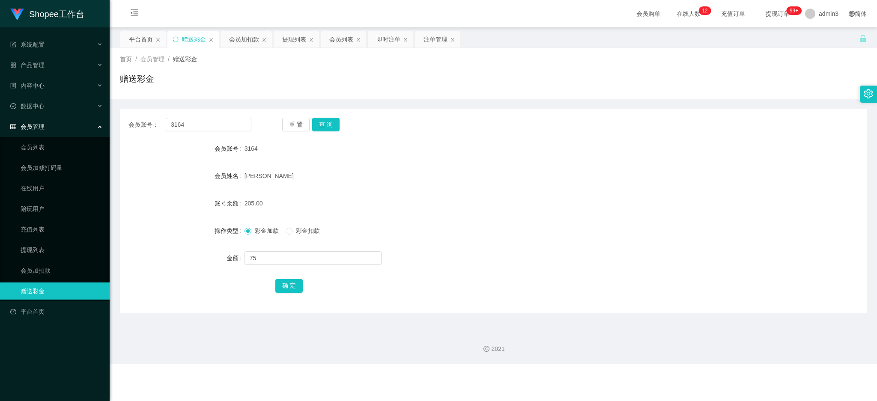
click at [298, 229] on span "彩金扣款" at bounding box center [307, 230] width 31 height 7
click at [288, 283] on button "确 定" at bounding box center [288, 286] width 27 height 14
click at [297, 43] on div "提现列表" at bounding box center [294, 39] width 24 height 16
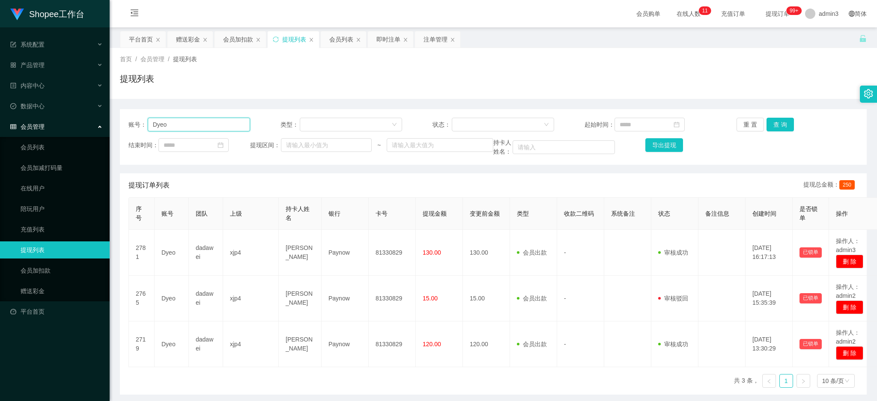
click at [179, 126] on input "Dyeo" at bounding box center [199, 125] width 102 height 14
paste input "Qinhan"
click at [779, 128] on button "查 询" at bounding box center [779, 125] width 27 height 14
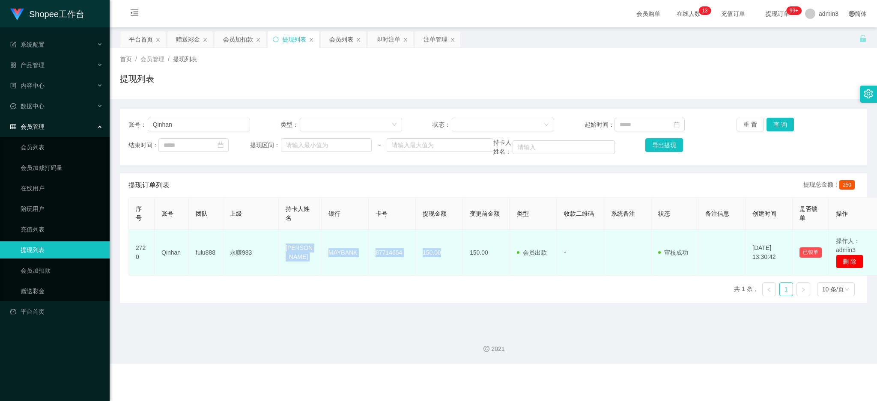
drag, startPoint x: 282, startPoint y: 253, endPoint x: 442, endPoint y: 260, distance: 159.8
click at [442, 260] on tr "2720 Qinhan fulu888 永赚983 QIN [PERSON_NAME] MAYBANK 87714654 150.00 150.00 会员出款…" at bounding box center [504, 253] width 751 height 46
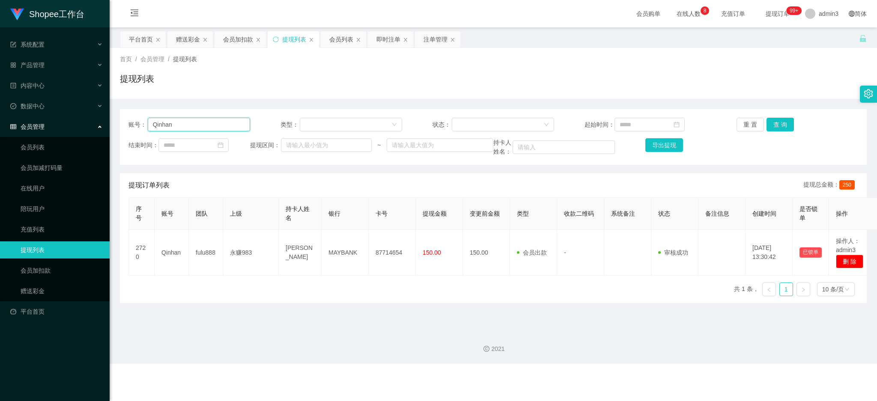
click at [190, 121] on input "Qinhan" at bounding box center [199, 125] width 102 height 14
paste input "Soh"
click at [772, 122] on button "查 询" at bounding box center [779, 125] width 27 height 14
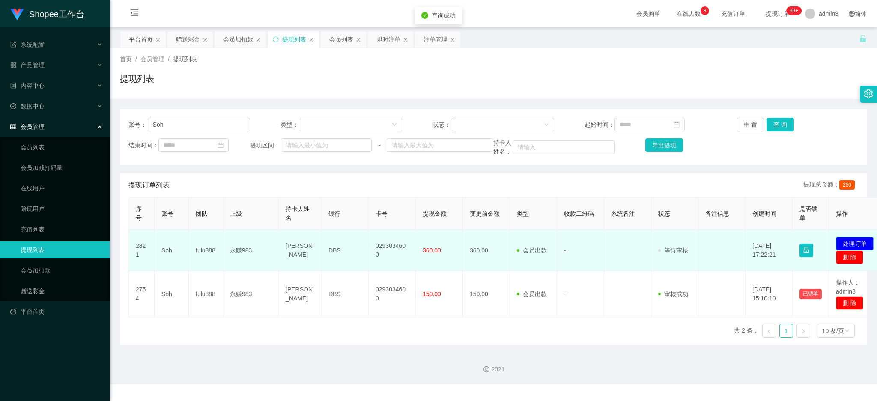
click at [821, 239] on button "处理订单" at bounding box center [855, 244] width 38 height 14
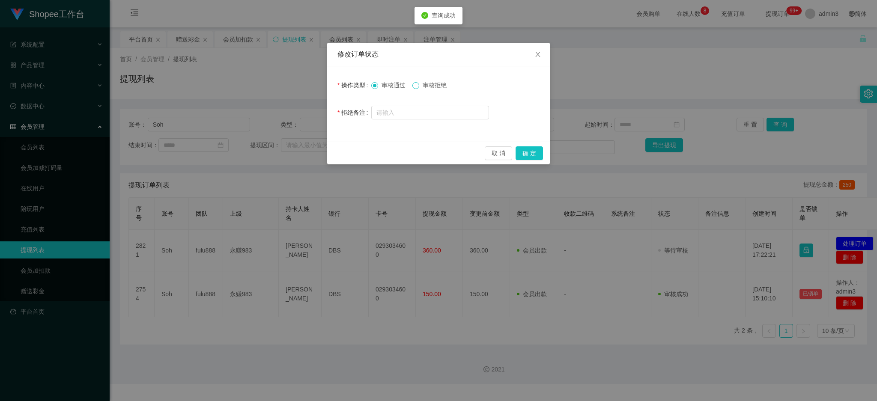
click at [416, 88] on span at bounding box center [415, 85] width 7 height 7
click at [527, 156] on button "确 定" at bounding box center [528, 153] width 27 height 14
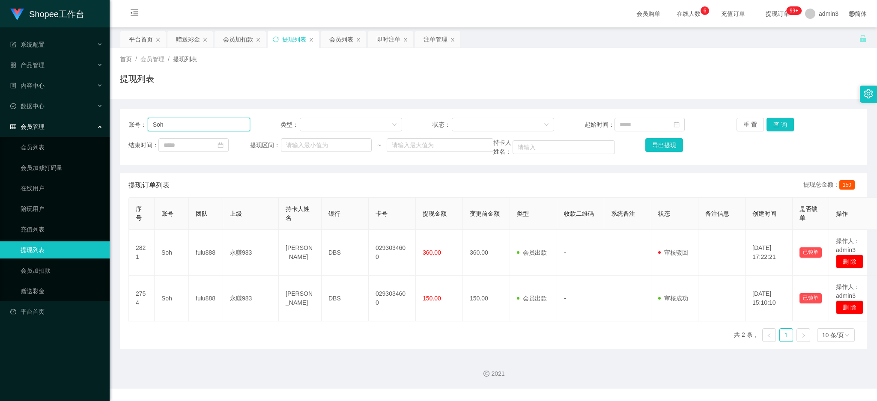
click at [176, 123] on input "Soh" at bounding box center [199, 125] width 102 height 14
click at [176, 122] on input "Soh" at bounding box center [199, 125] width 102 height 14
paste input "huPing5796"
type input "ShuPing5796"
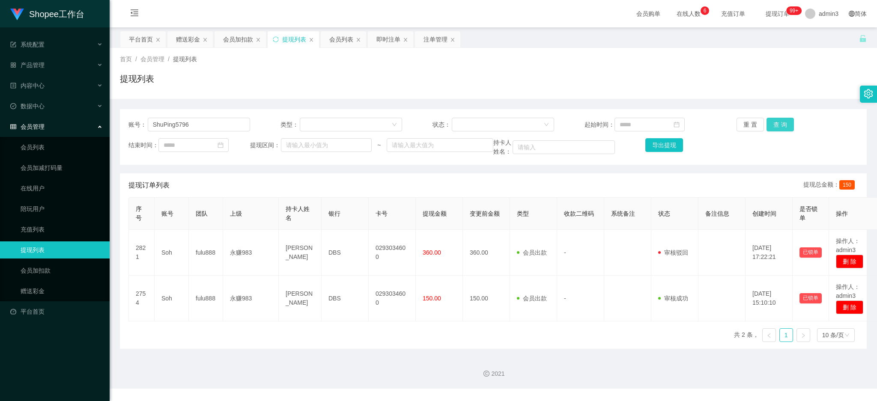
click at [766, 126] on button "查 询" at bounding box center [779, 125] width 27 height 14
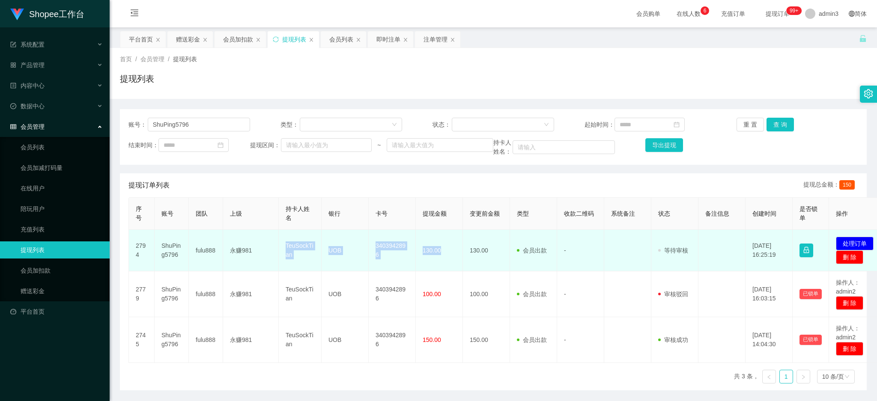
drag, startPoint x: 281, startPoint y: 246, endPoint x: 446, endPoint y: 268, distance: 166.7
click at [446, 268] on tr "2794 ShuPing5796 fulu888 永赚981 TeuSockTian UOB 3403942896 130.00 130.00 会员出款 人工…" at bounding box center [507, 251] width 757 height 42
click at [821, 241] on button "处理订单" at bounding box center [855, 244] width 38 height 14
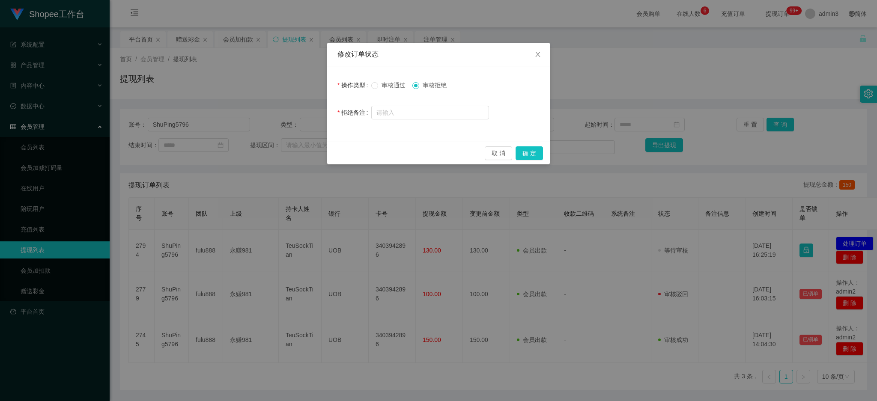
click at [370, 84] on label "操作类型" at bounding box center [354, 85] width 34 height 7
click at [533, 156] on button "确 定" at bounding box center [528, 153] width 27 height 14
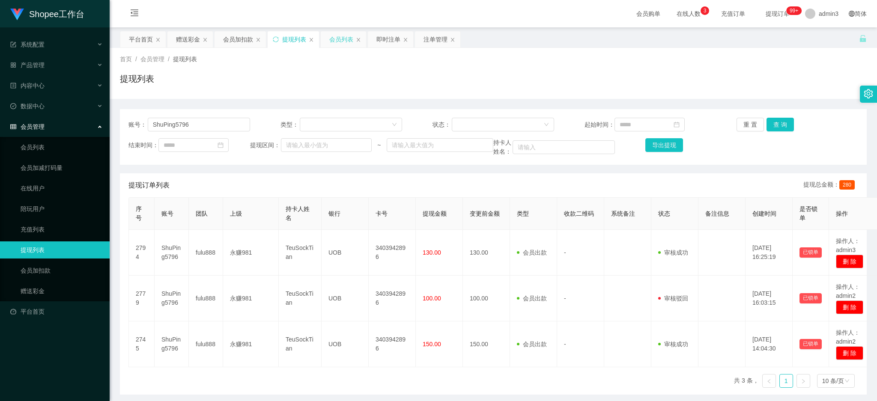
click at [341, 37] on div "会员列表" at bounding box center [341, 39] width 24 height 16
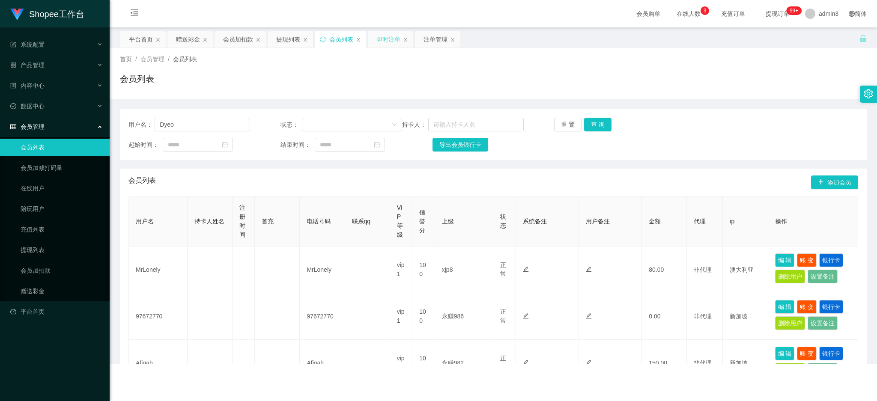
click at [389, 42] on div "即时注单" at bounding box center [388, 39] width 24 height 16
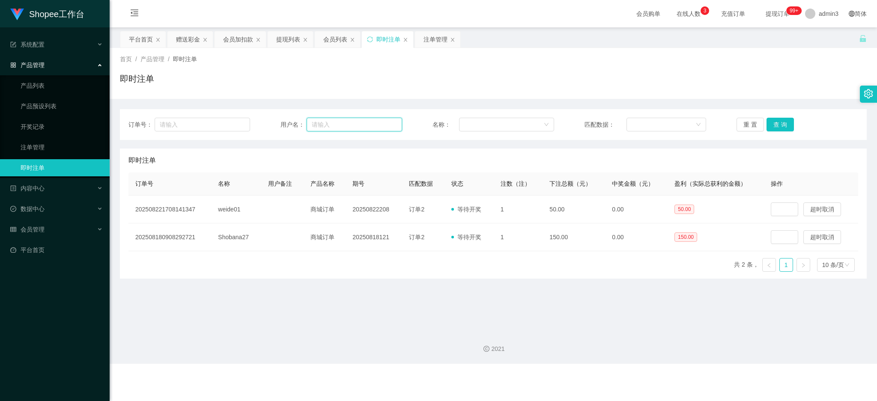
click at [331, 122] on input "text" at bounding box center [353, 125] width 95 height 14
paste input "weide01"
type input "weide01"
click at [768, 119] on button "查 询" at bounding box center [779, 125] width 27 height 14
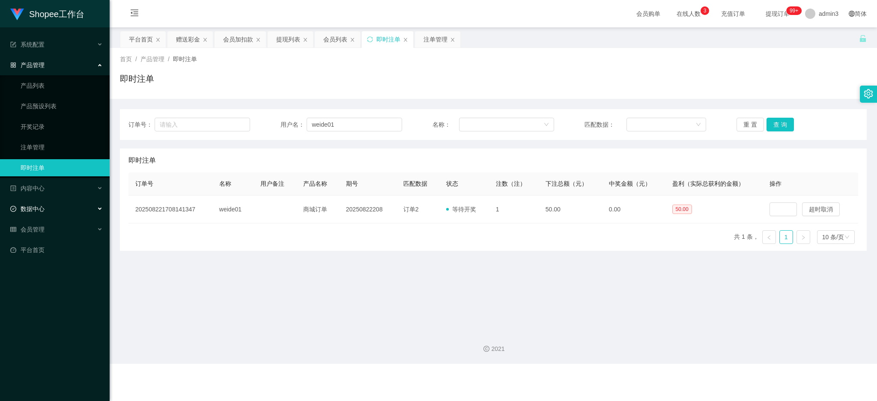
drag, startPoint x: 31, startPoint y: 205, endPoint x: 36, endPoint y: 205, distance: 4.8
click at [32, 205] on span "数据中心" at bounding box center [27, 208] width 34 height 7
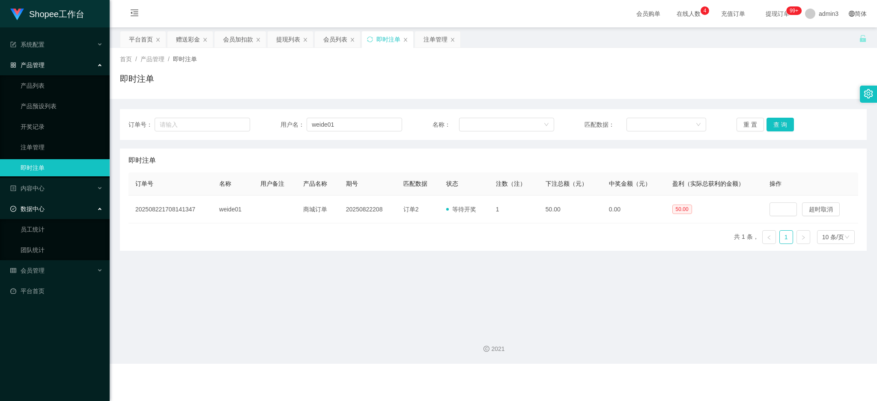
click at [35, 67] on span "产品管理" at bounding box center [27, 65] width 34 height 7
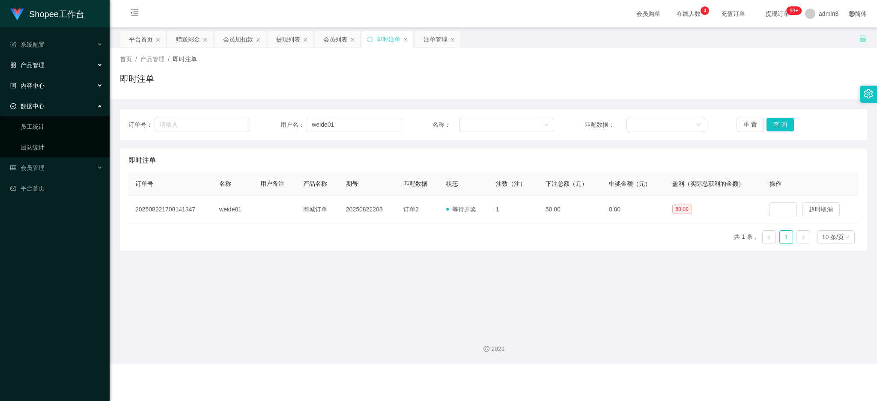
drag, startPoint x: 33, startPoint y: 91, endPoint x: 51, endPoint y: 173, distance: 84.0
click at [33, 90] on div "内容中心" at bounding box center [55, 85] width 110 height 17
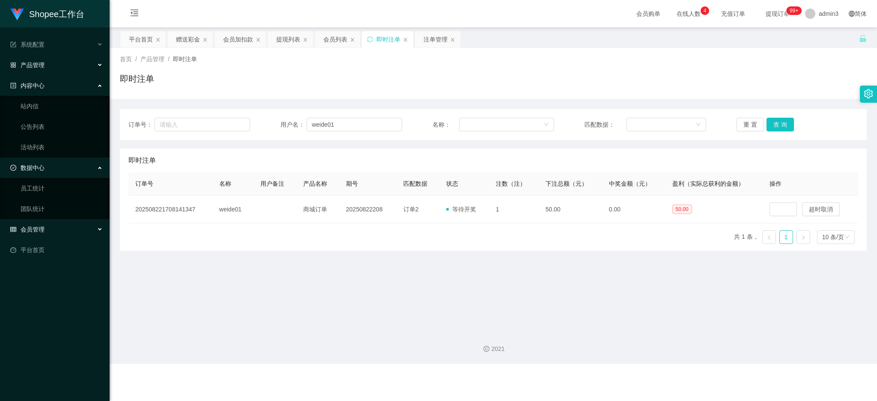
drag, startPoint x: 32, startPoint y: 223, endPoint x: 80, endPoint y: 234, distance: 49.9
click at [34, 223] on div "会员管理" at bounding box center [55, 229] width 110 height 17
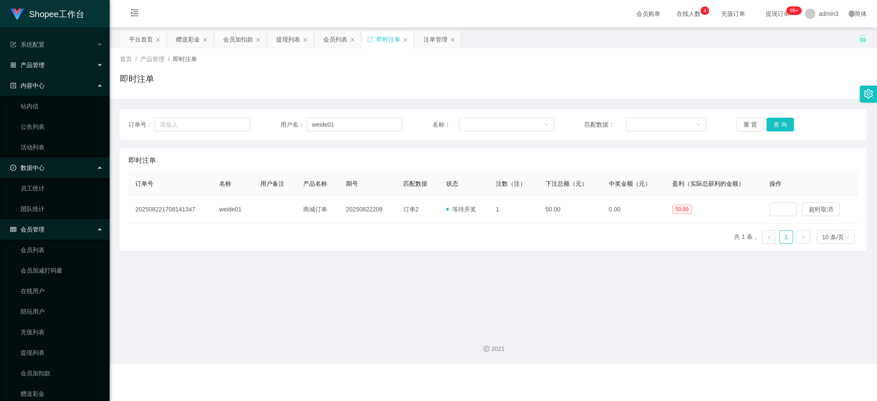
scroll to position [30, 0]
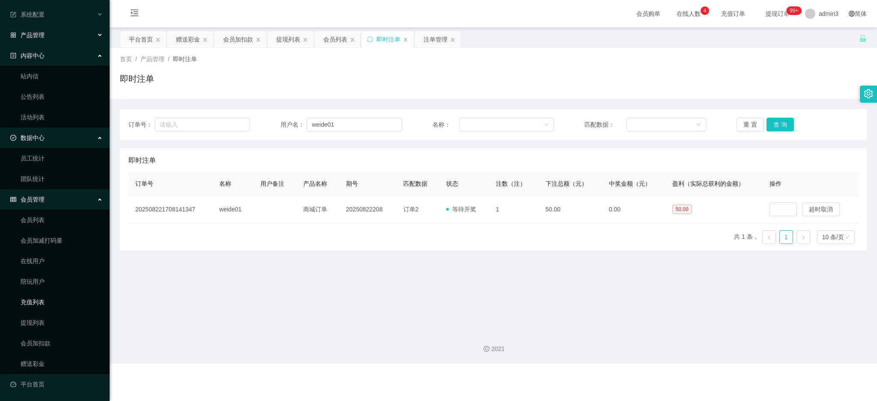
click at [42, 299] on link "充值列表" at bounding box center [62, 302] width 82 height 17
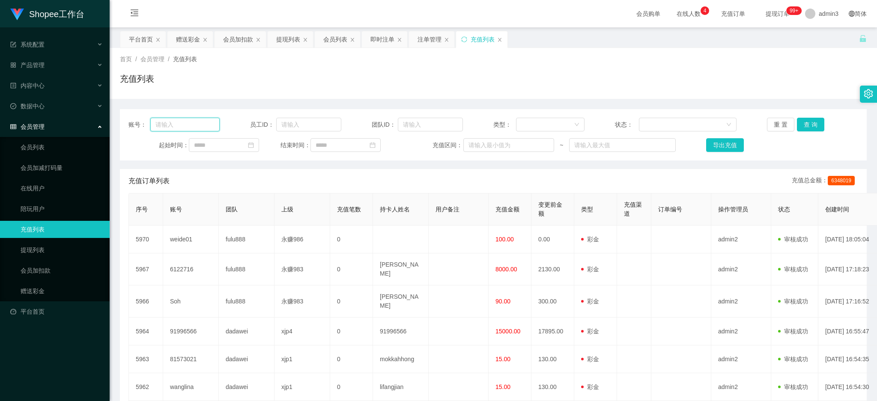
click at [172, 124] on input "text" at bounding box center [184, 125] width 69 height 14
paste input "weide01"
type input "weide01"
click at [803, 128] on button "查 询" at bounding box center [810, 125] width 27 height 14
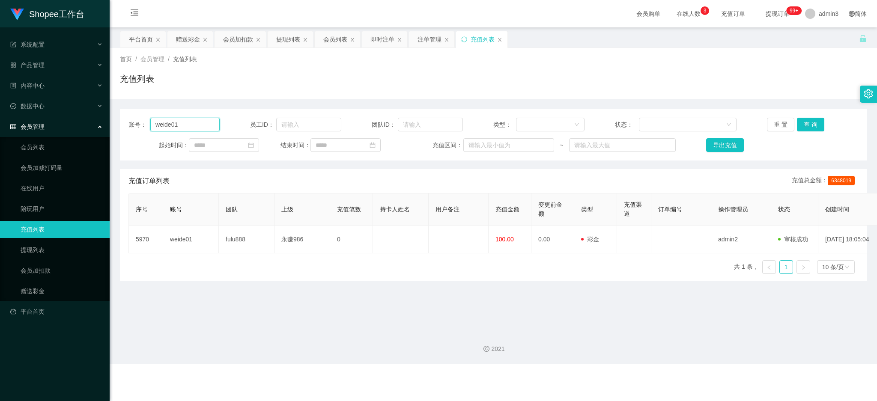
click at [156, 124] on input "weide01" at bounding box center [184, 125] width 69 height 14
drag, startPoint x: 283, startPoint y: 43, endPoint x: 272, endPoint y: 50, distance: 13.2
click at [283, 43] on div "提现列表" at bounding box center [288, 39] width 24 height 16
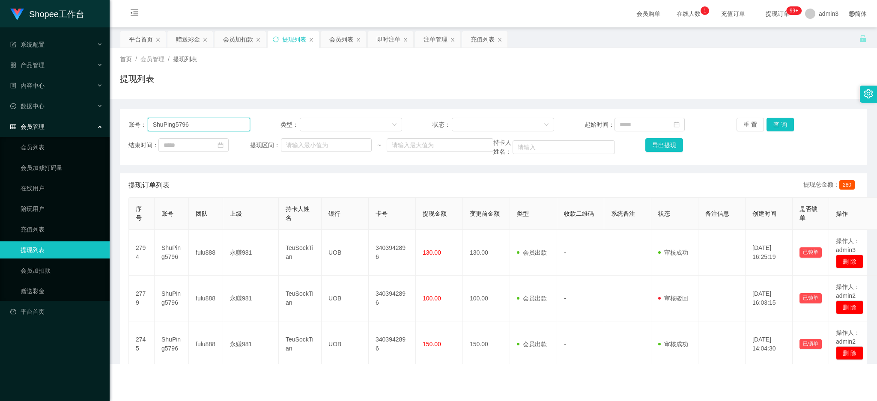
click at [185, 130] on input "ShuPing5796" at bounding box center [199, 125] width 102 height 14
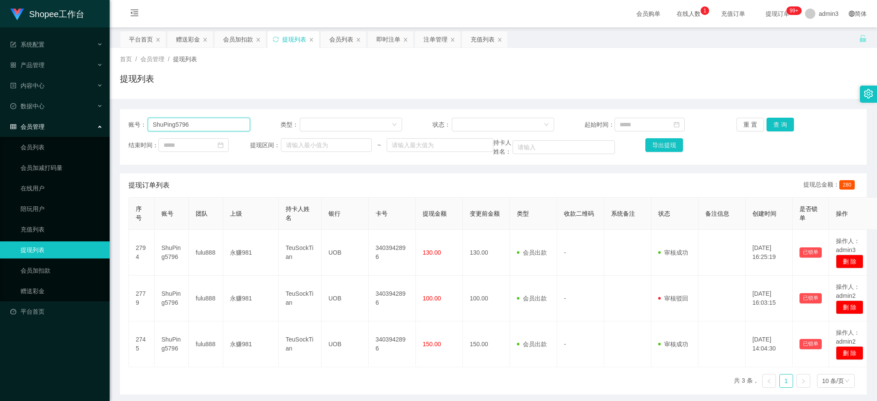
click at [185, 130] on input "ShuPing5796" at bounding box center [199, 125] width 102 height 14
paste input "weide01"
type input "weide01"
click at [766, 128] on button "查 询" at bounding box center [779, 125] width 27 height 14
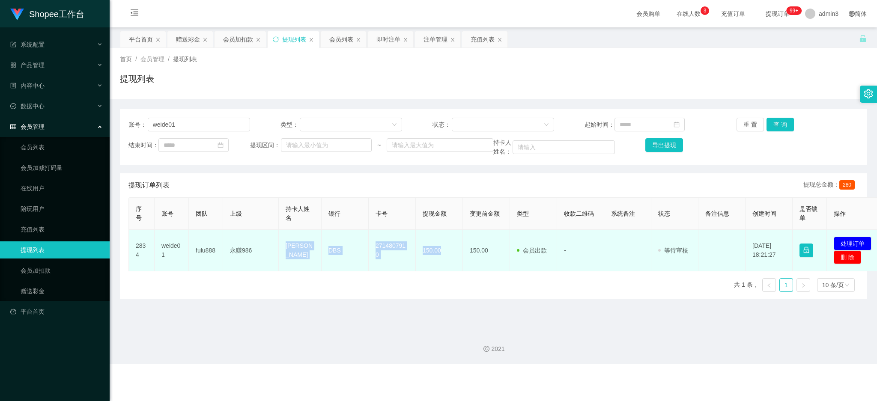
drag, startPoint x: 277, startPoint y: 242, endPoint x: 443, endPoint y: 253, distance: 166.1
click at [443, 253] on tr "2834 weide01 fulu888 永赚986 [PERSON_NAME] weide DBS 2714807910 150.00 150.00 会员出…" at bounding box center [506, 251] width 755 height 42
click at [821, 242] on button "处理订单" at bounding box center [852, 244] width 38 height 14
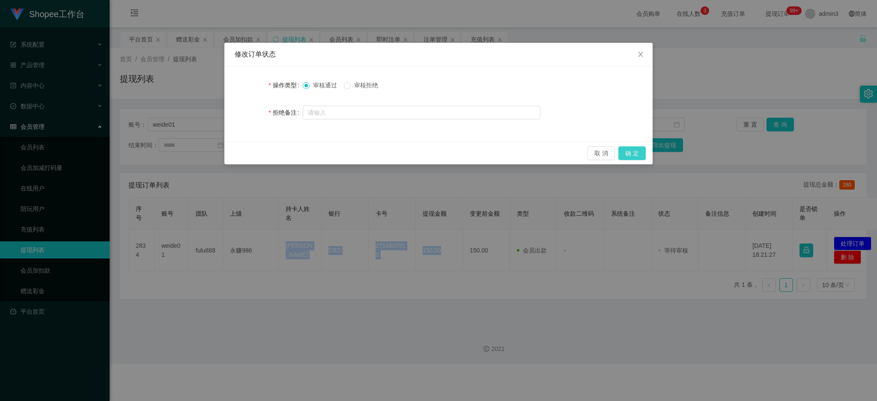
click at [640, 157] on button "确 定" at bounding box center [631, 153] width 27 height 14
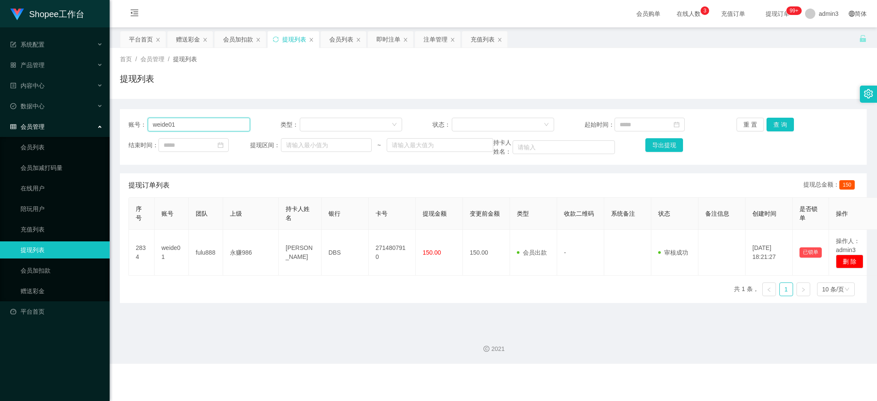
click at [197, 121] on input "weide01" at bounding box center [199, 125] width 102 height 14
paste input "ShuPing5796"
click at [772, 122] on button "查 询" at bounding box center [779, 125] width 27 height 14
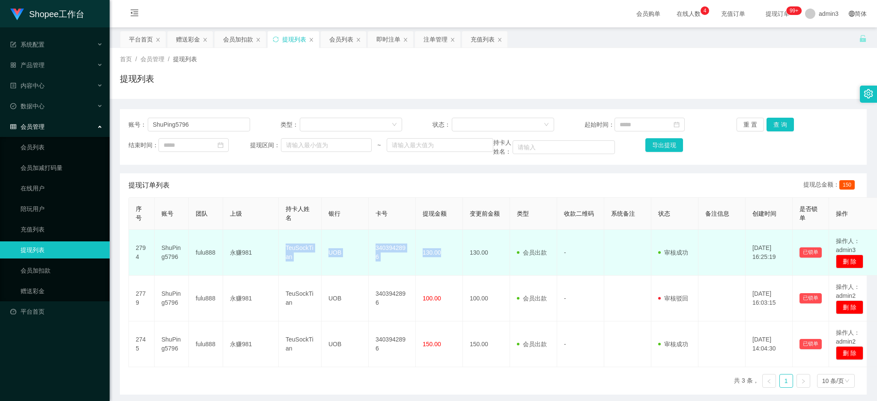
drag, startPoint x: 280, startPoint y: 241, endPoint x: 439, endPoint y: 256, distance: 159.5
click at [439, 256] on tr "2794 ShuPing5796 fulu888 永赚981 TeuSockTian UOB 3403942896 130.00 130.00 会员出款 人工…" at bounding box center [504, 253] width 751 height 46
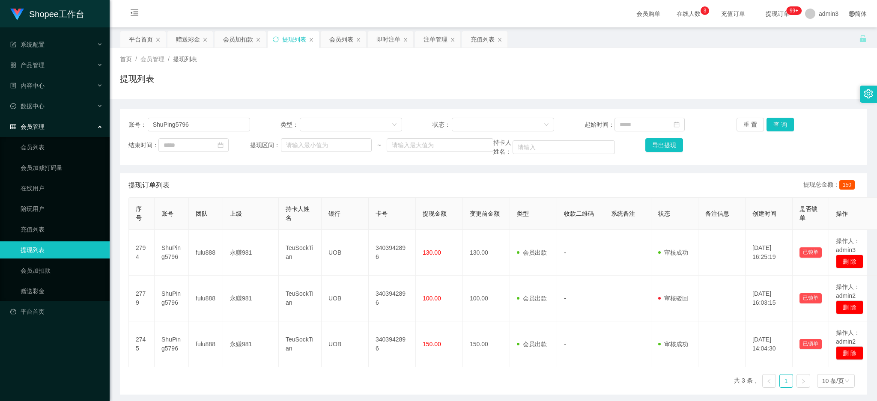
drag, startPoint x: 213, startPoint y: 104, endPoint x: 208, endPoint y: 105, distance: 5.8
click at [213, 104] on div "账号： ShuPing5796 类型： 状态： 起始时间： 重 置 查 询 结束时间： 提现区间： ~ 持卡人姓名： 导出提现 提现订单列表 提现总金额： 1…" at bounding box center [493, 247] width 747 height 296
click at [207, 118] on input "ShuPing5796" at bounding box center [199, 125] width 102 height 14
paste input "82629947"
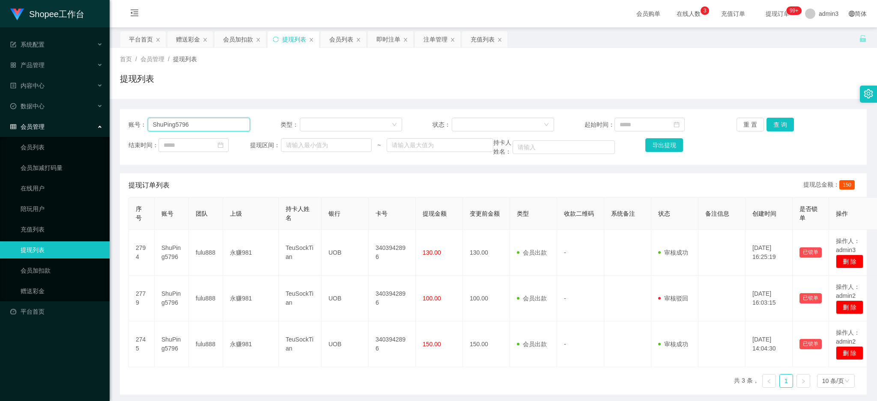
click at [207, 118] on input "ShuPing5796" at bounding box center [199, 125] width 102 height 14
type input "82629947"
click at [783, 122] on button "查 询" at bounding box center [779, 125] width 27 height 14
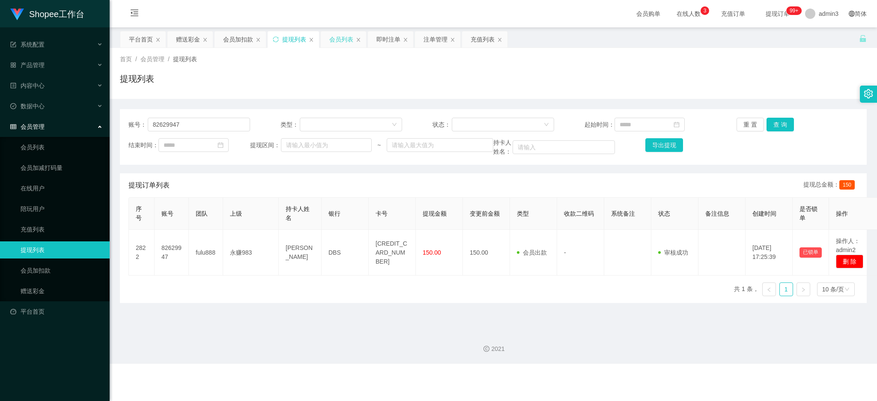
click at [345, 37] on div "会员列表" at bounding box center [341, 39] width 24 height 16
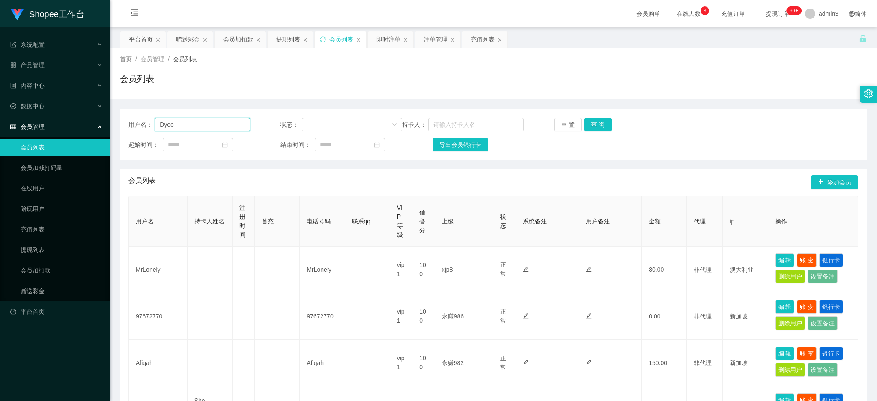
click at [201, 129] on input "Dyeo" at bounding box center [202, 125] width 95 height 14
paste input "82629947"
type input "82629947"
click at [599, 123] on button "查 询" at bounding box center [597, 125] width 27 height 14
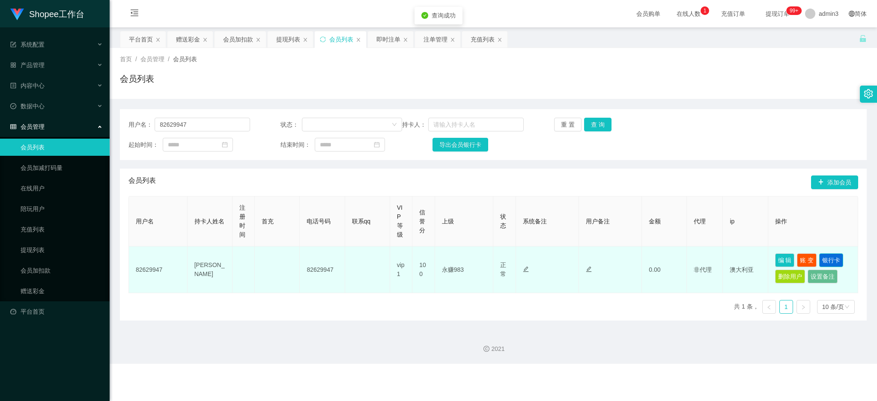
click at [821, 259] on button "银行卡" at bounding box center [831, 260] width 24 height 14
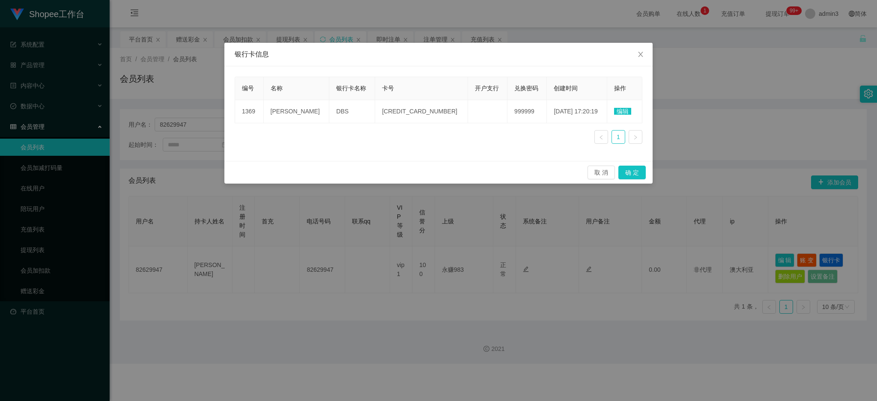
click at [355, 150] on div "编号 名称 银行卡名称 卡号 开户支行 兑换密码 创建时间 操作 1369 [PERSON_NAME] DBS 4628450072976021 999999…" at bounding box center [439, 114] width 408 height 74
drag, startPoint x: 616, startPoint y: 110, endPoint x: 574, endPoint y: 118, distance: 43.7
click at [617, 109] on span "编辑" at bounding box center [622, 111] width 17 height 7
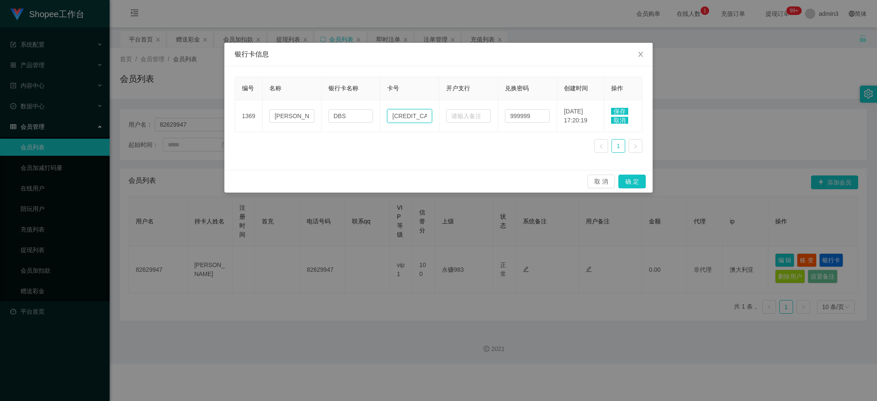
click at [405, 116] on input "[CREDIT_CARD_NUMBER]" at bounding box center [409, 116] width 45 height 14
paste input "M3330196T"
click at [415, 116] on input "M3330" at bounding box center [409, 116] width 45 height 14
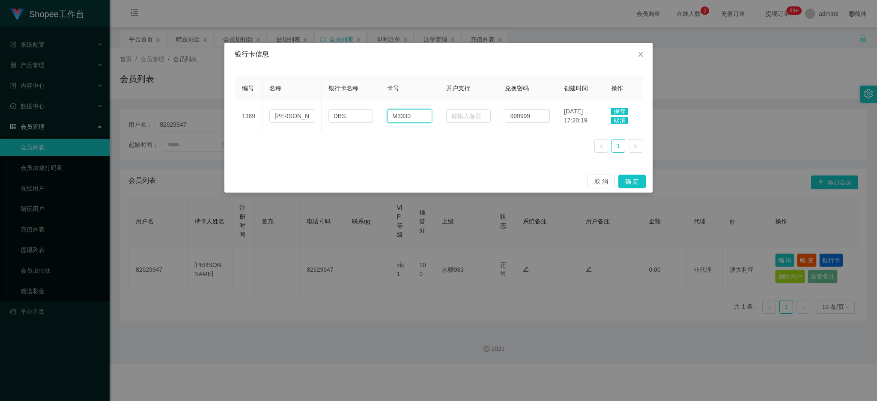
click at [415, 116] on input "M3330" at bounding box center [409, 116] width 45 height 14
paste input "196T"
type input "M3330196T"
click at [389, 161] on div "编号 名称 银行卡名称 卡号 开户支行 兑换密码 创建时间 操作 1369 ONG ZHI YAN DBS M3330196T 999999 [DATE] 1…" at bounding box center [438, 118] width 428 height 104
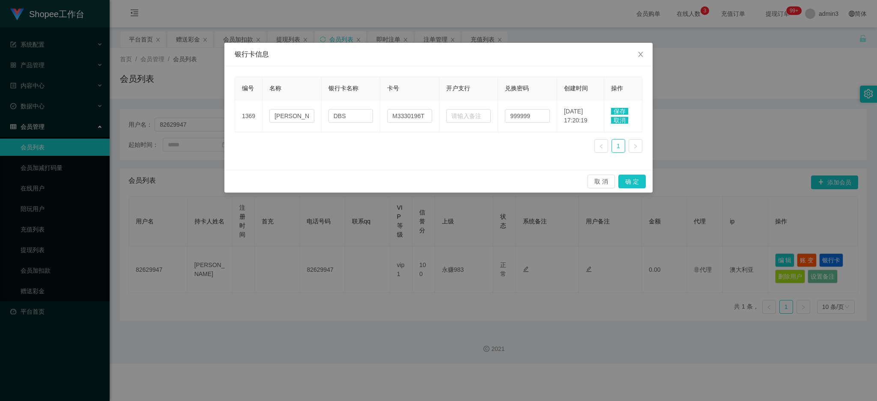
click at [364, 165] on div "编号 名称 银行卡名称 卡号 开户支行 兑换密码 创建时间 操作 1369 ONG ZHI YAN DBS M3330196T 999999 [DATE] 1…" at bounding box center [438, 118] width 428 height 104
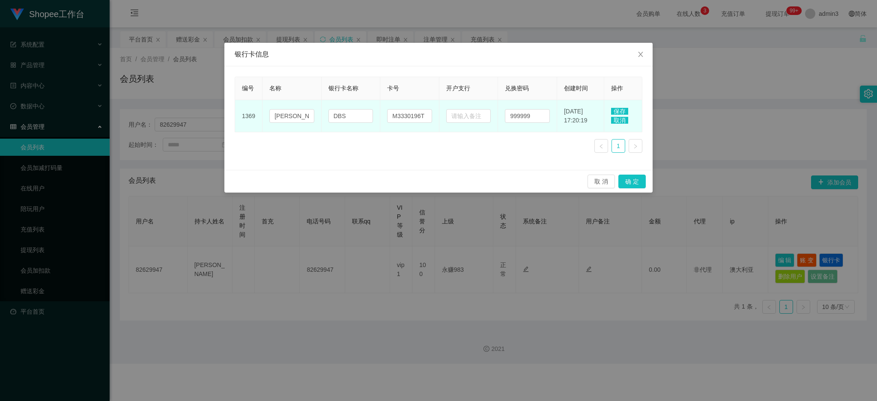
click at [622, 109] on span "保存" at bounding box center [619, 111] width 17 height 7
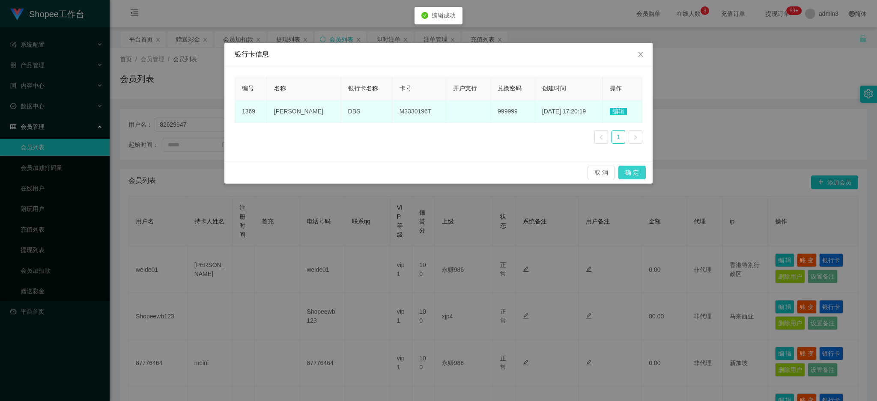
click at [631, 174] on button "确 定" at bounding box center [631, 173] width 27 height 14
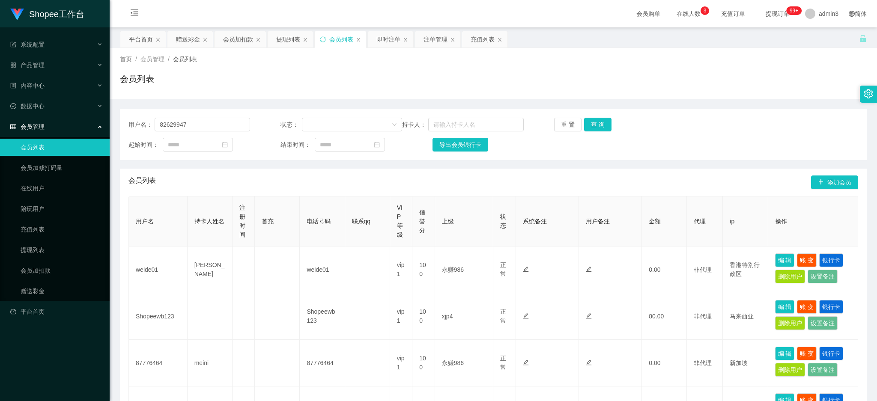
drag, startPoint x: 281, startPoint y: 42, endPoint x: 280, endPoint y: 50, distance: 8.2
click at [281, 44] on div "提现列表" at bounding box center [288, 39] width 24 height 16
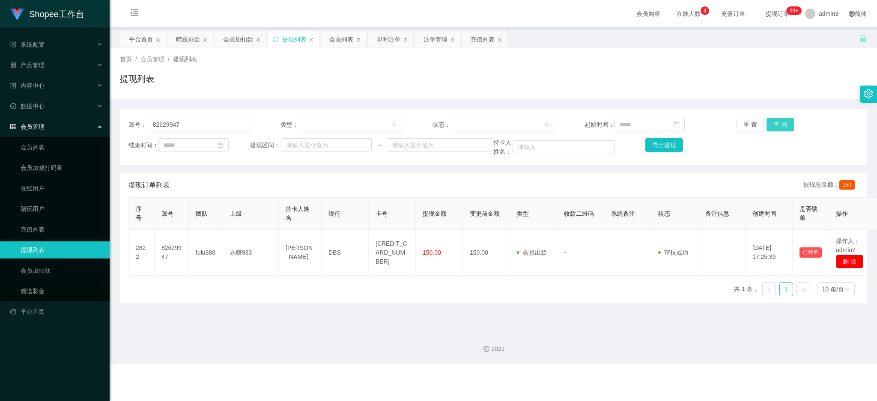
click at [776, 127] on button "查 询" at bounding box center [779, 125] width 27 height 14
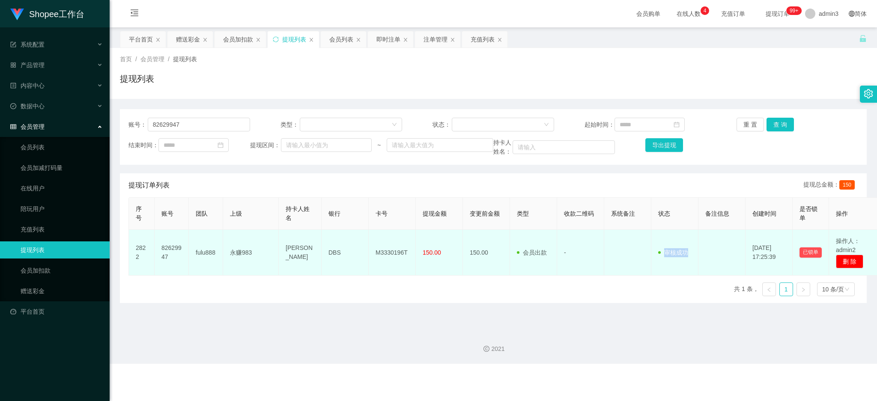
drag, startPoint x: 659, startPoint y: 253, endPoint x: 698, endPoint y: 253, distance: 38.5
click at [698, 253] on tr "2822 82629947 fulu888 永赚983 ONG ZHI YAN DBS M3330196T 150.00 150.00 会员出款 人工取款 -…" at bounding box center [504, 253] width 751 height 46
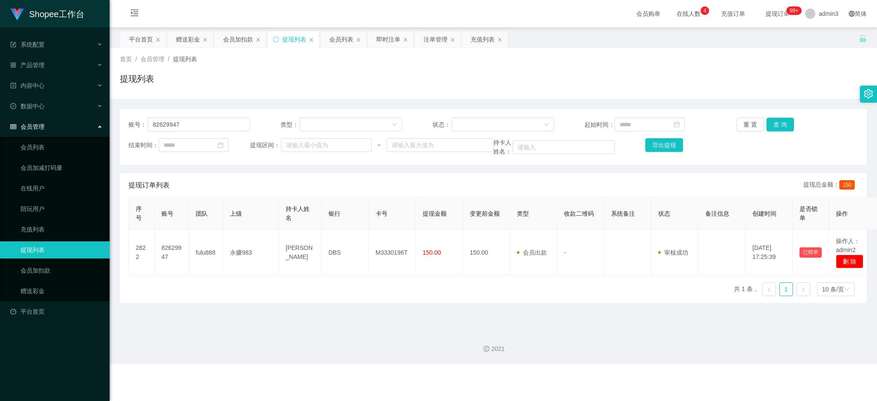
click at [631, 324] on div "2021" at bounding box center [493, 344] width 767 height 40
click at [188, 37] on div "赠送彩金" at bounding box center [188, 39] width 24 height 16
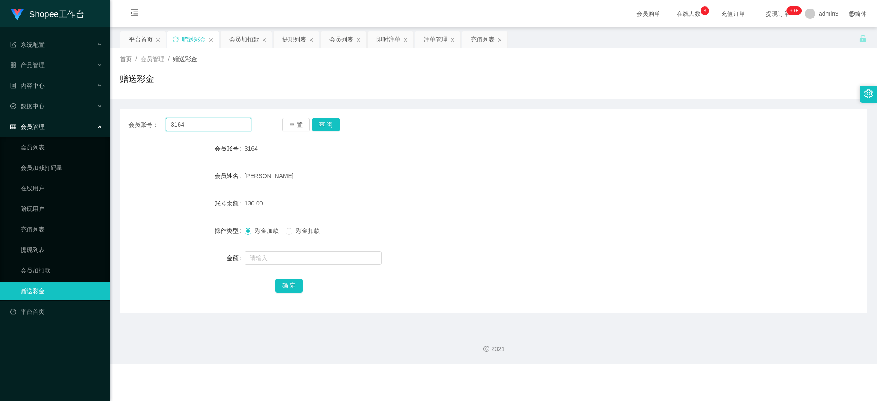
click at [197, 128] on input "3164" at bounding box center [209, 125] width 86 height 14
paste input "weide01"
type input "weide01"
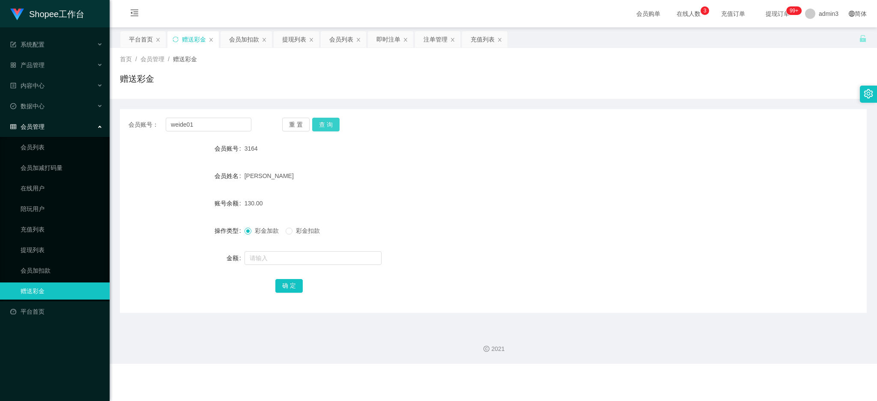
click at [329, 123] on button "查 询" at bounding box center [325, 125] width 27 height 14
click at [296, 254] on input "text" at bounding box center [312, 258] width 137 height 14
type input "100"
click at [292, 285] on button "确 定" at bounding box center [288, 286] width 27 height 14
